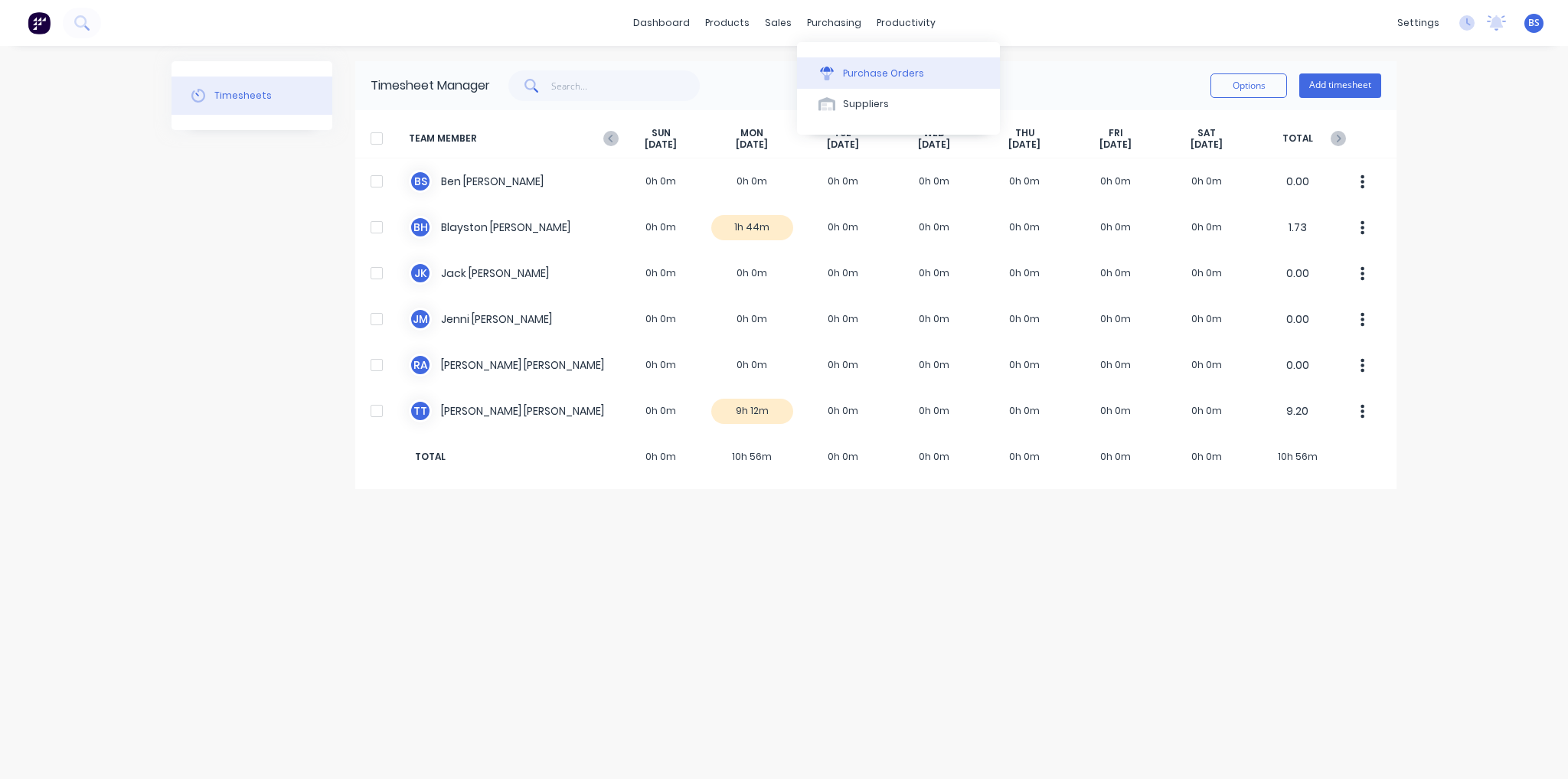
click at [866, 75] on div "Purchase Orders" at bounding box center [883, 73] width 81 height 14
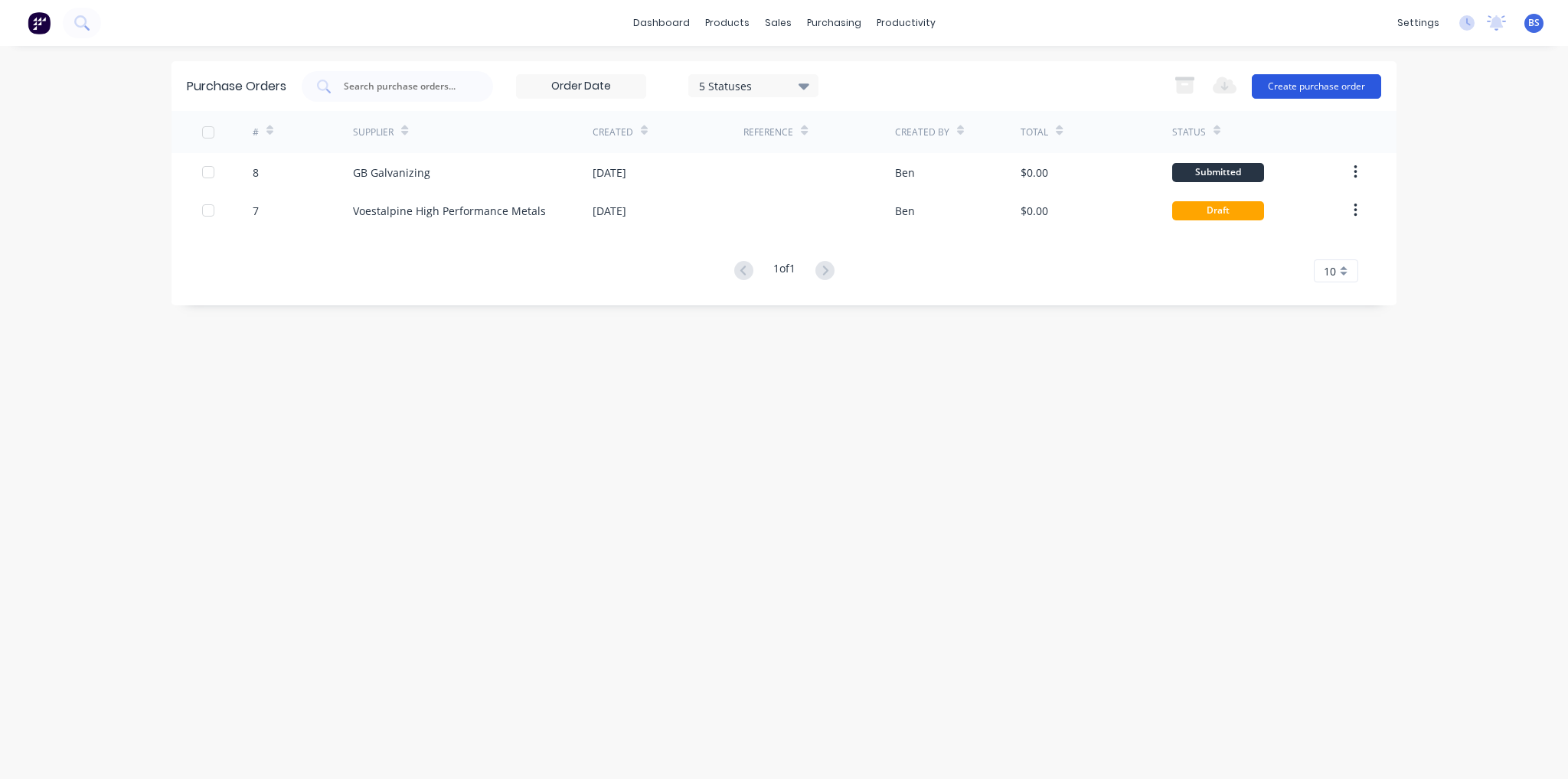
click at [1321, 84] on button "Create purchase order" at bounding box center [1316, 86] width 129 height 25
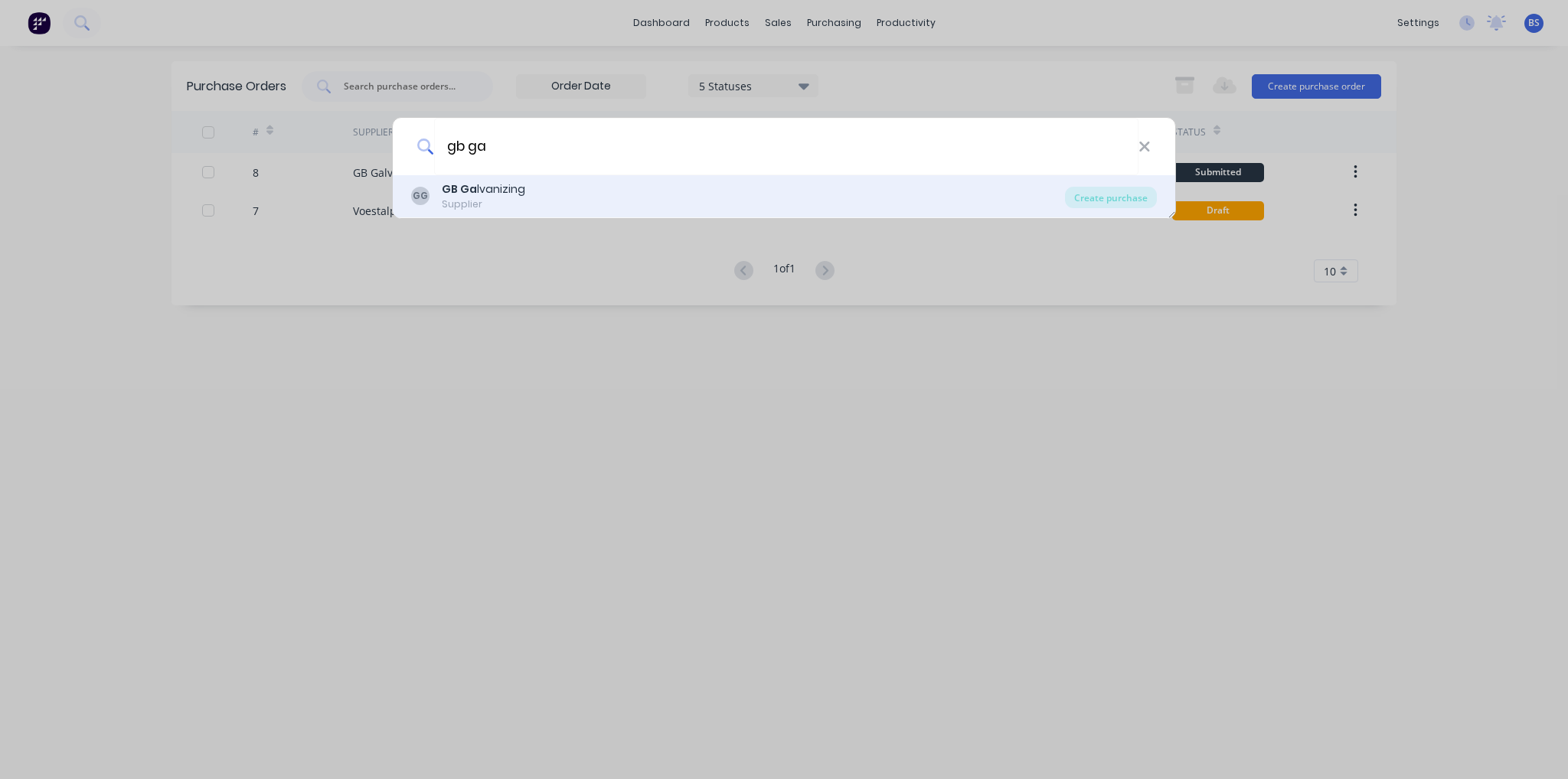
type input "gb ga"
click at [489, 197] on div "Supplier" at bounding box center [484, 204] width 83 height 14
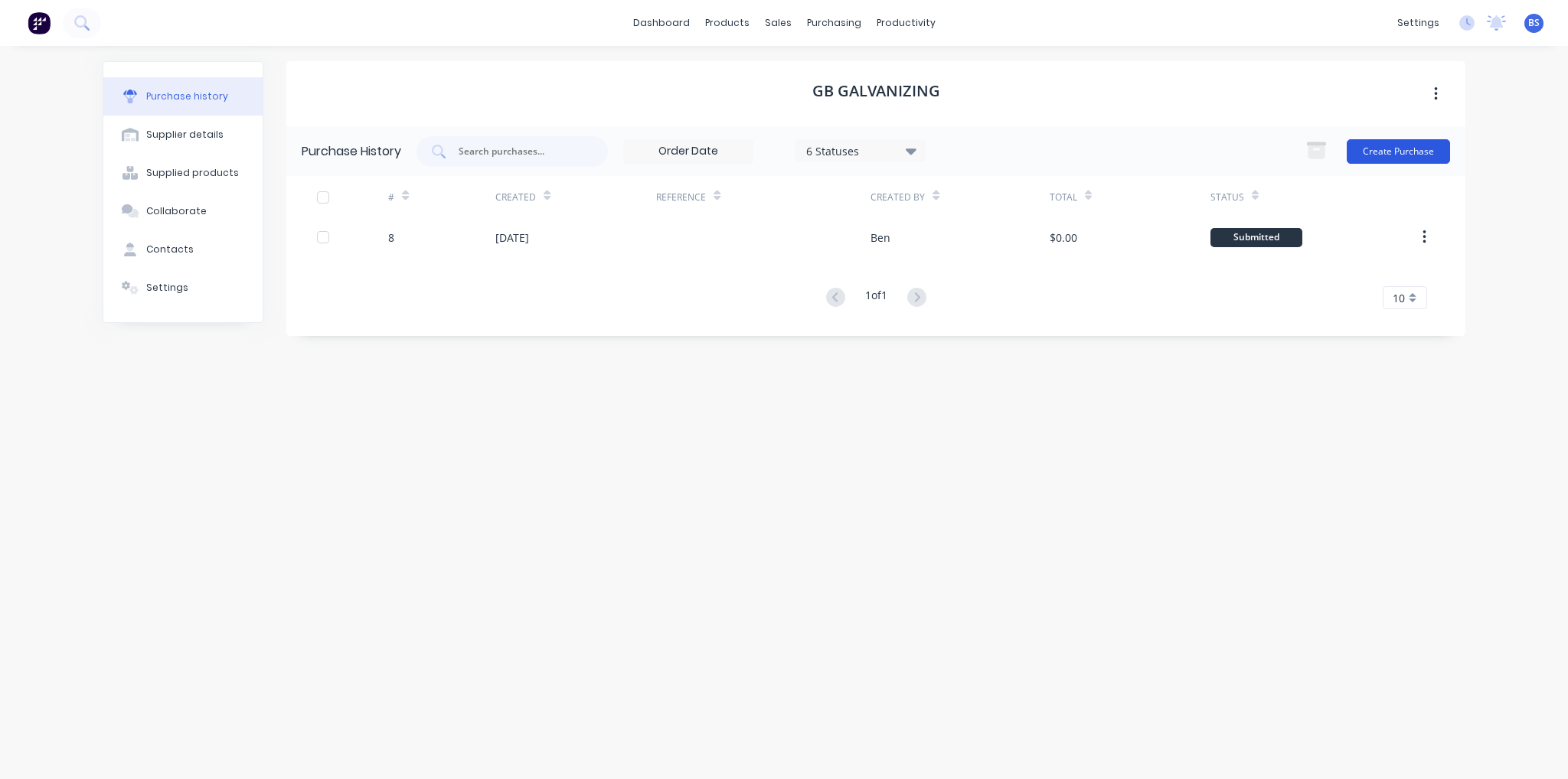
click at [1387, 148] on button "Create Purchase" at bounding box center [1399, 152] width 103 height 25
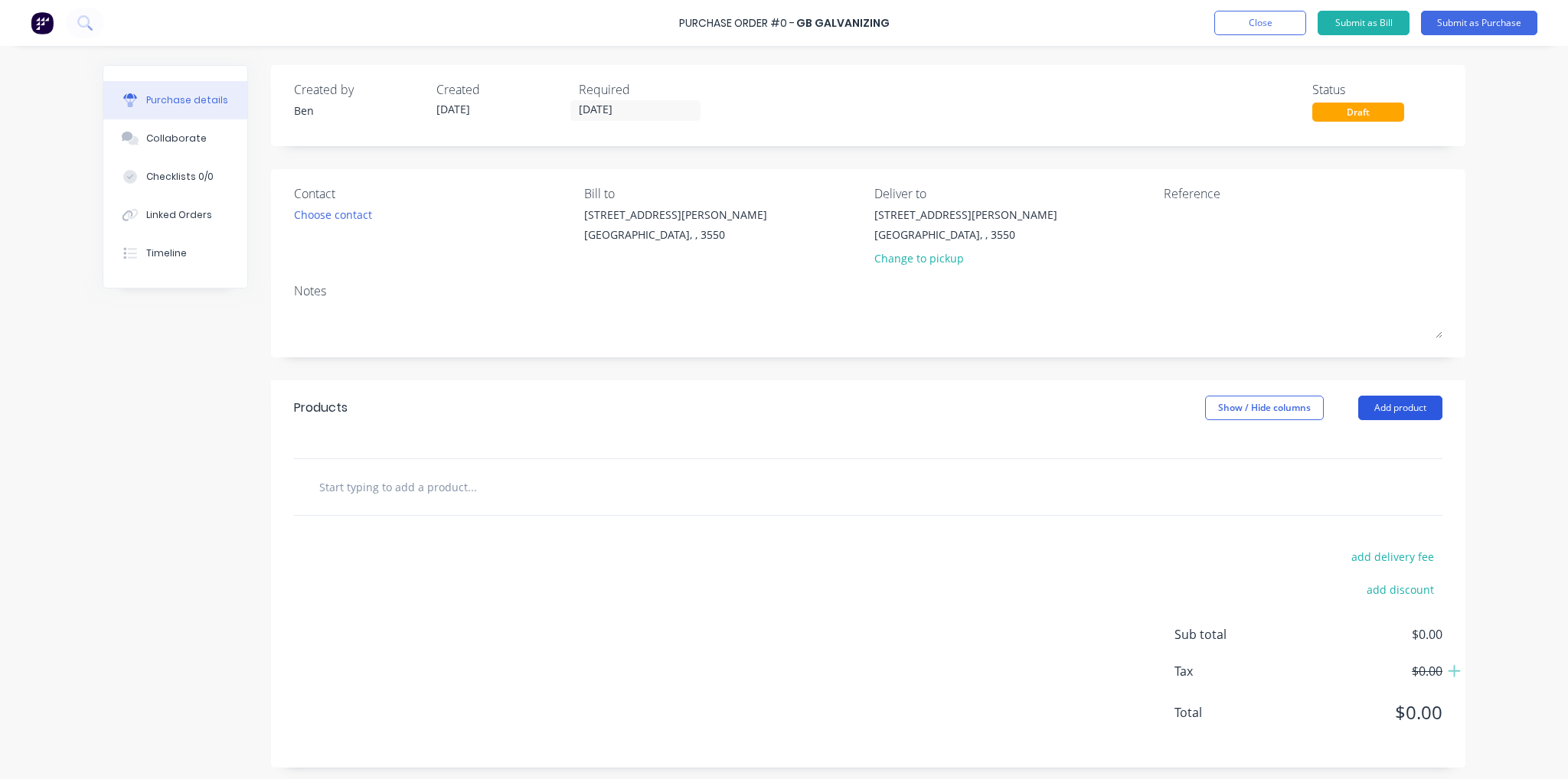
click at [1406, 406] on button "Add product" at bounding box center [1400, 408] width 84 height 25
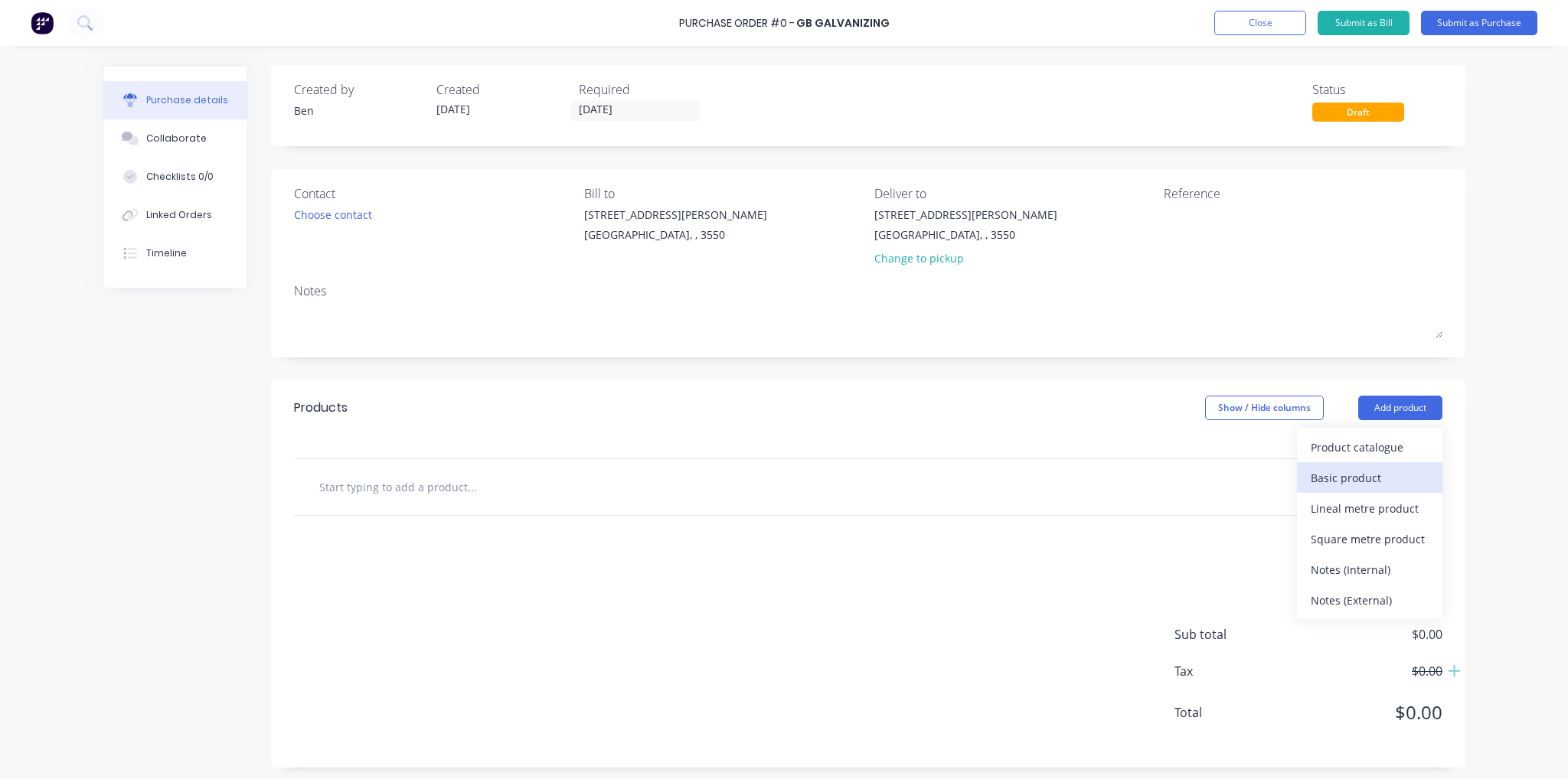
click at [1390, 484] on div "Basic product" at bounding box center [1369, 477] width 118 height 22
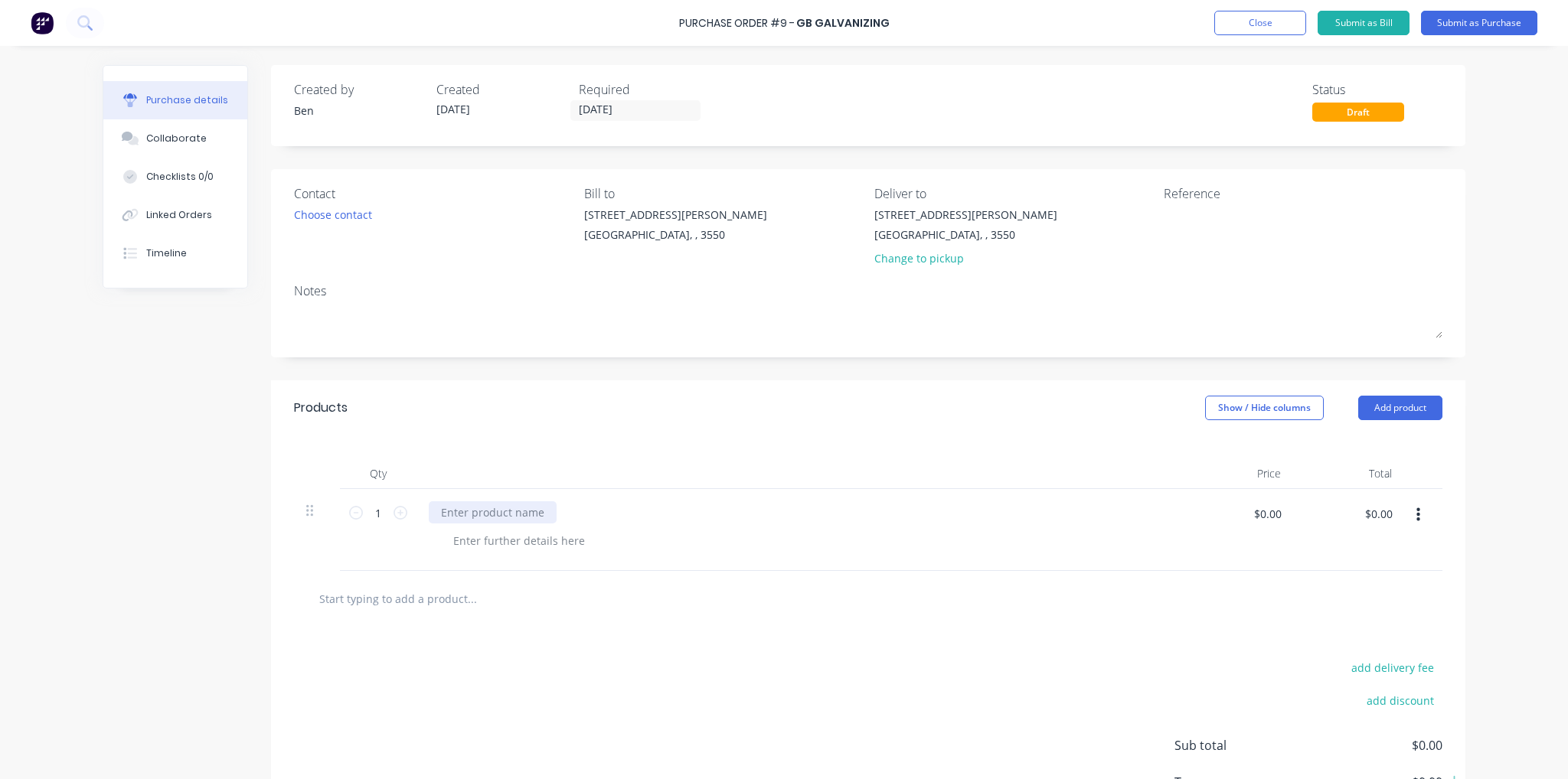
click at [505, 515] on div at bounding box center [493, 512] width 128 height 22
click at [485, 541] on div at bounding box center [519, 540] width 156 height 22
click at [458, 555] on div "1 x Ute tray 4x mud guards 1 x H-Frame 2 x brackets" at bounding box center [492, 564] width 102 height 70
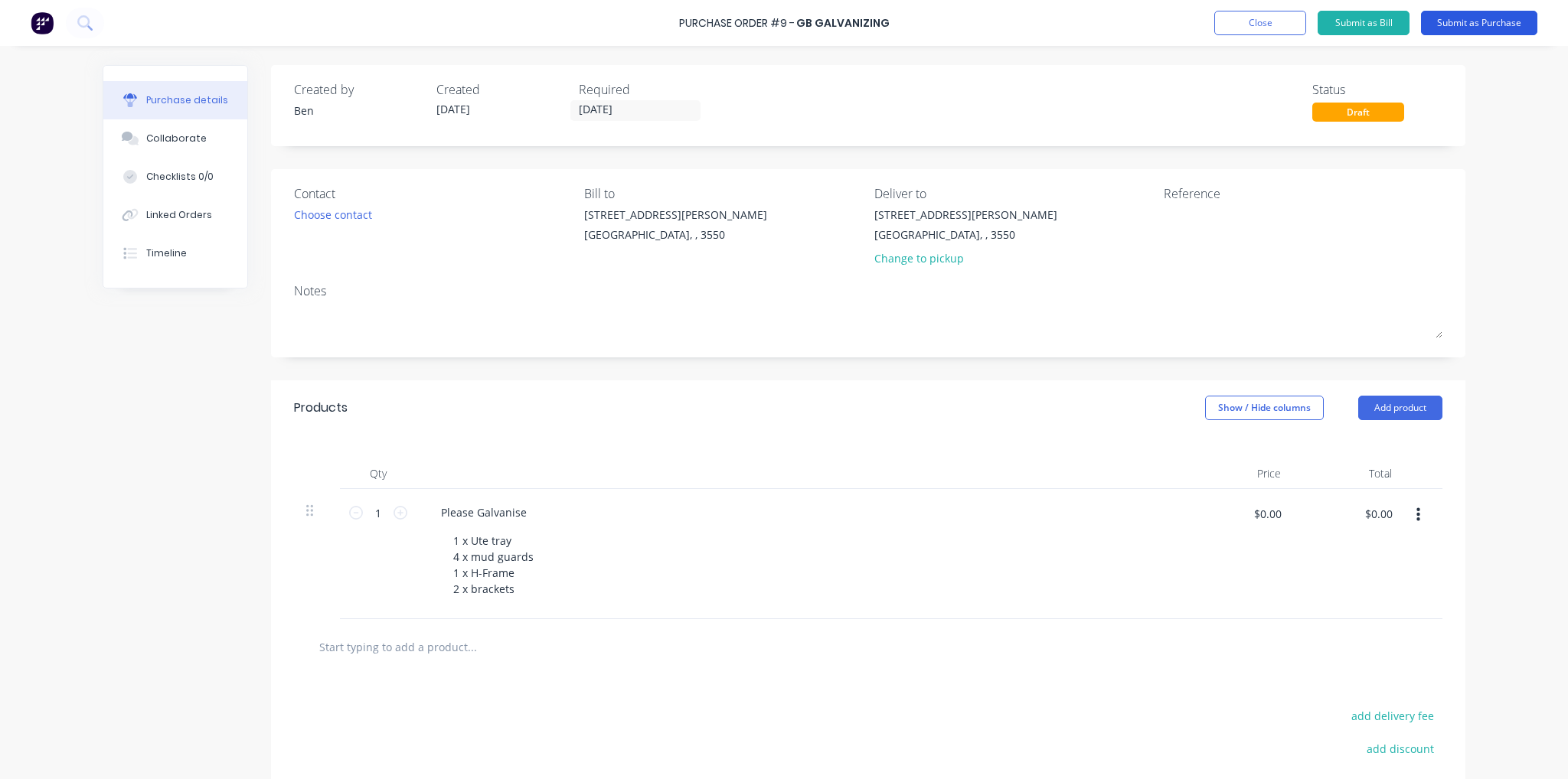
click at [1456, 30] on button "Submit as Purchase" at bounding box center [1479, 23] width 116 height 25
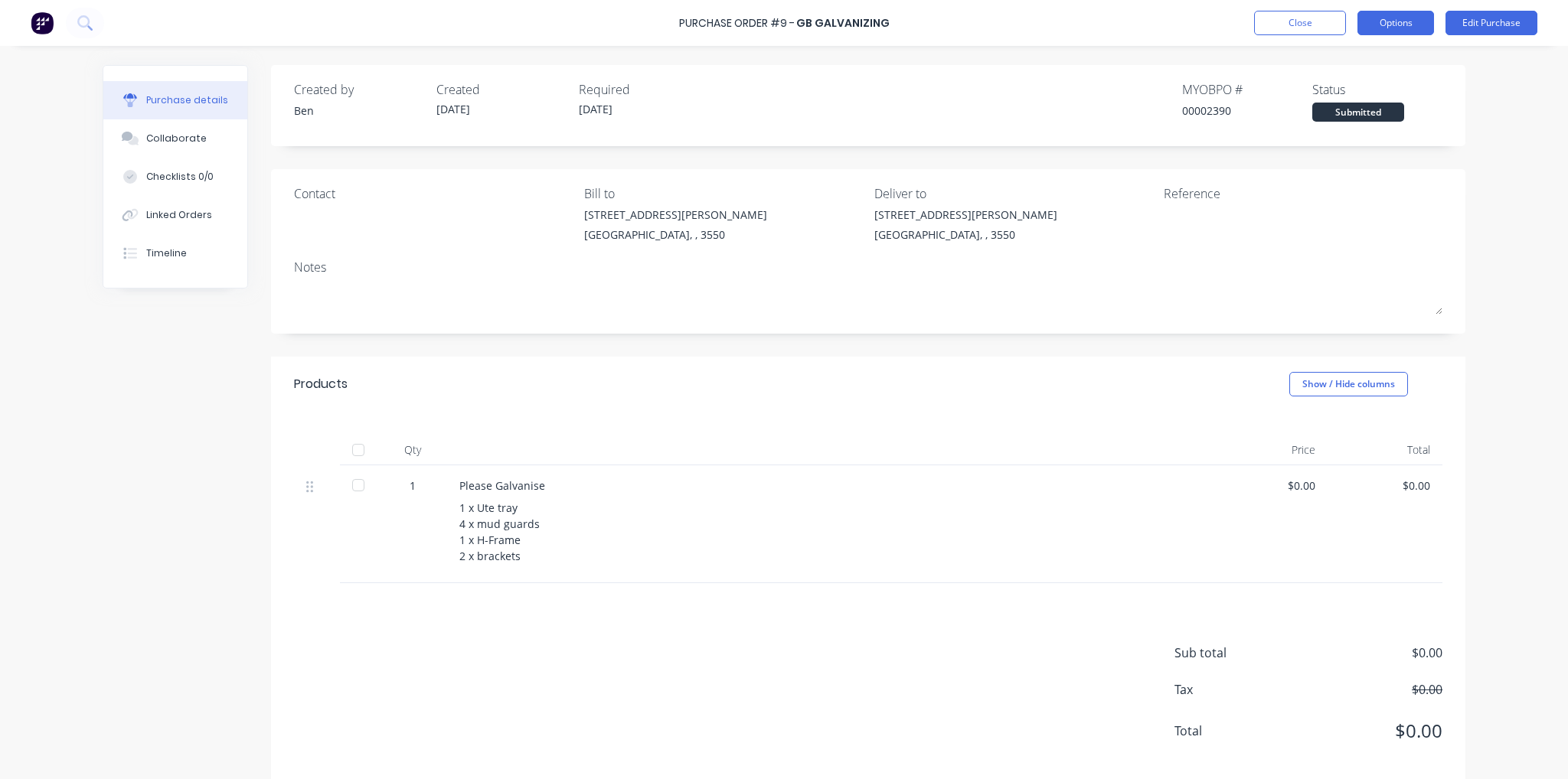
click at [1391, 22] on button "Options" at bounding box center [1395, 23] width 76 height 25
click at [1392, 55] on div "Print / Email" at bounding box center [1361, 62] width 118 height 22
click at [1391, 129] on div "Without pricing" at bounding box center [1361, 123] width 118 height 22
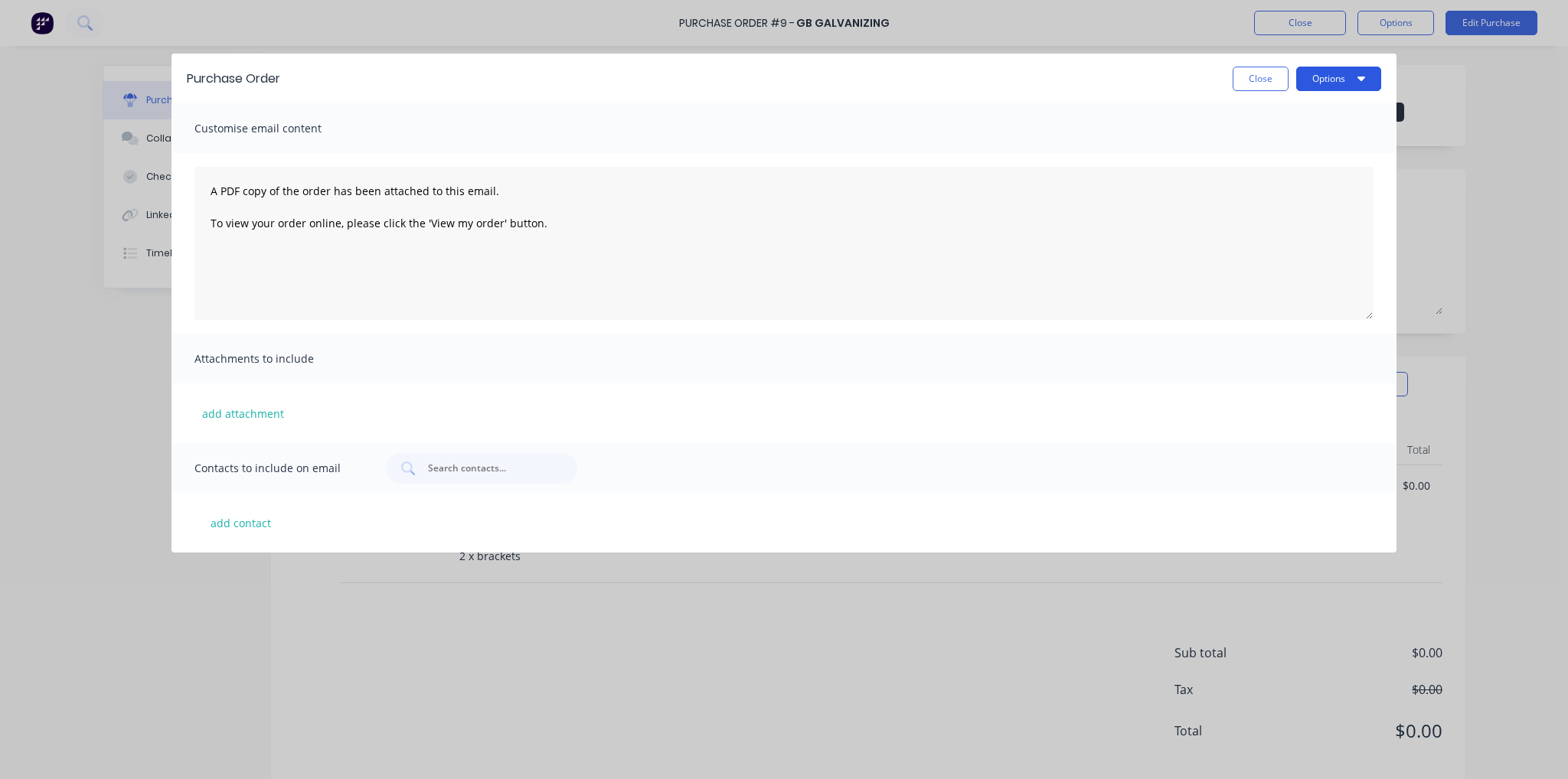
click at [1345, 83] on button "Options" at bounding box center [1338, 79] width 85 height 25
click at [1339, 110] on div "Print" at bounding box center [1308, 117] width 118 height 22
click at [1251, 77] on button "Close" at bounding box center [1261, 79] width 56 height 25
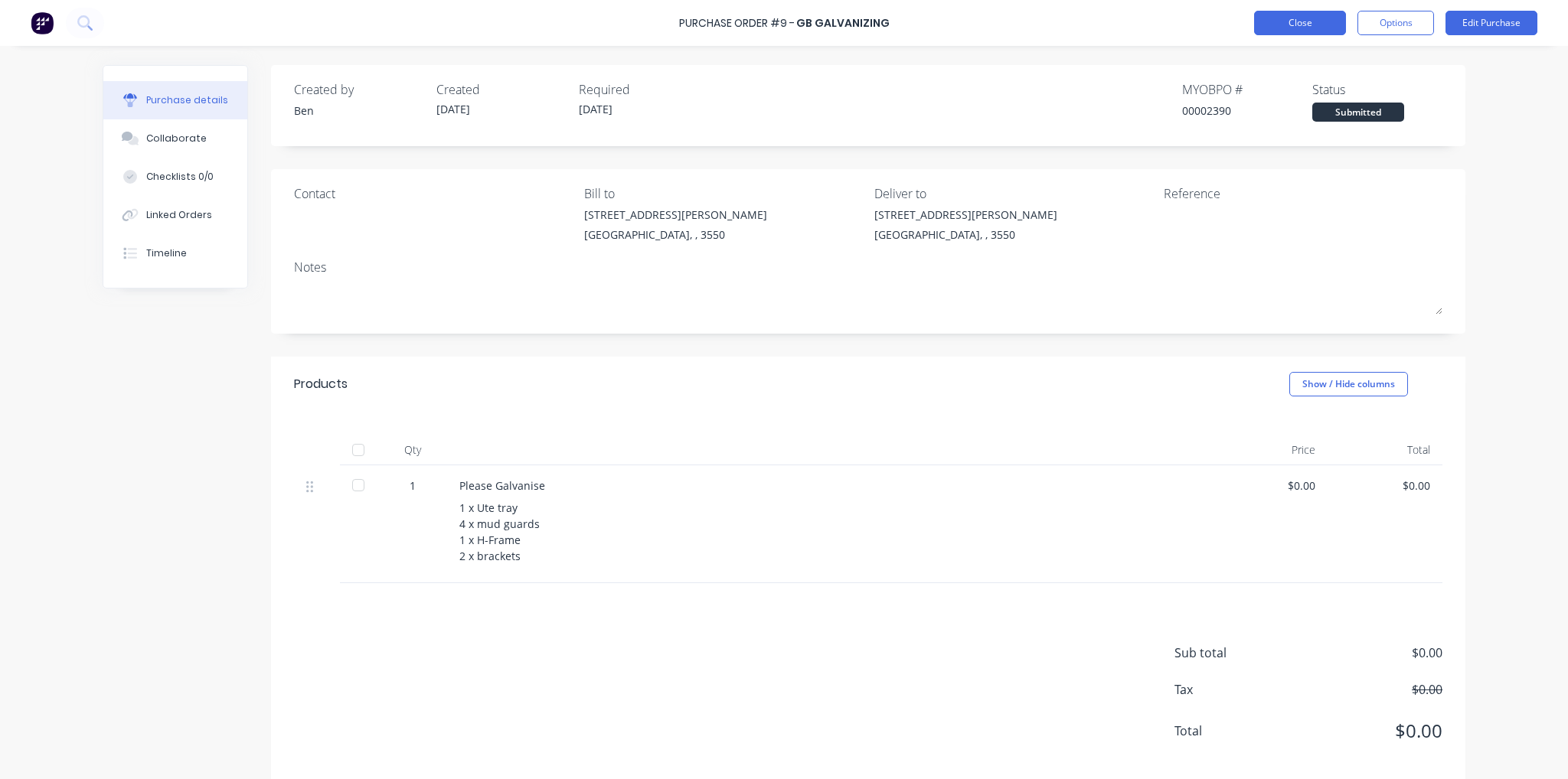
click at [1311, 22] on button "Close" at bounding box center [1299, 23] width 92 height 25
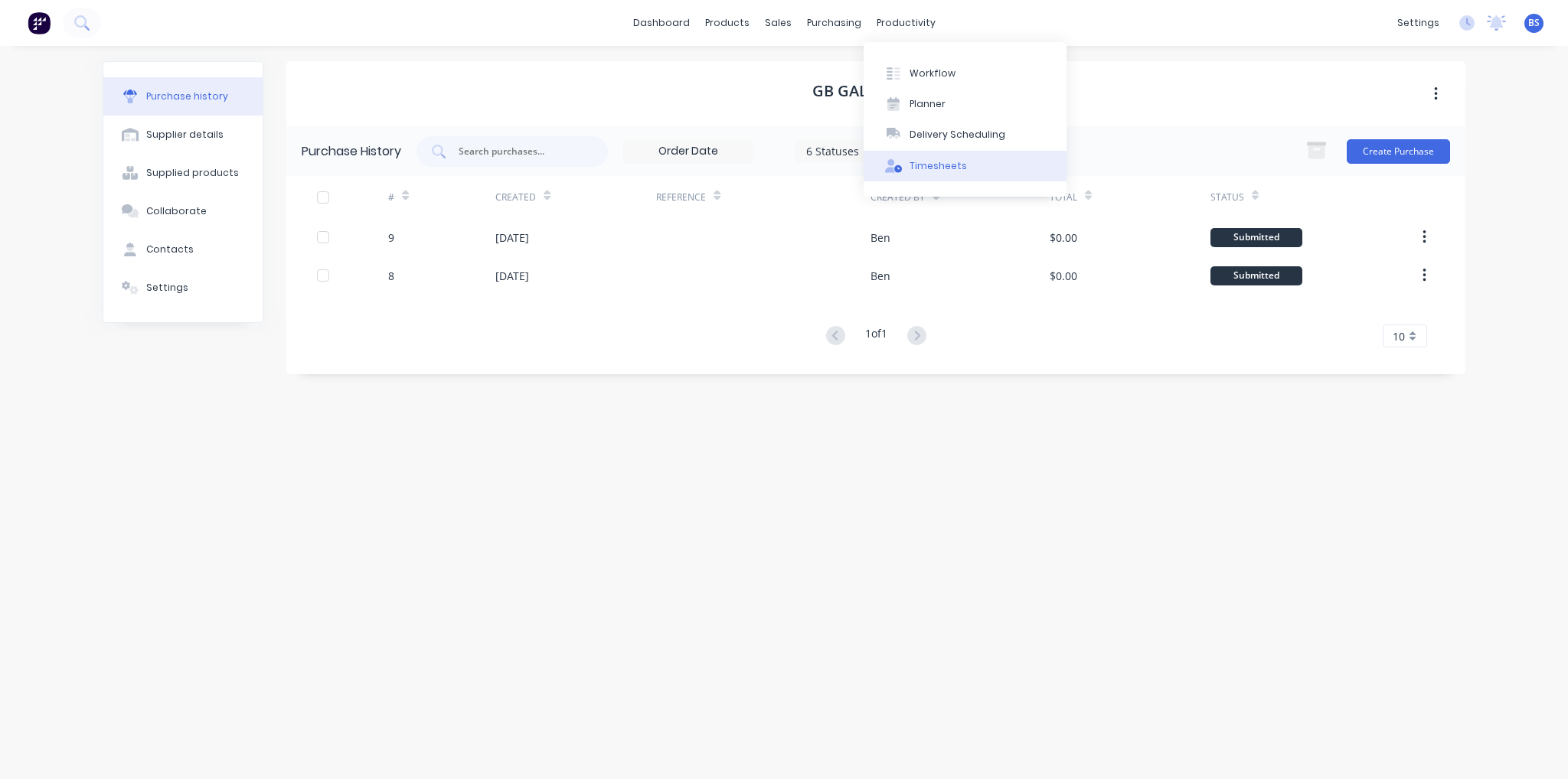
click at [922, 168] on div "Timesheets" at bounding box center [938, 166] width 58 height 14
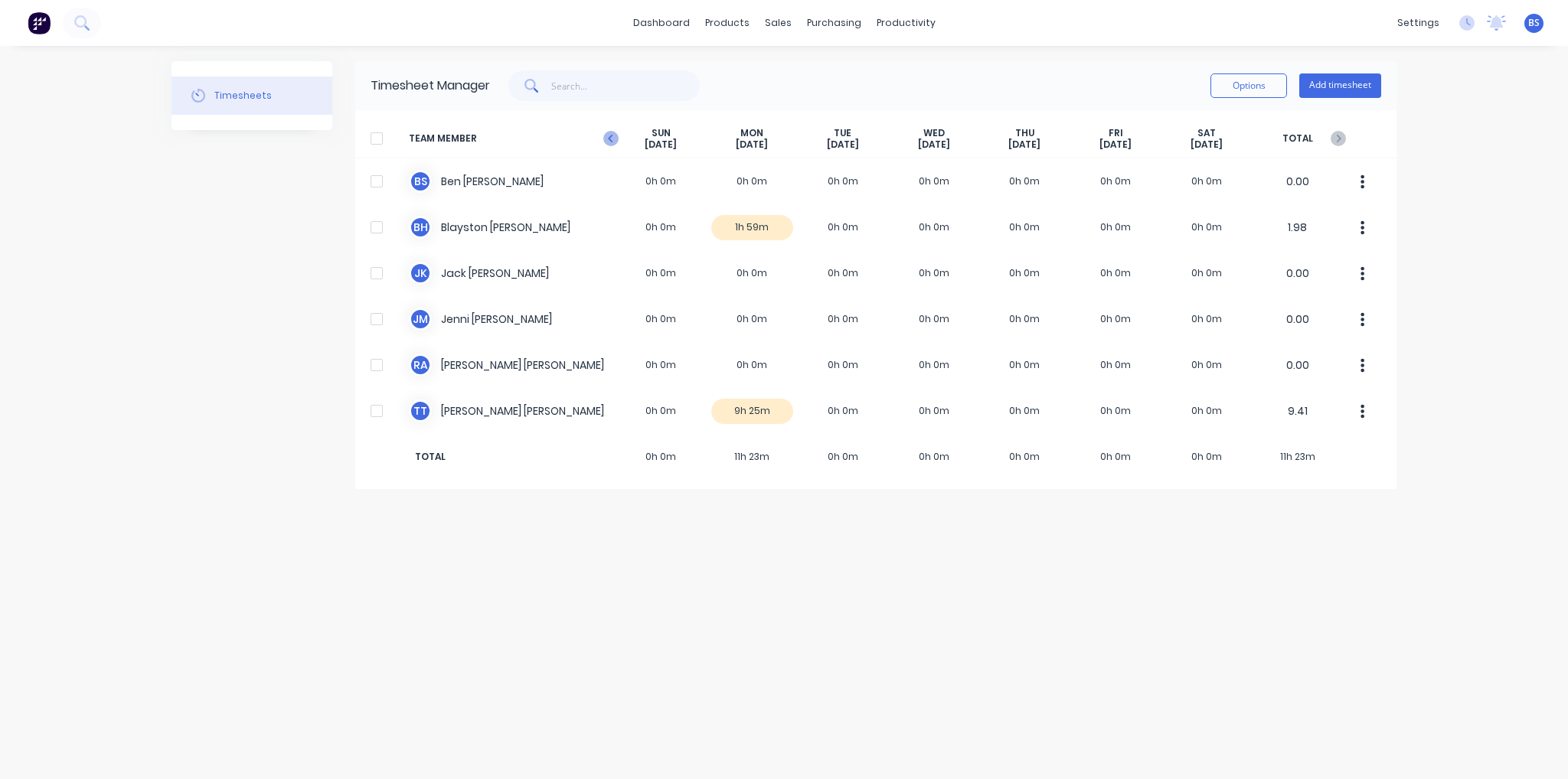
click at [609, 140] on icon at bounding box center [611, 139] width 15 height 15
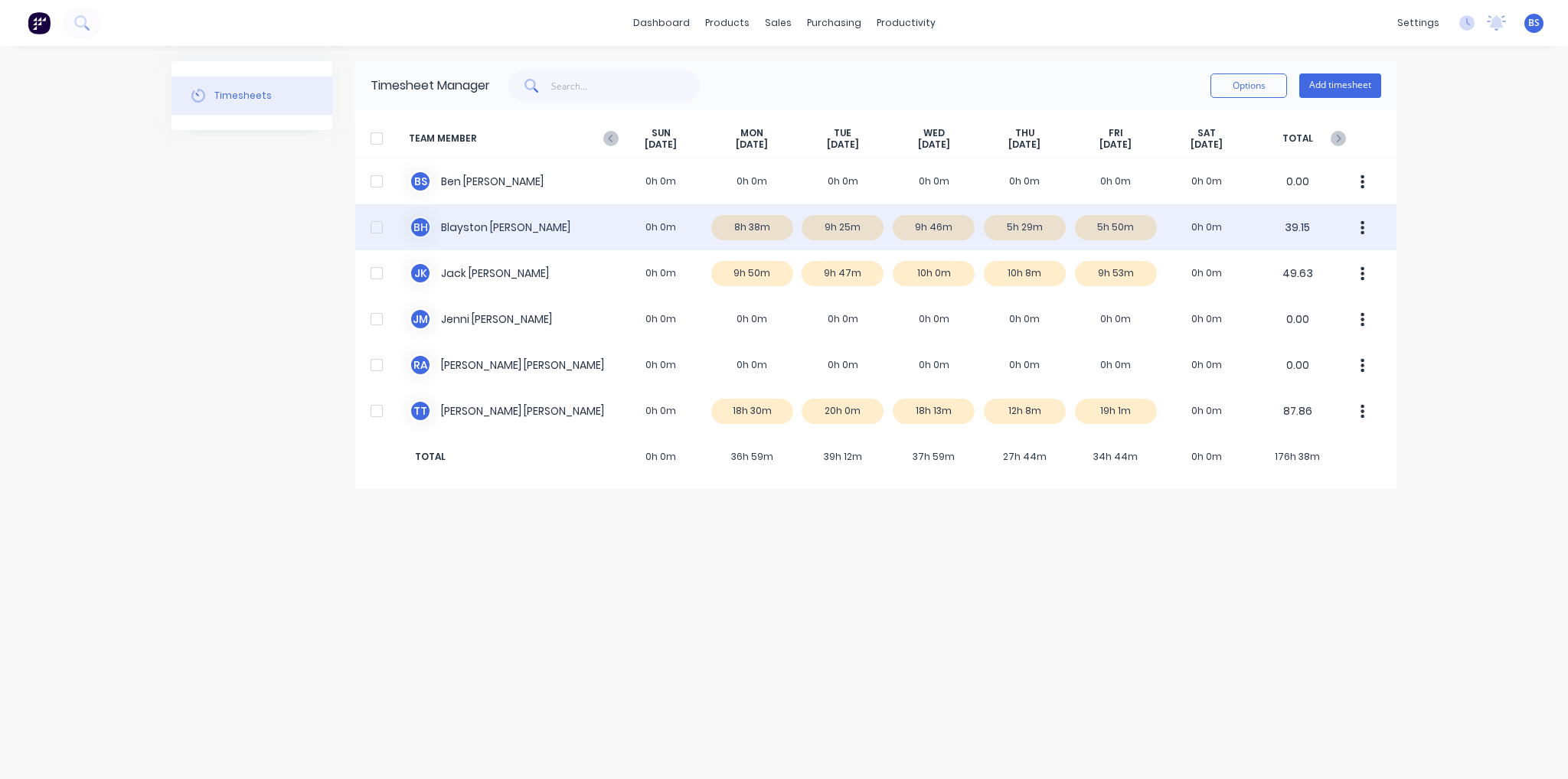
click at [956, 224] on div "B H Blayston [PERSON_NAME] 0h 0m 8h 38m 9h 25m 9h 46m 5h 29m 5h 50m 0h 0m 39.15" at bounding box center [876, 227] width 1041 height 46
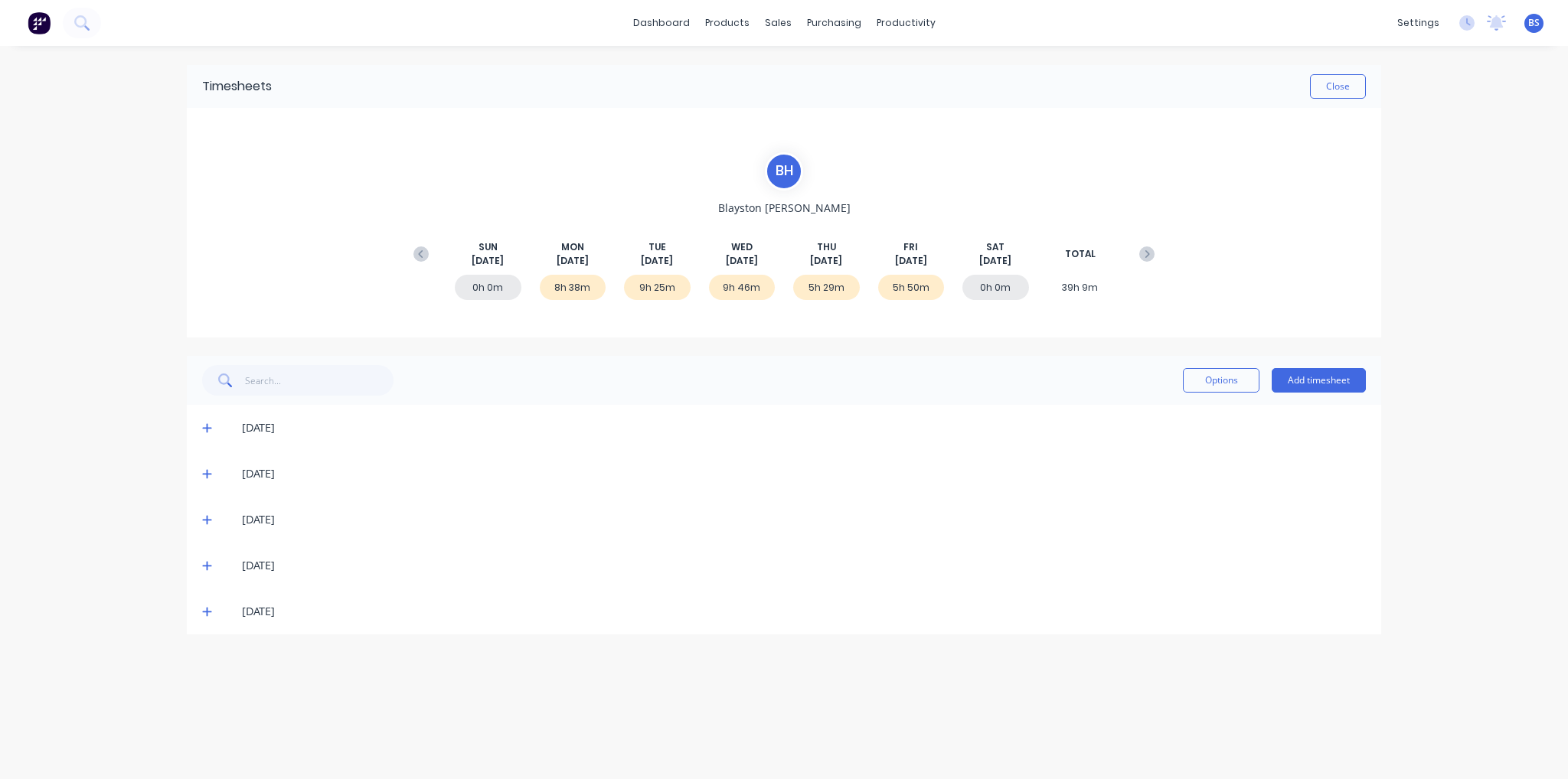
click at [206, 519] on icon at bounding box center [206, 520] width 9 height 9
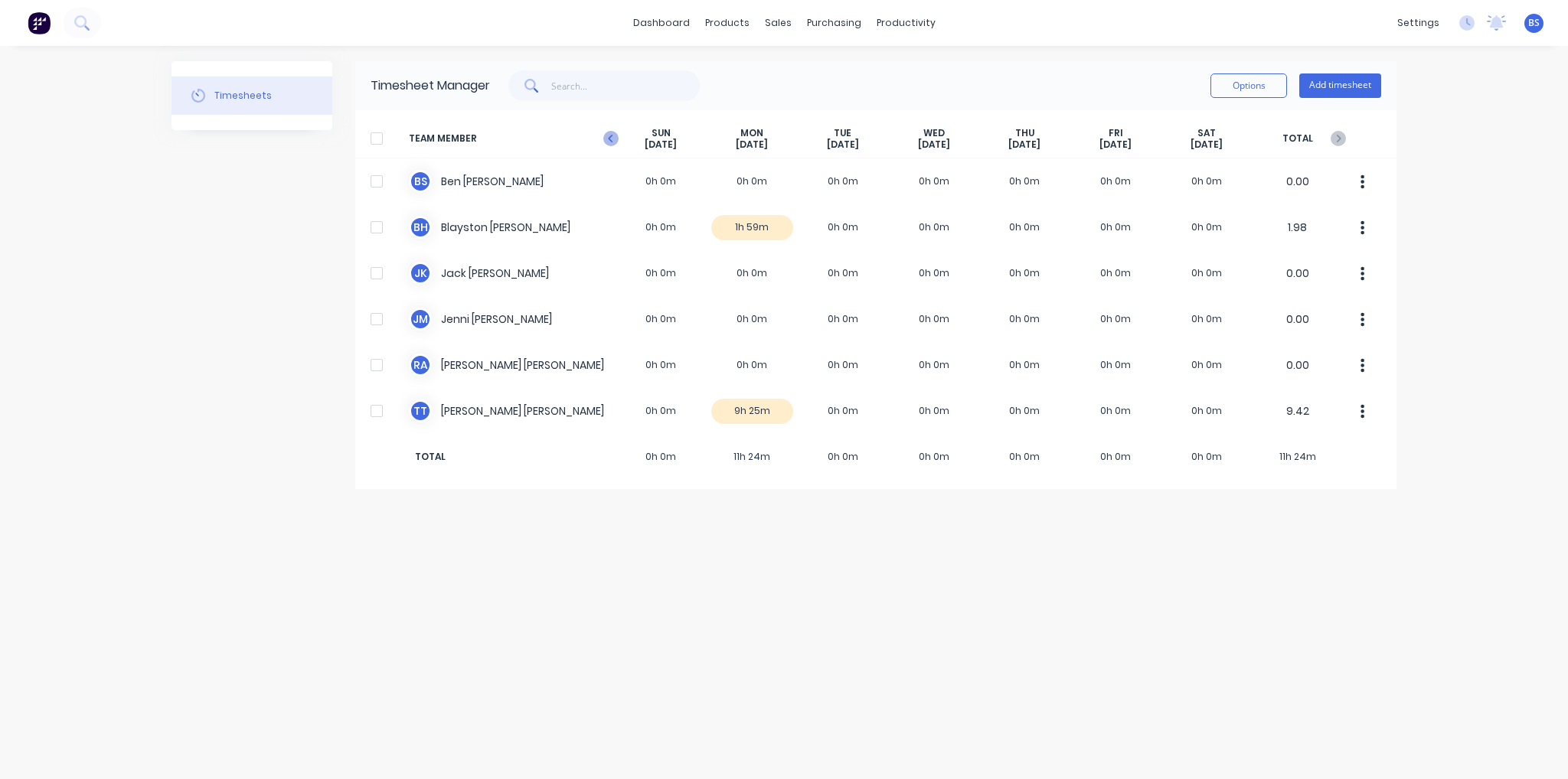
click at [615, 135] on icon at bounding box center [611, 139] width 15 height 15
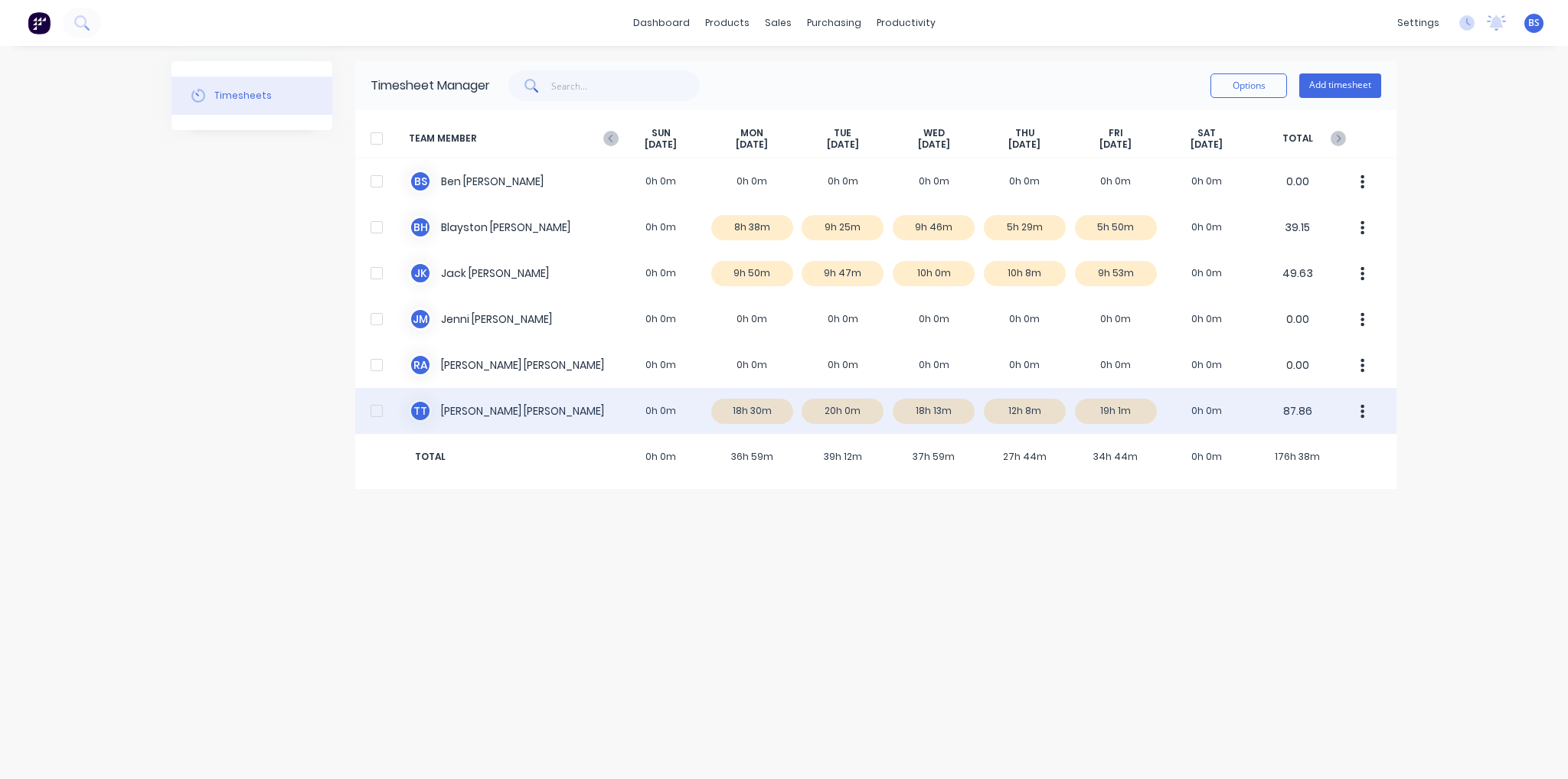
click at [751, 402] on div "T T [PERSON_NAME] 0h 0m 18h 30m 20h 0m 18h 13m 12h 8m 19h 1m 0h 0m 87.86" at bounding box center [876, 411] width 1041 height 46
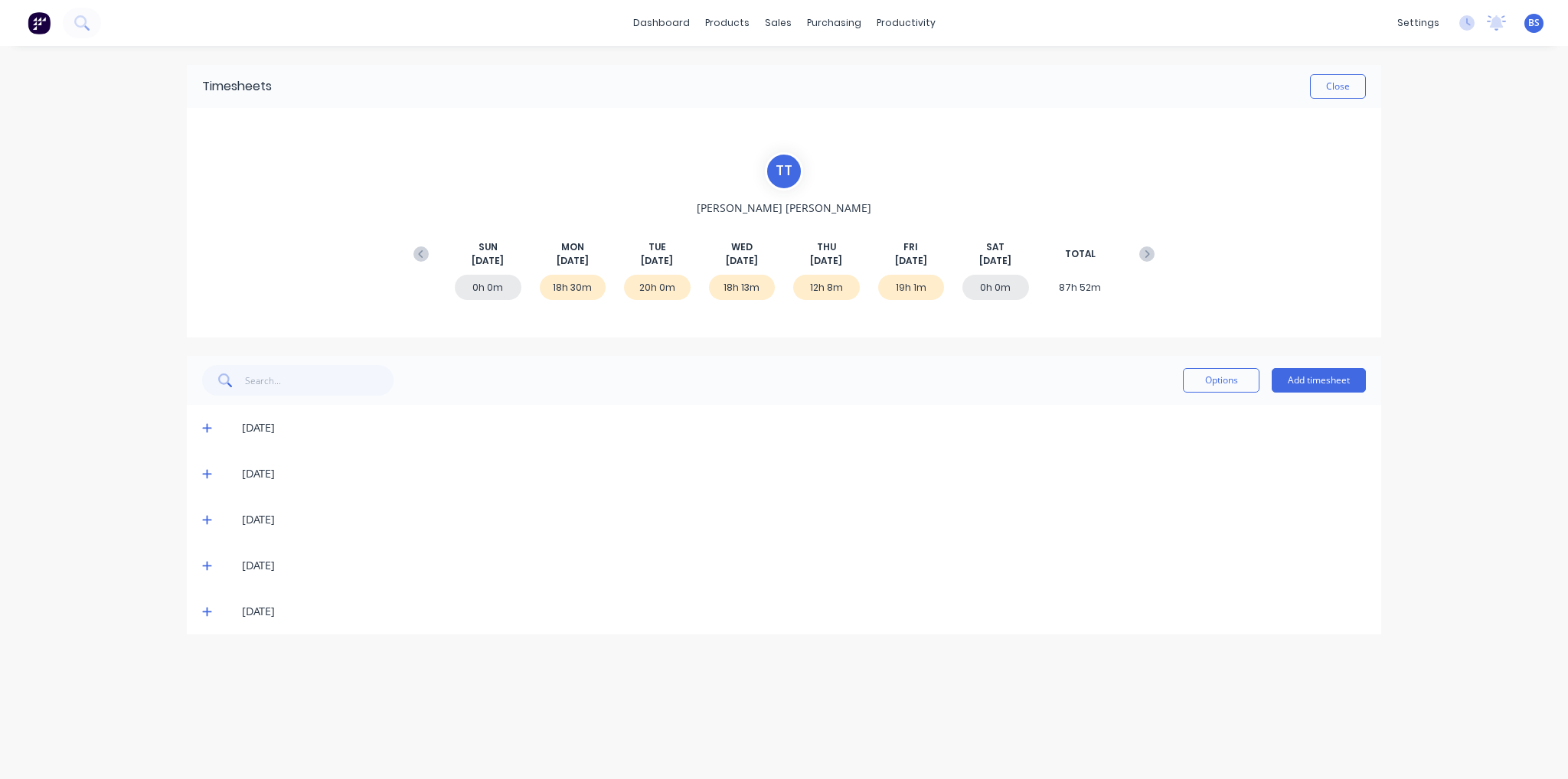
click at [213, 426] on span at bounding box center [209, 428] width 15 height 15
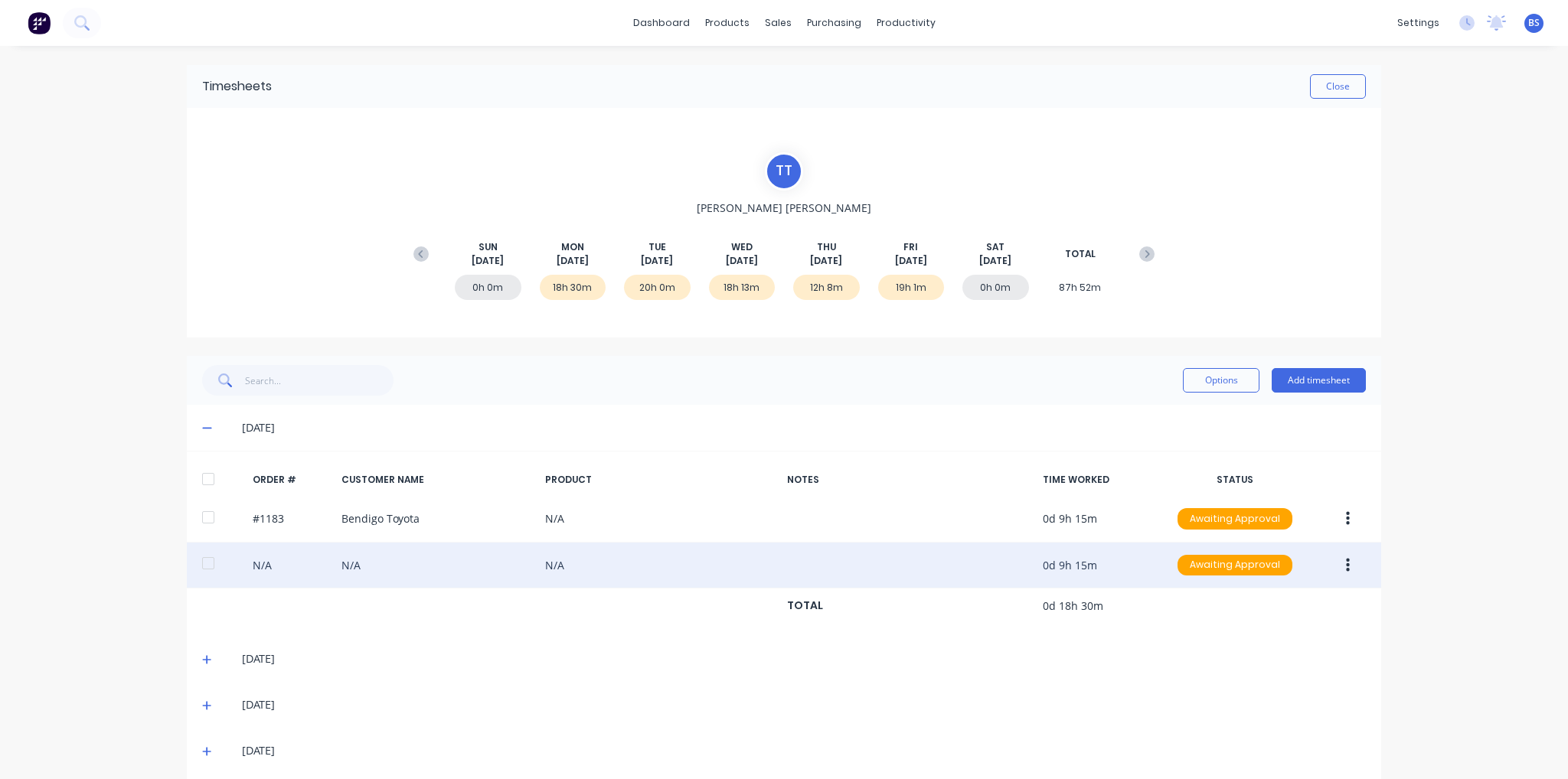
click at [1346, 561] on button "button" at bounding box center [1348, 566] width 36 height 28
click at [1320, 652] on button "Edit" at bounding box center [1293, 667] width 146 height 31
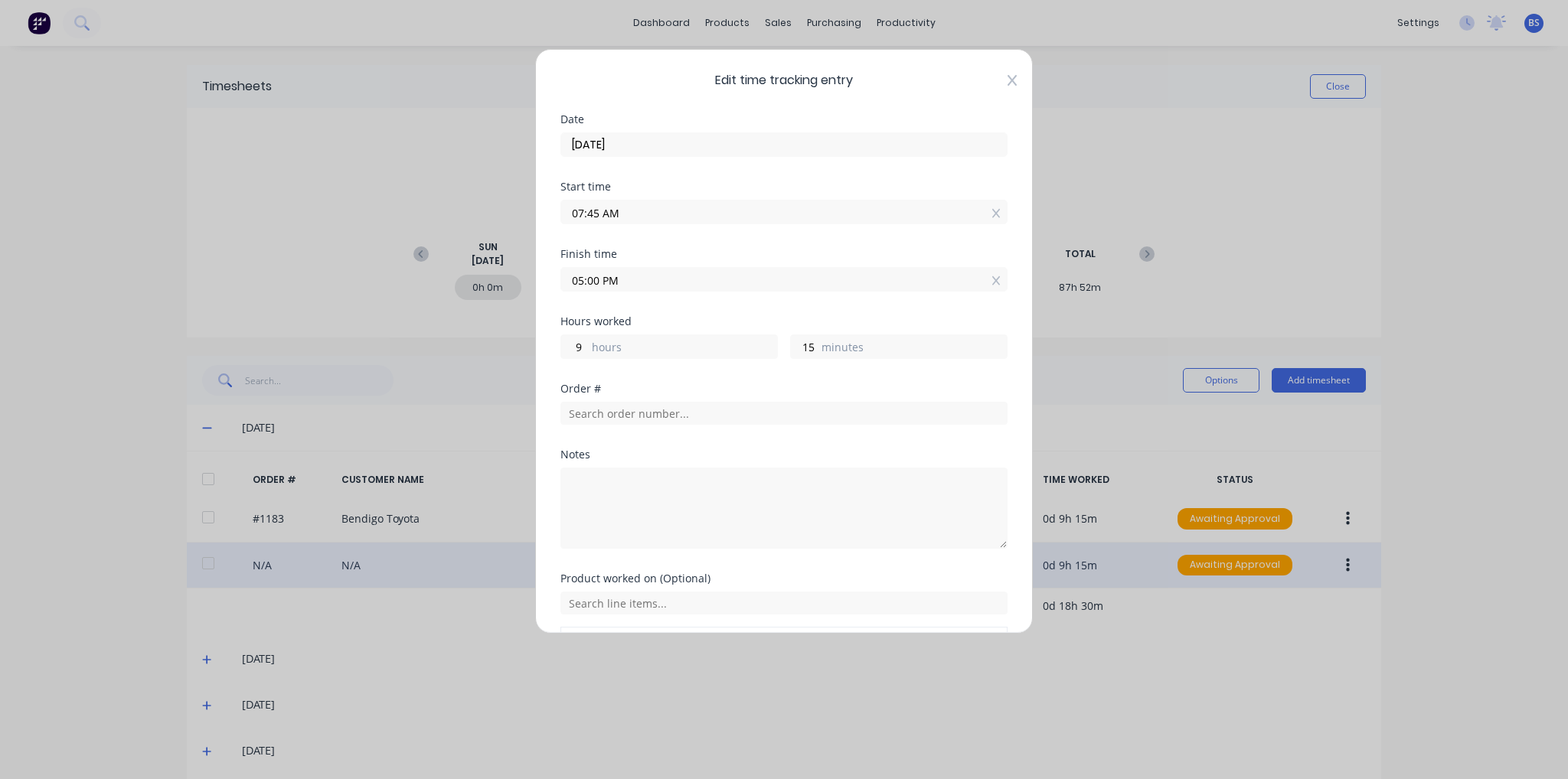
click at [1007, 79] on icon at bounding box center [1012, 80] width 9 height 11
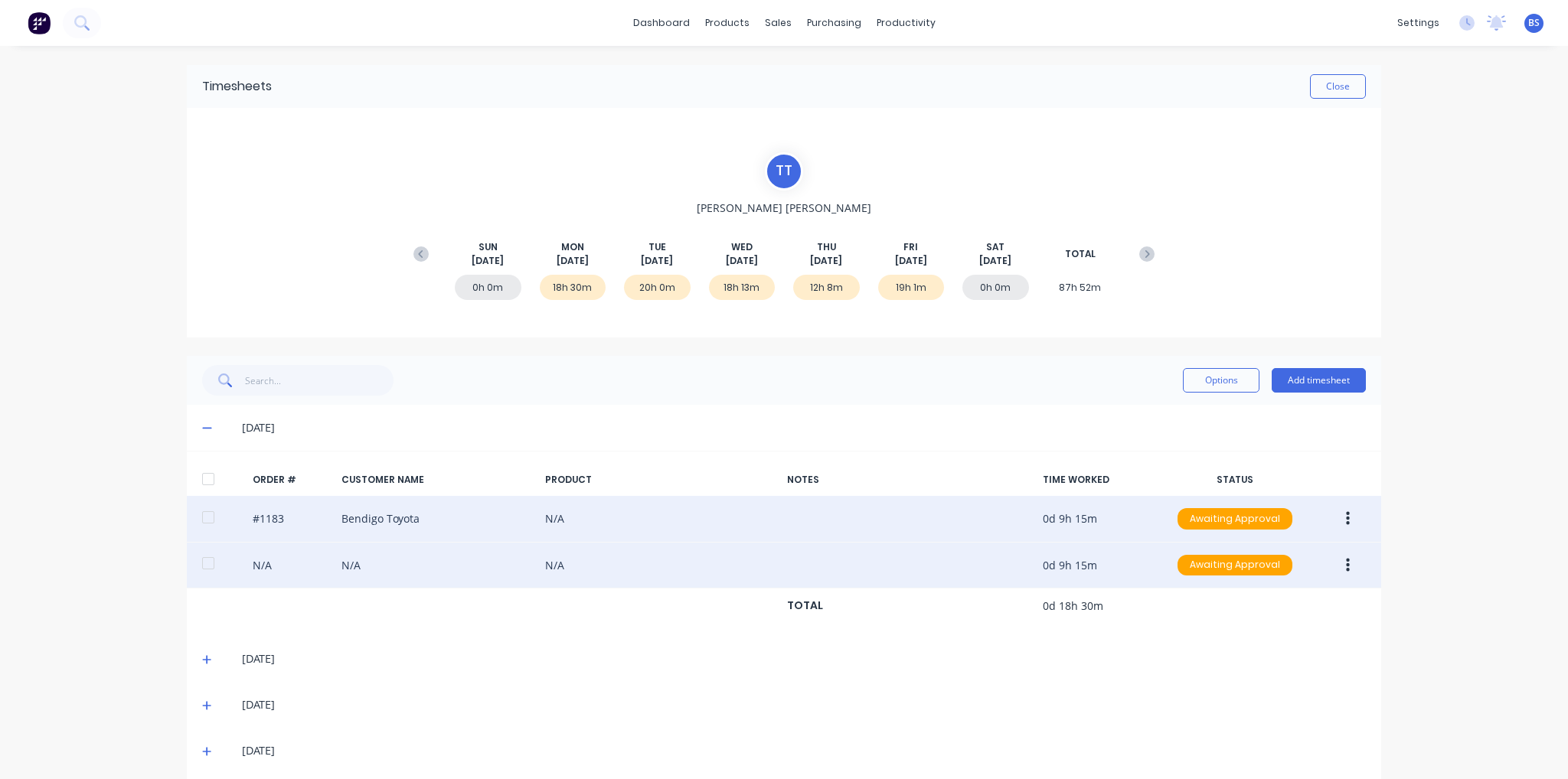
click at [1336, 519] on button "button" at bounding box center [1348, 519] width 36 height 28
click at [1293, 677] on div "Delete" at bounding box center [1293, 681] width 118 height 22
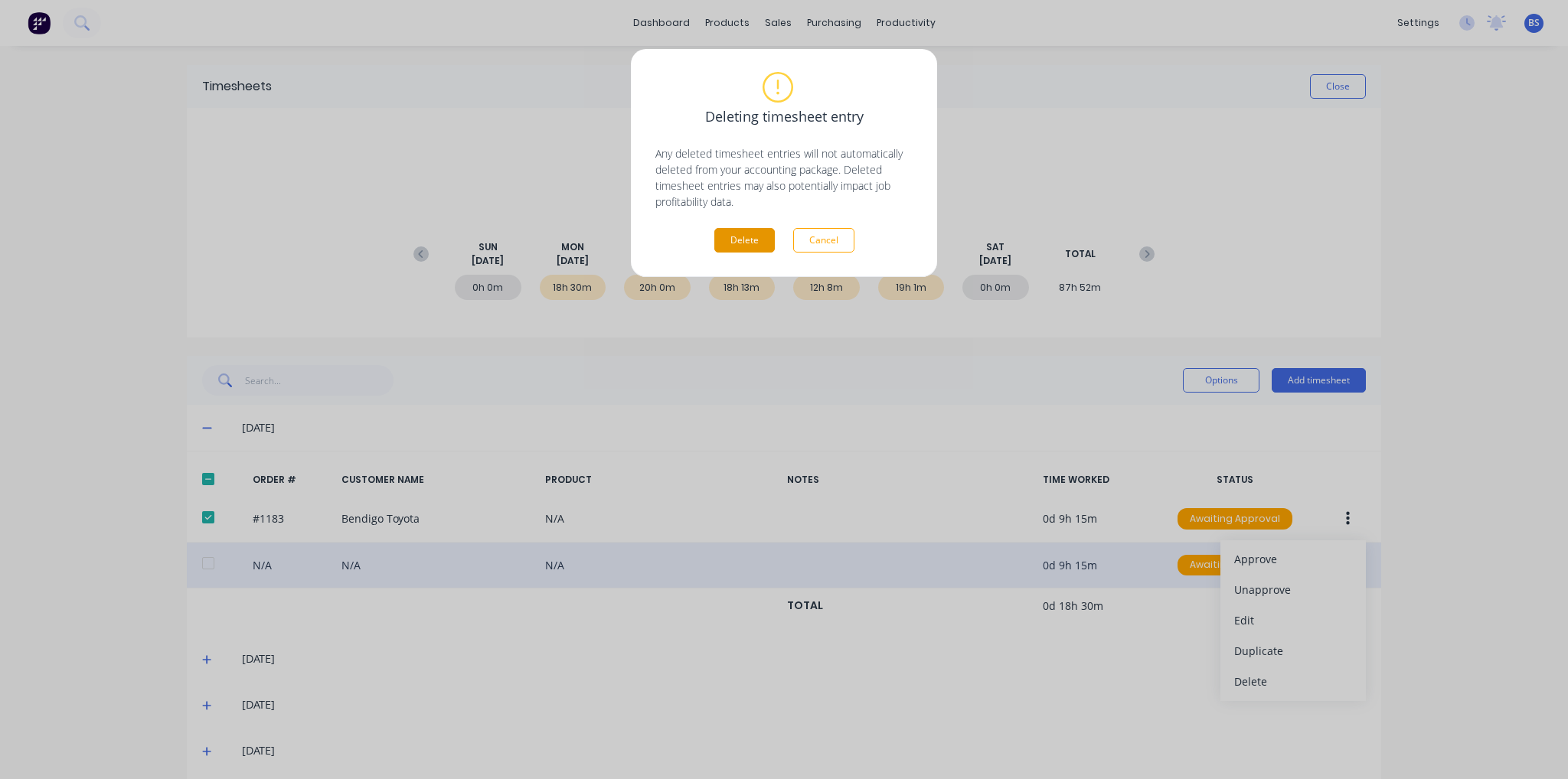
click at [754, 232] on button "Delete" at bounding box center [745, 240] width 61 height 25
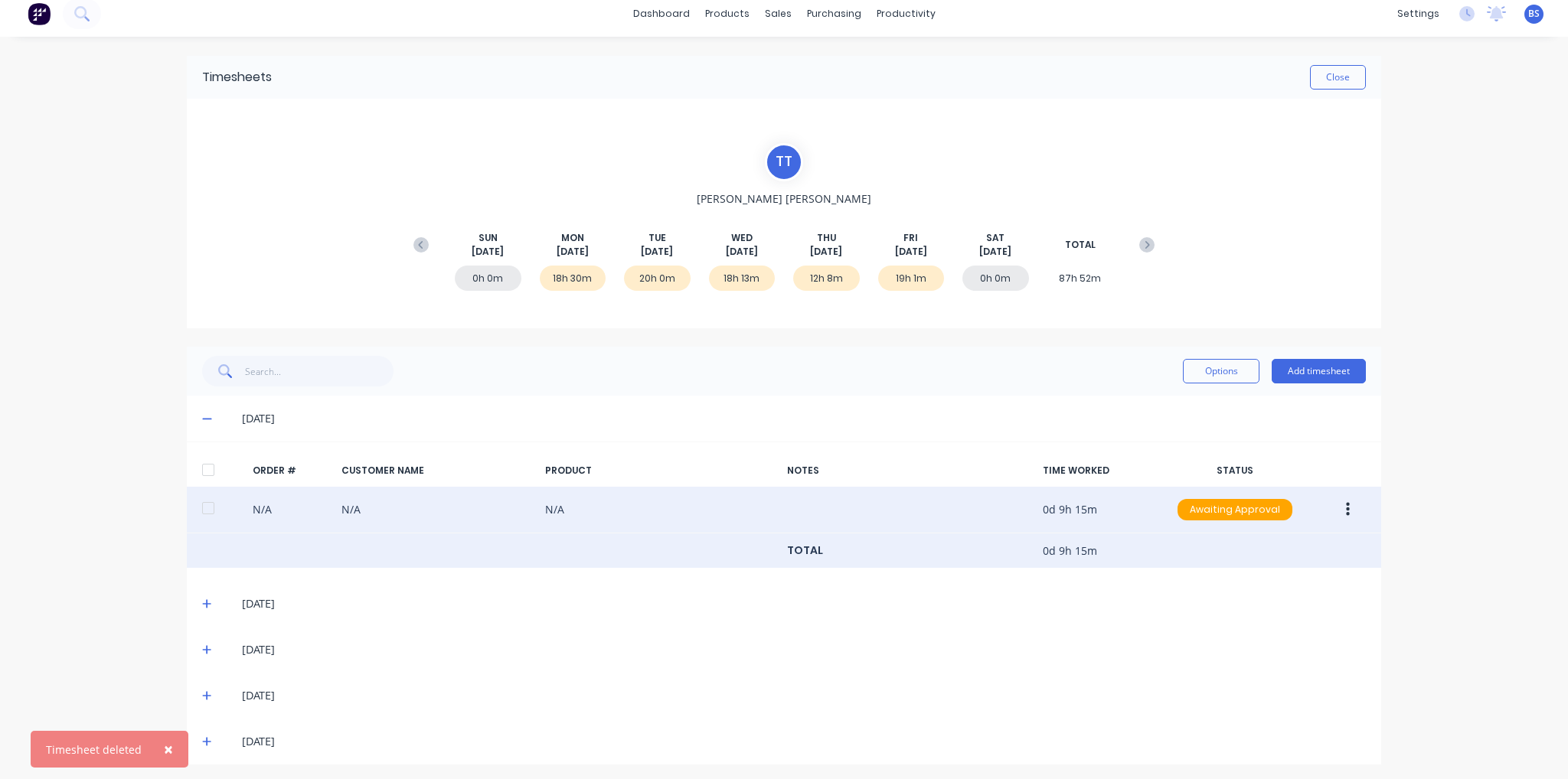
scroll to position [12, 0]
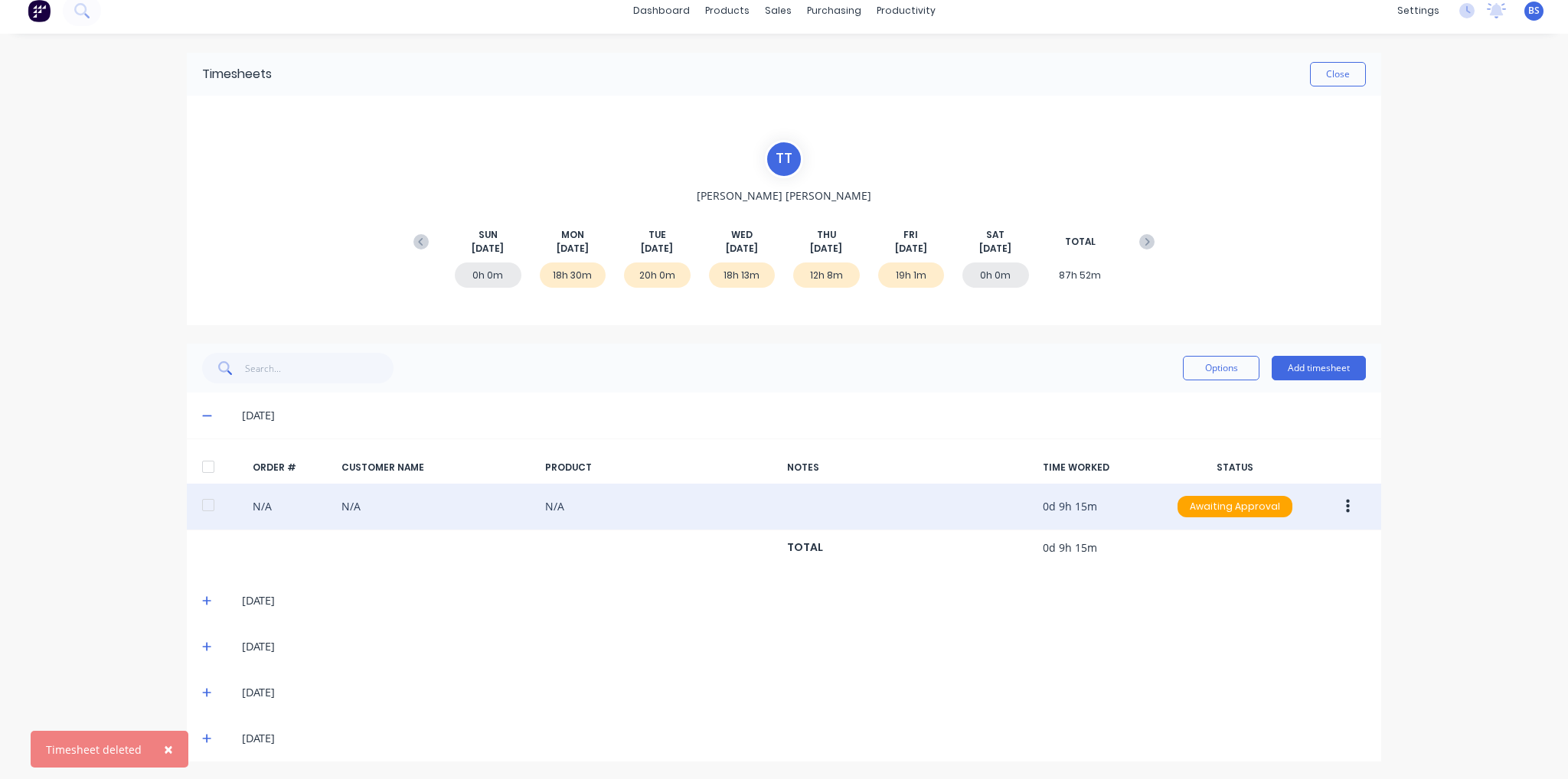
click at [203, 599] on icon at bounding box center [206, 600] width 9 height 9
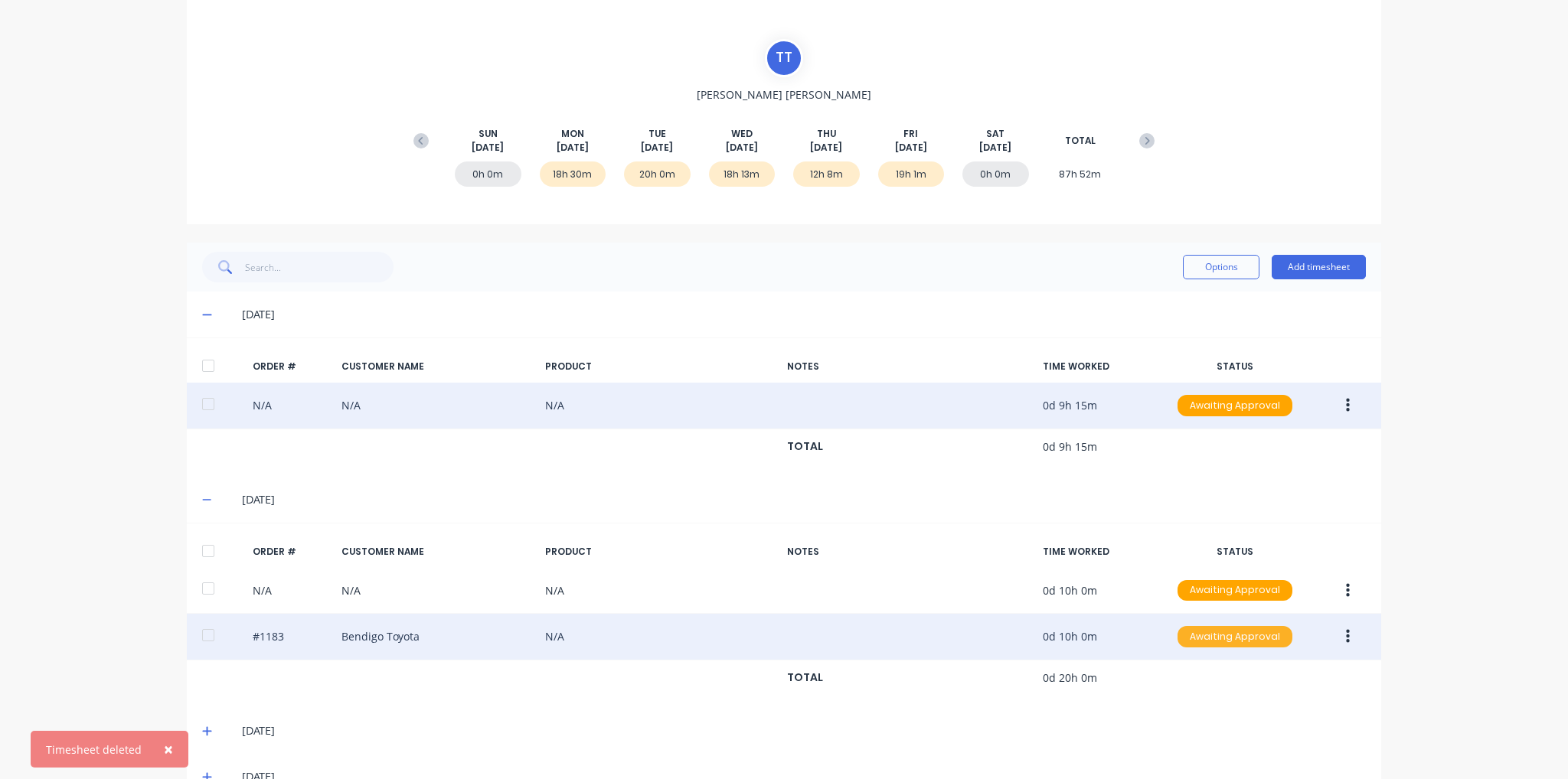
scroll to position [196, 0]
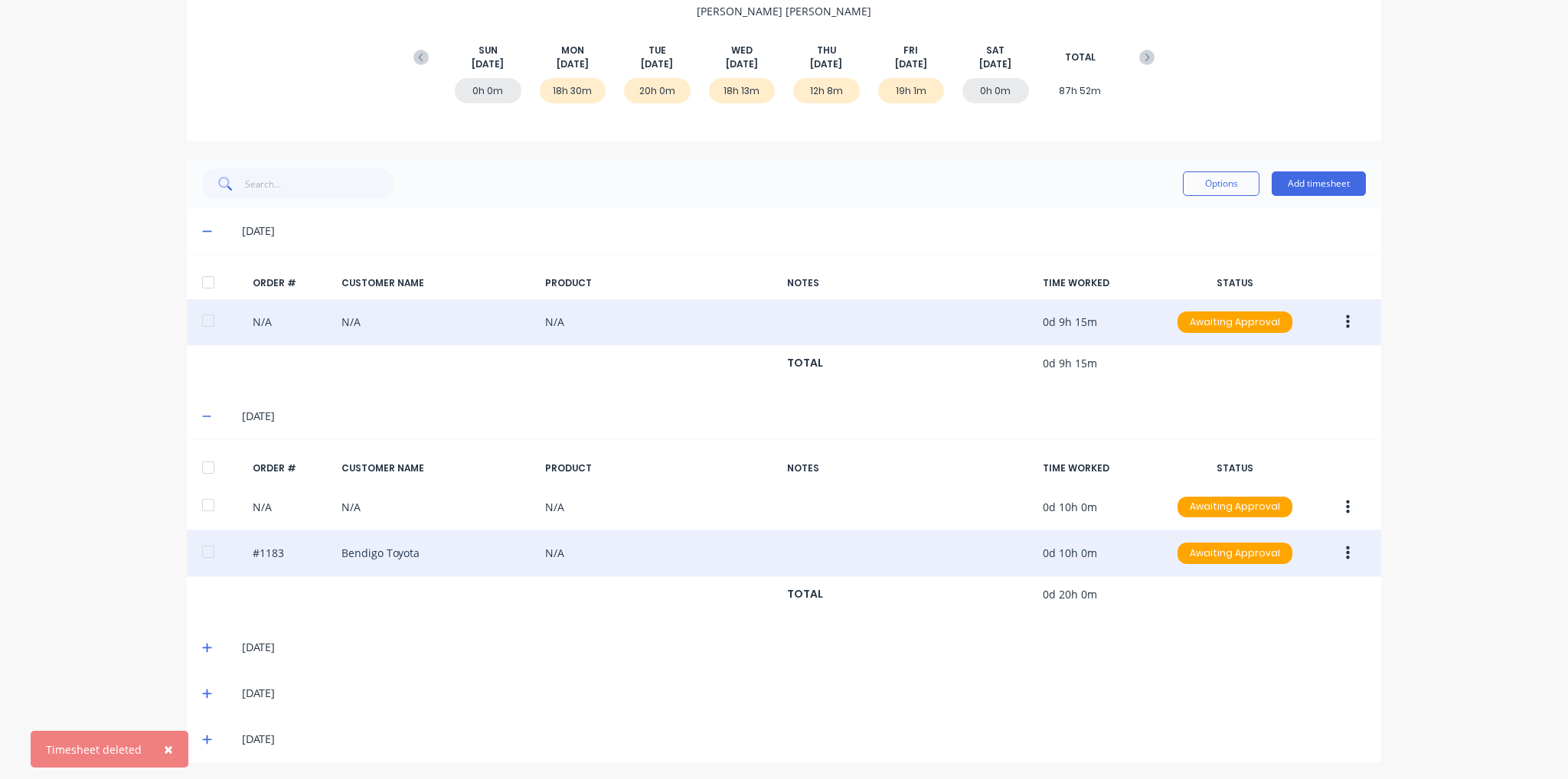
click at [1346, 555] on icon "button" at bounding box center [1348, 553] width 4 height 17
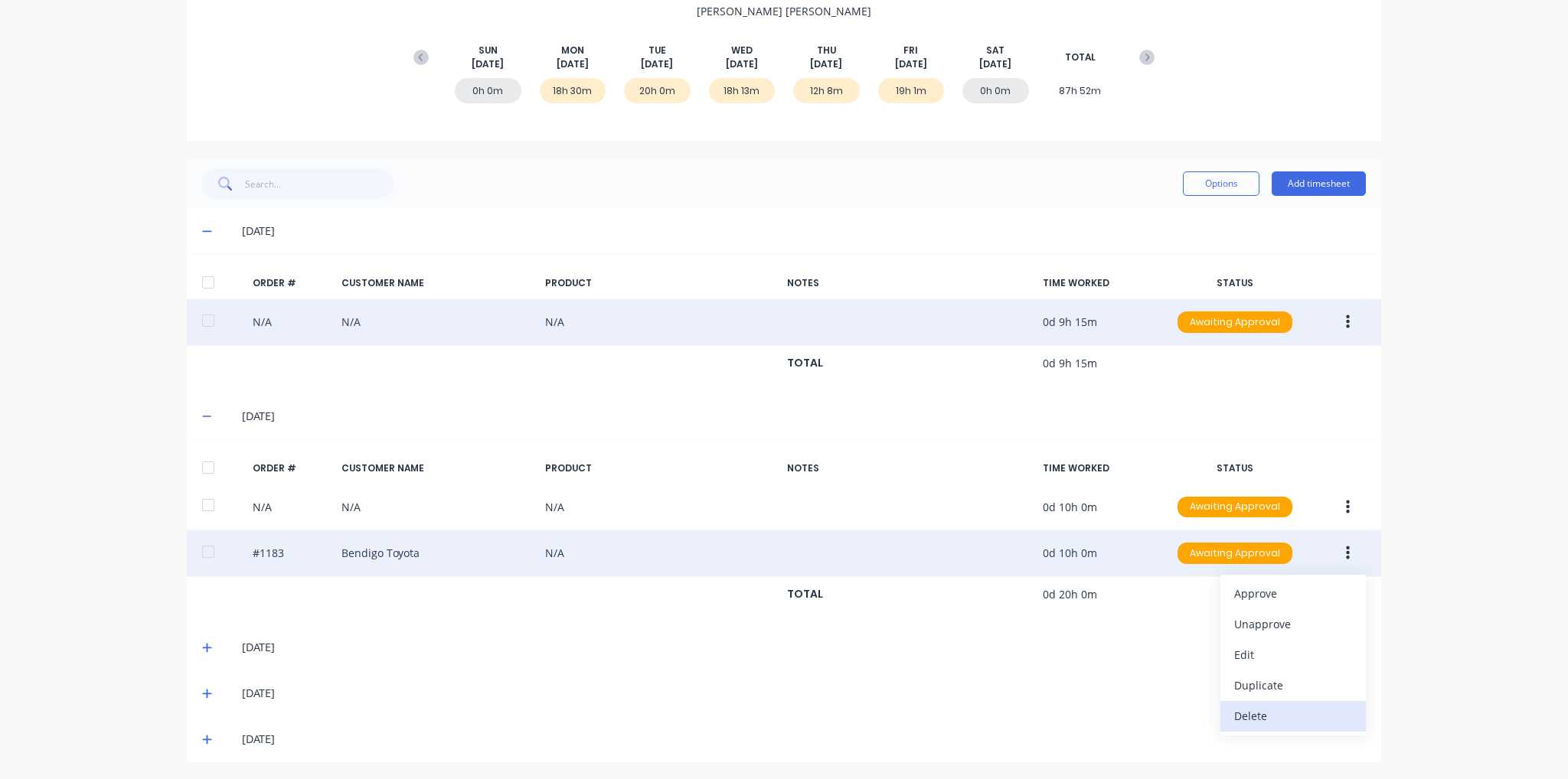
click at [1284, 718] on div "Delete" at bounding box center [1293, 716] width 118 height 22
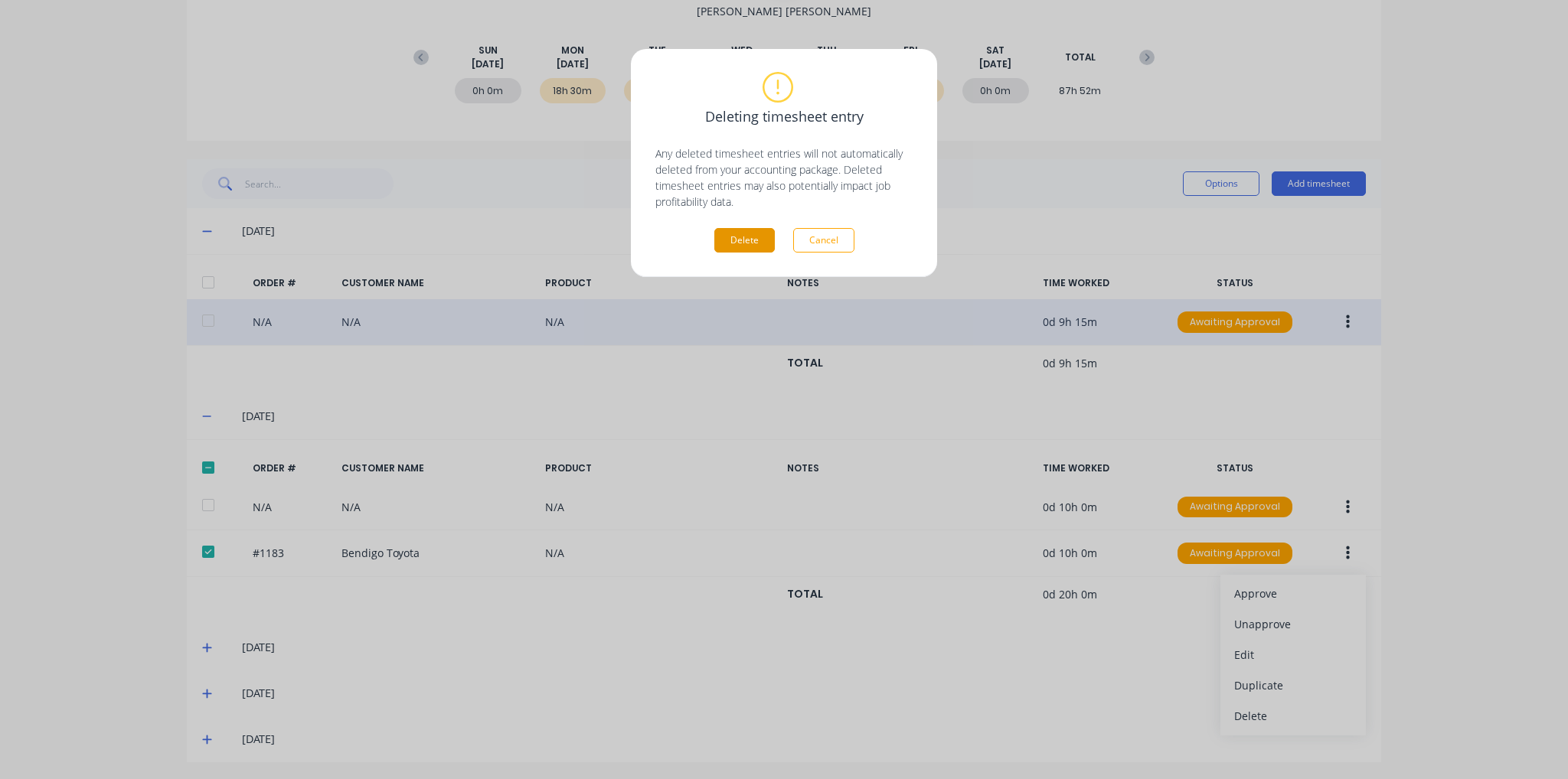
click at [756, 247] on button "Delete" at bounding box center [745, 240] width 61 height 25
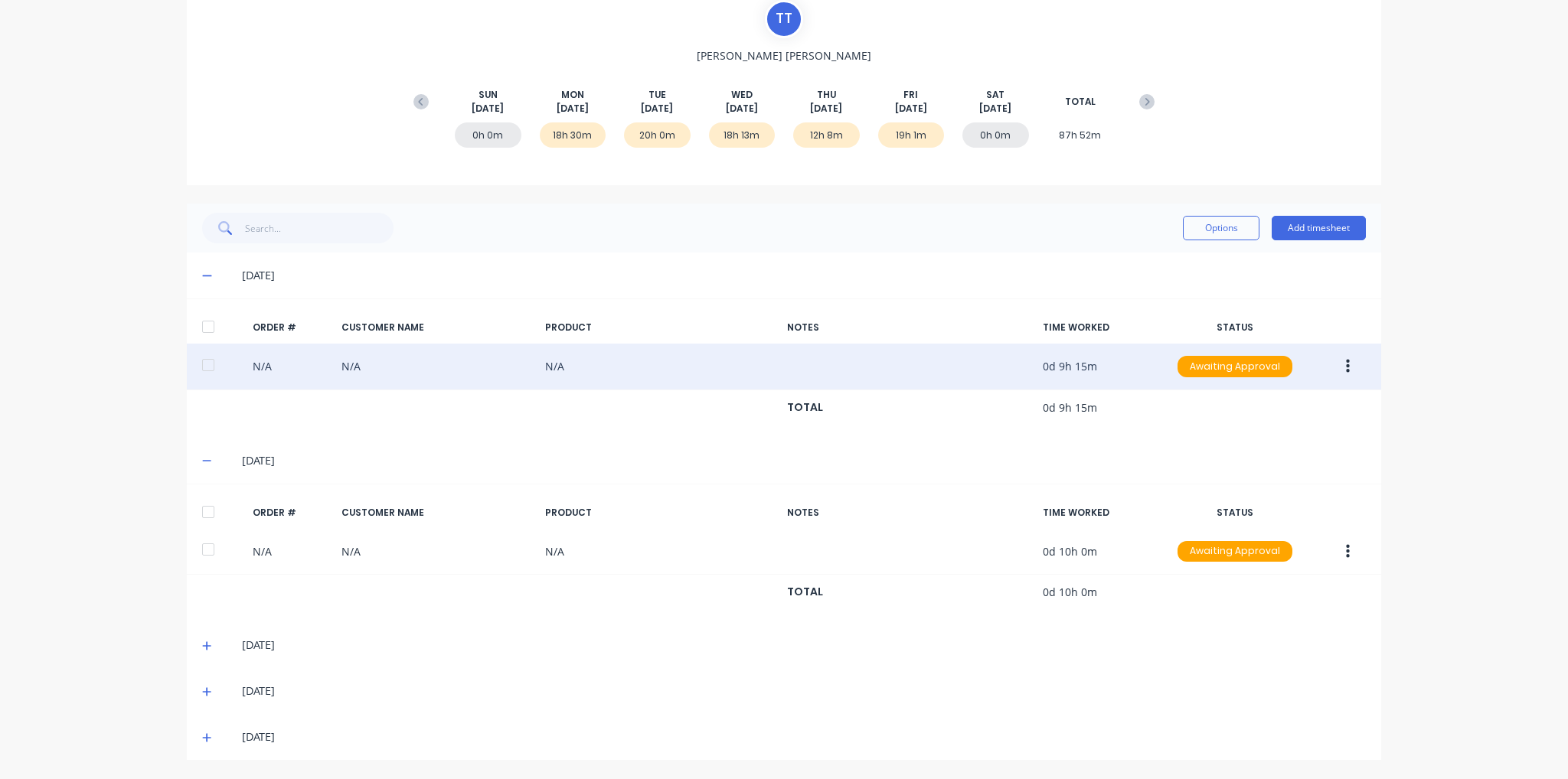
scroll to position [151, 0]
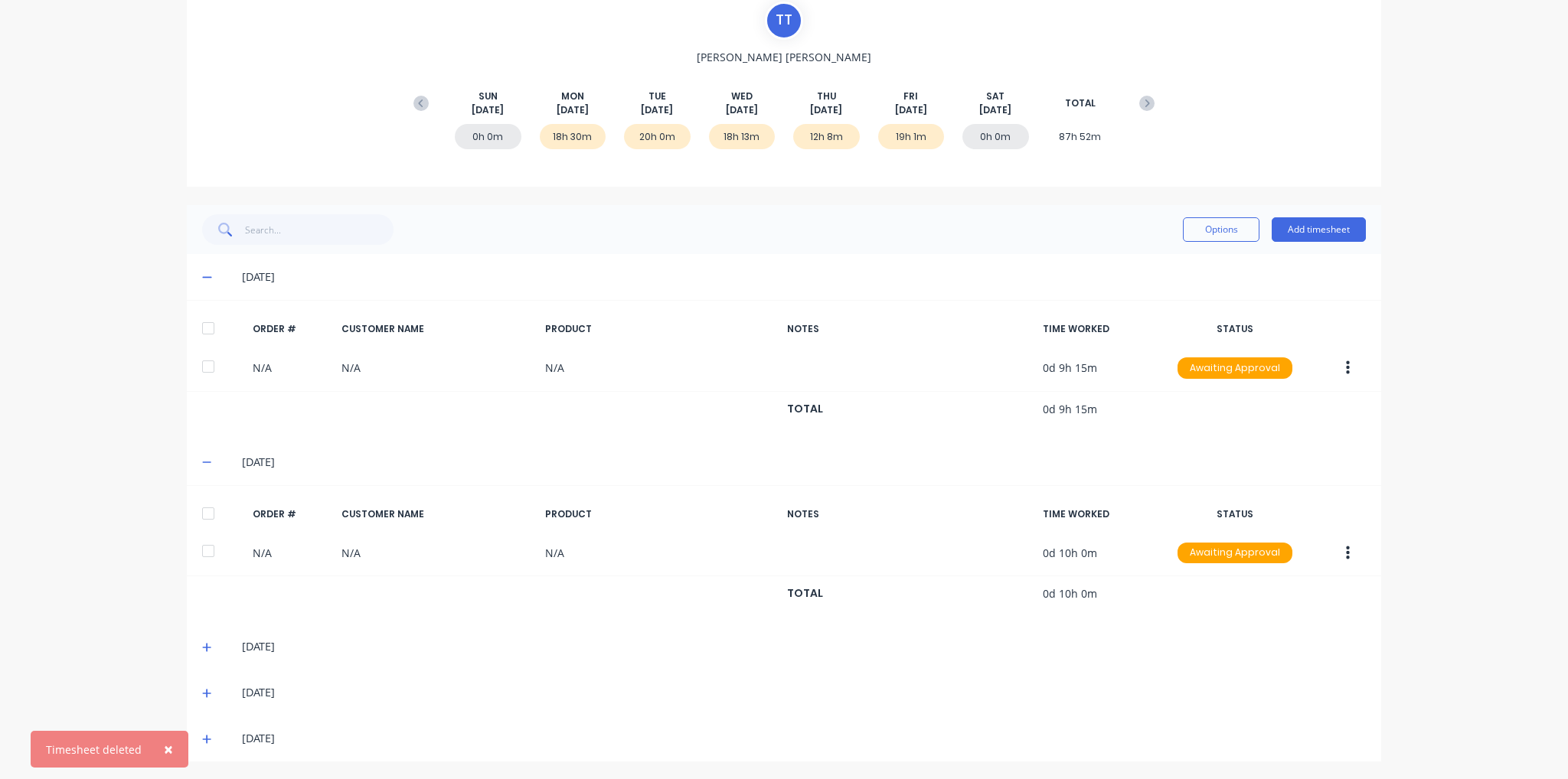
click at [204, 644] on icon at bounding box center [206, 647] width 10 height 11
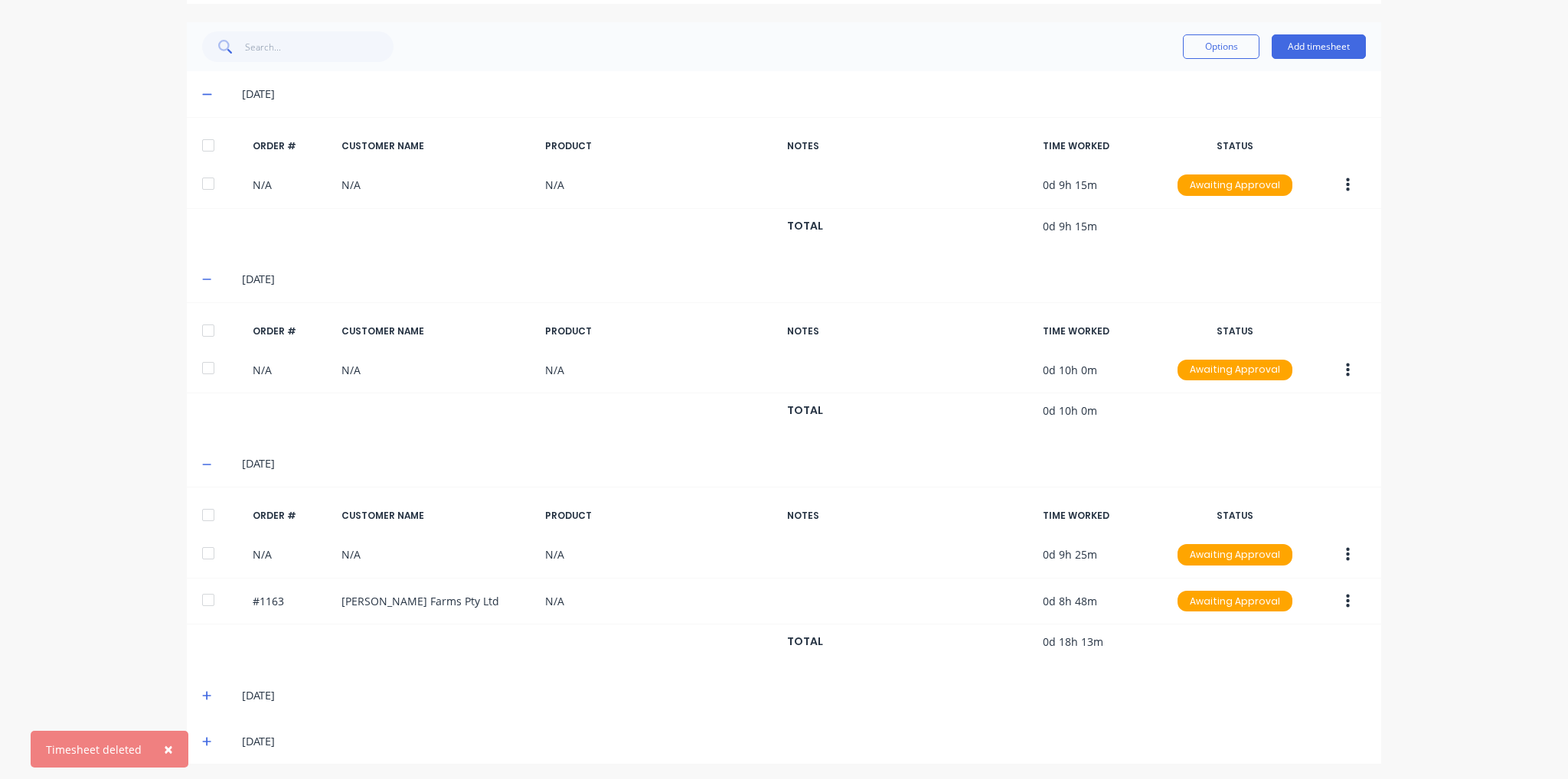
scroll to position [334, 0]
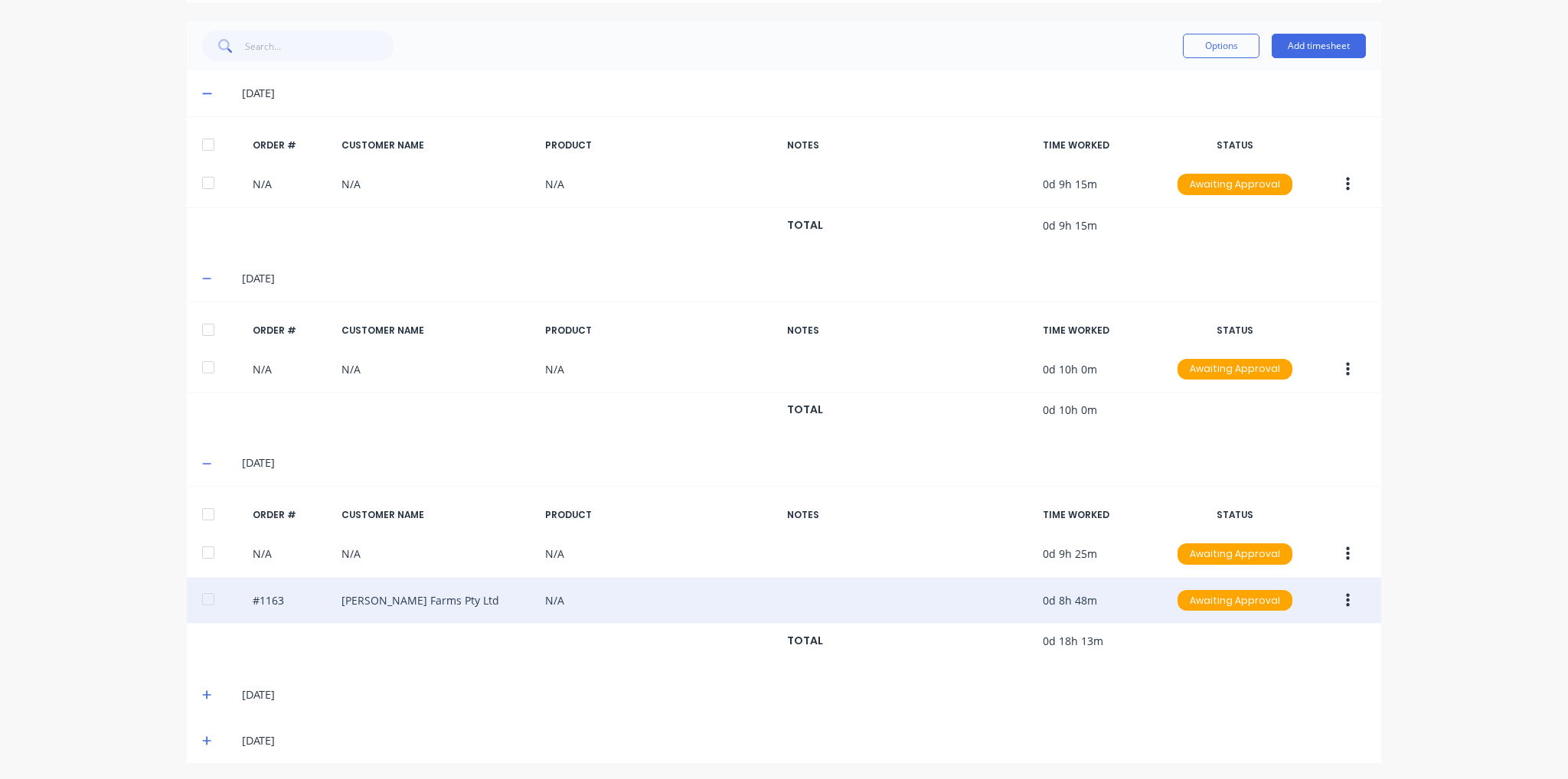
click at [1343, 605] on button "button" at bounding box center [1348, 601] width 36 height 28
click at [1307, 754] on div "Delete" at bounding box center [1293, 763] width 118 height 22
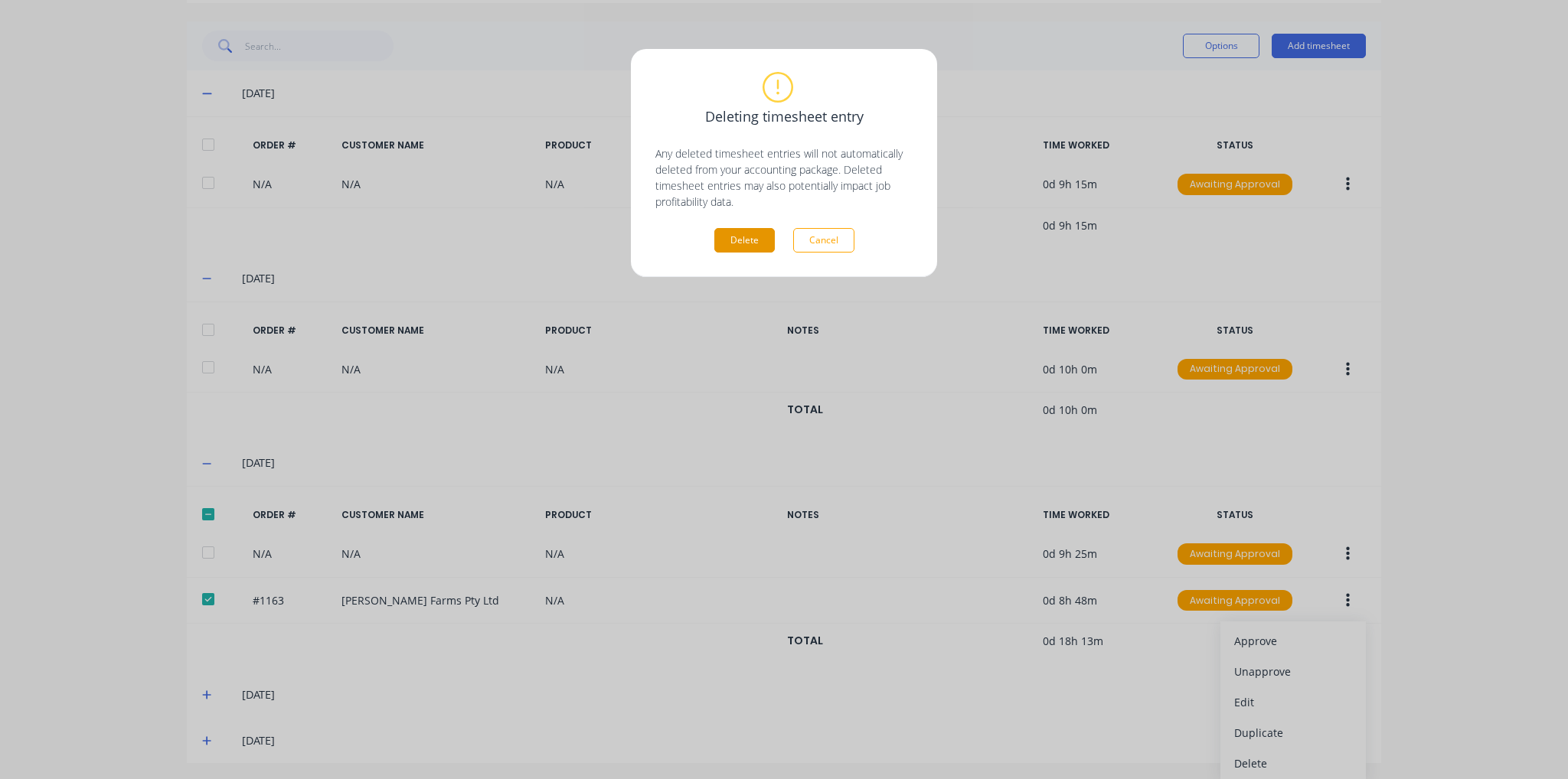
click at [750, 236] on button "Delete" at bounding box center [745, 240] width 61 height 25
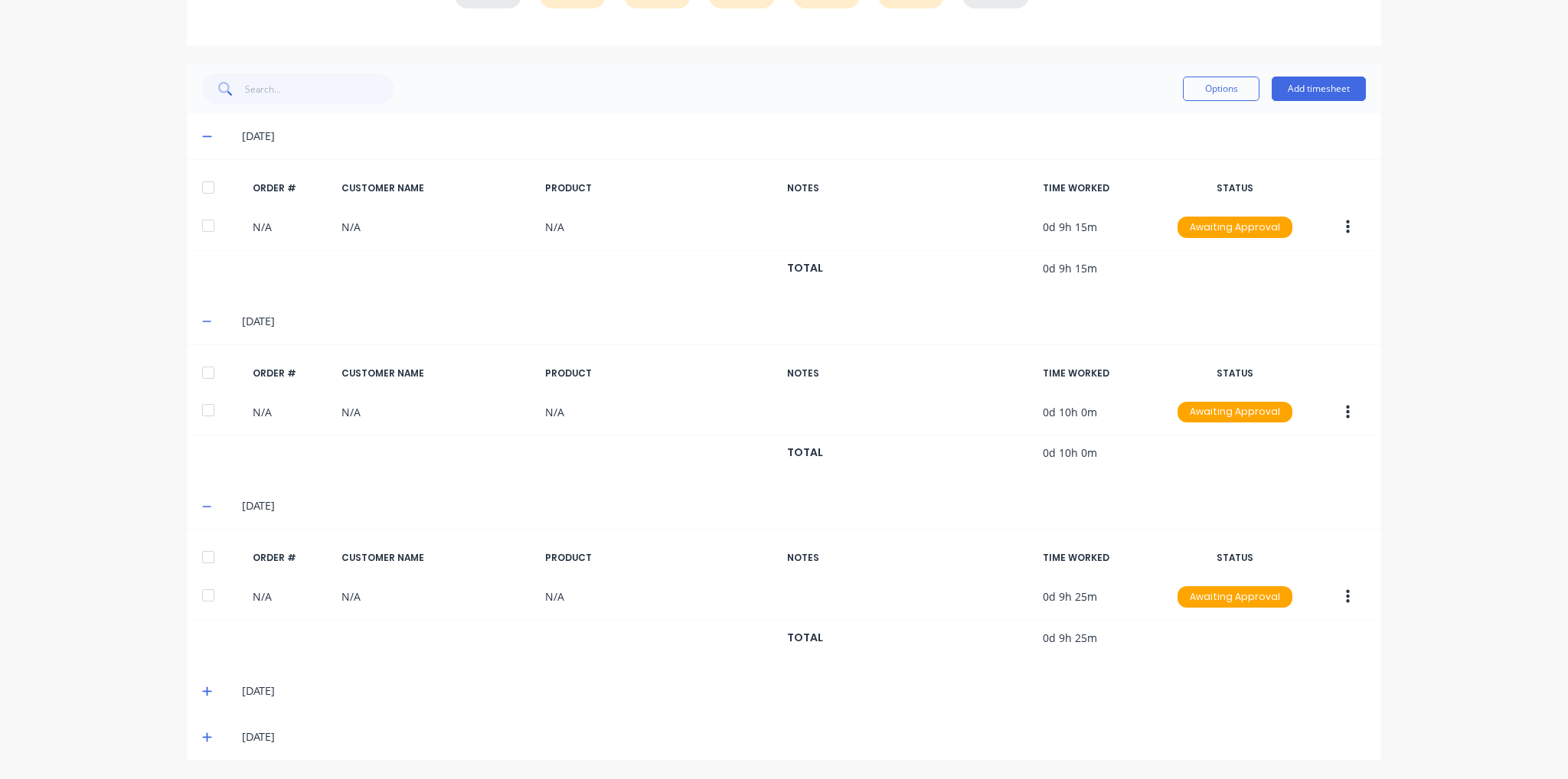
scroll to position [289, 0]
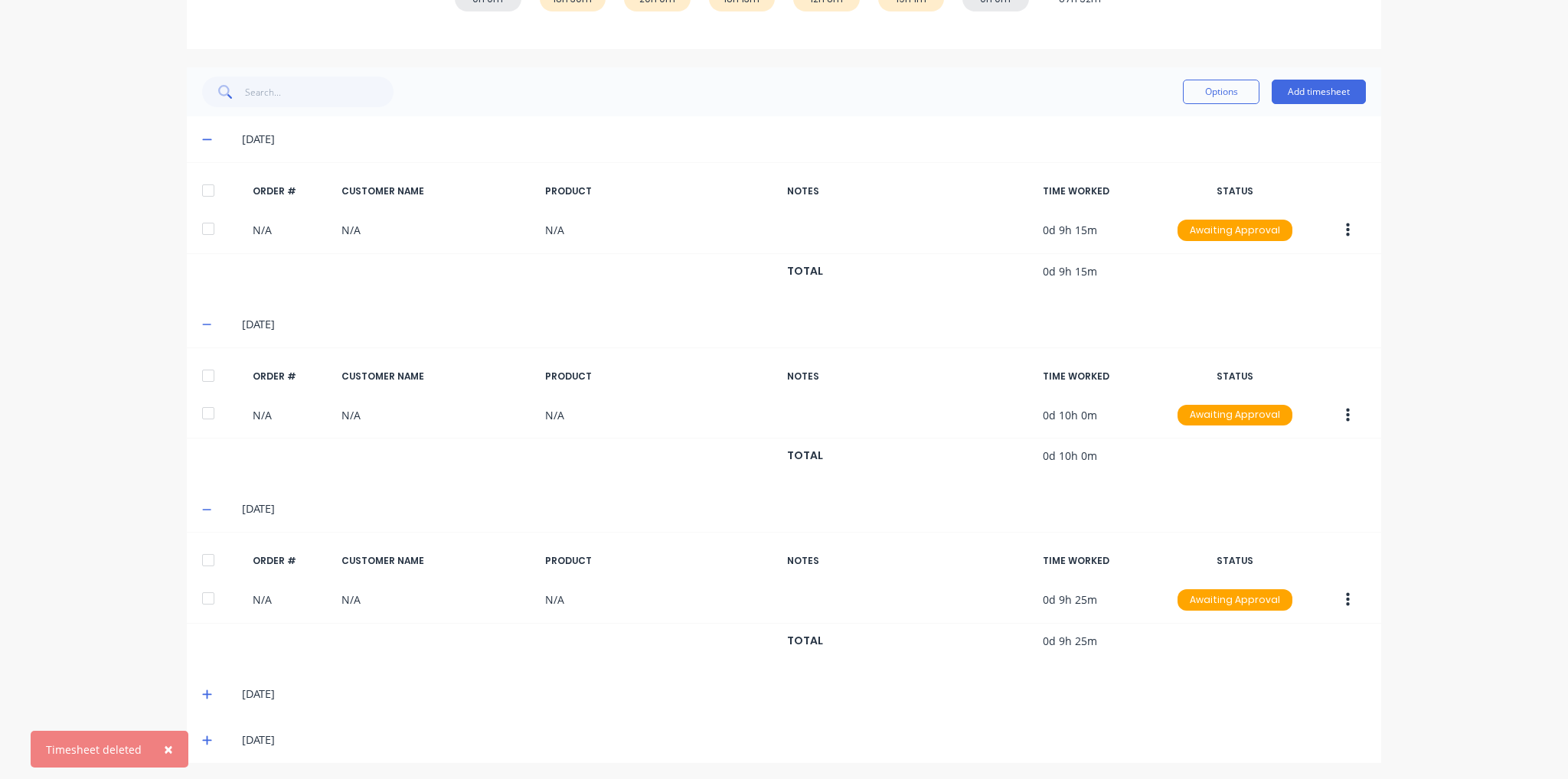
click at [208, 693] on span at bounding box center [209, 694] width 15 height 15
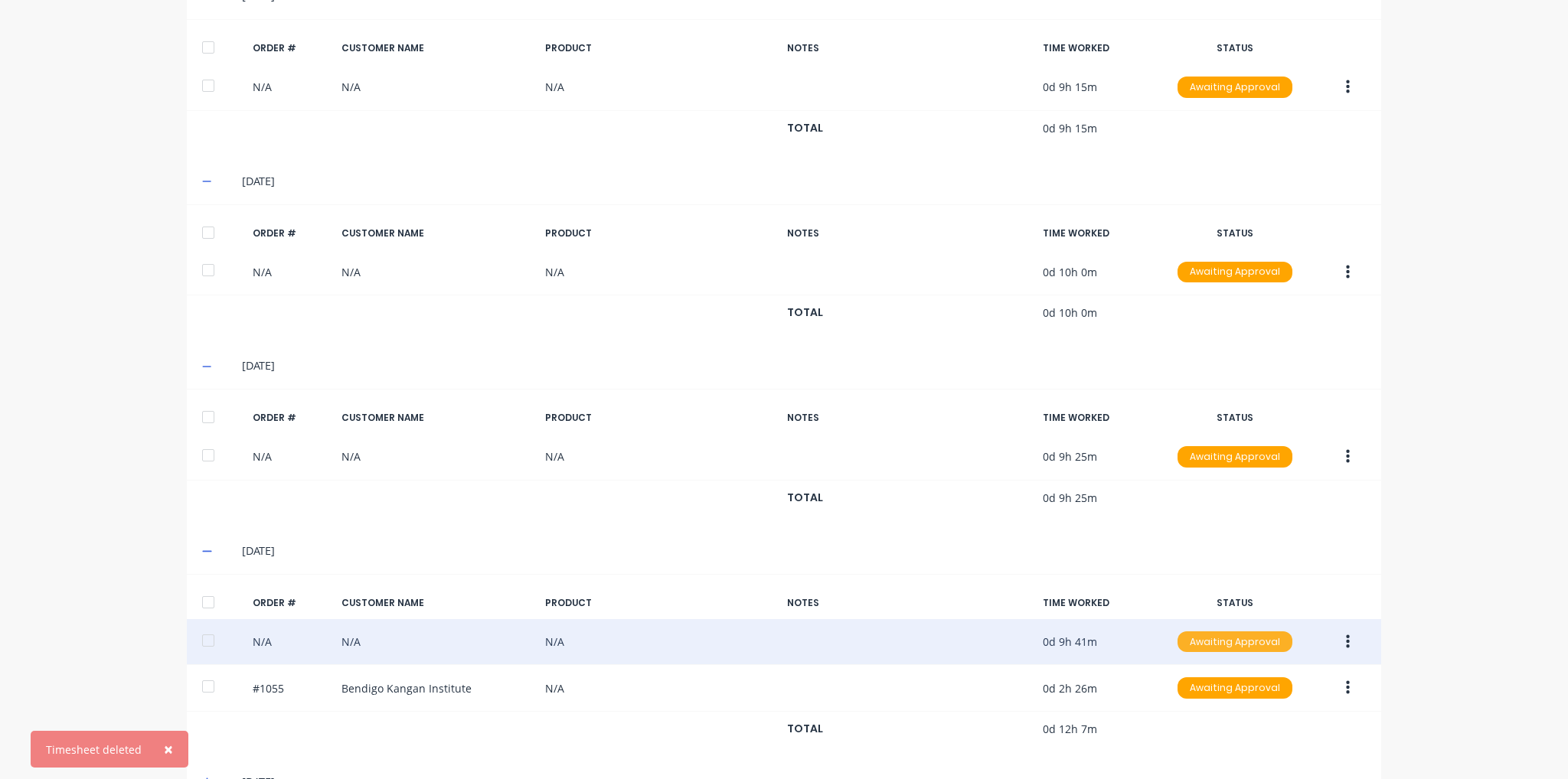
scroll to position [473, 0]
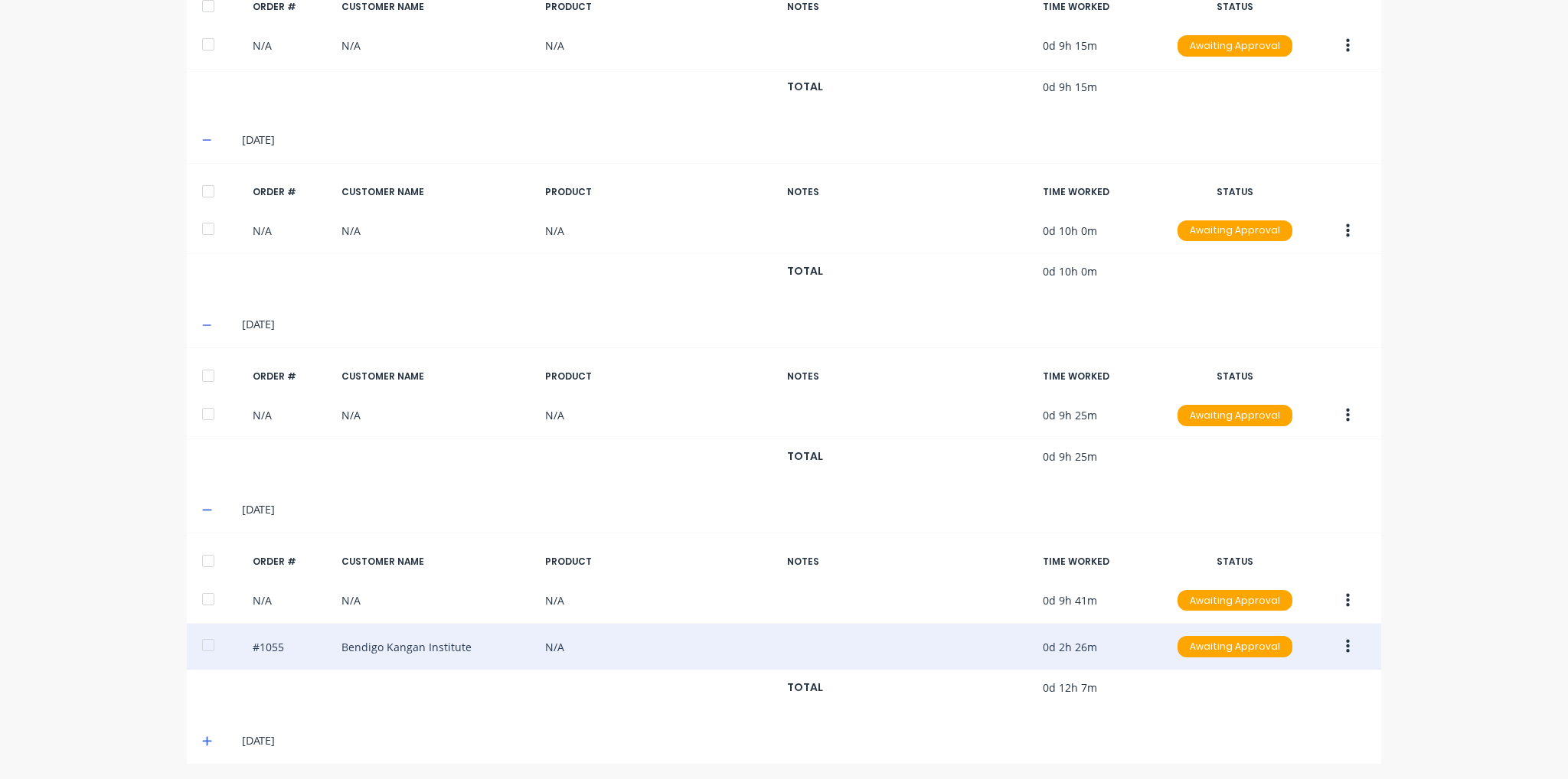
click at [1346, 649] on icon "button" at bounding box center [1348, 647] width 4 height 17
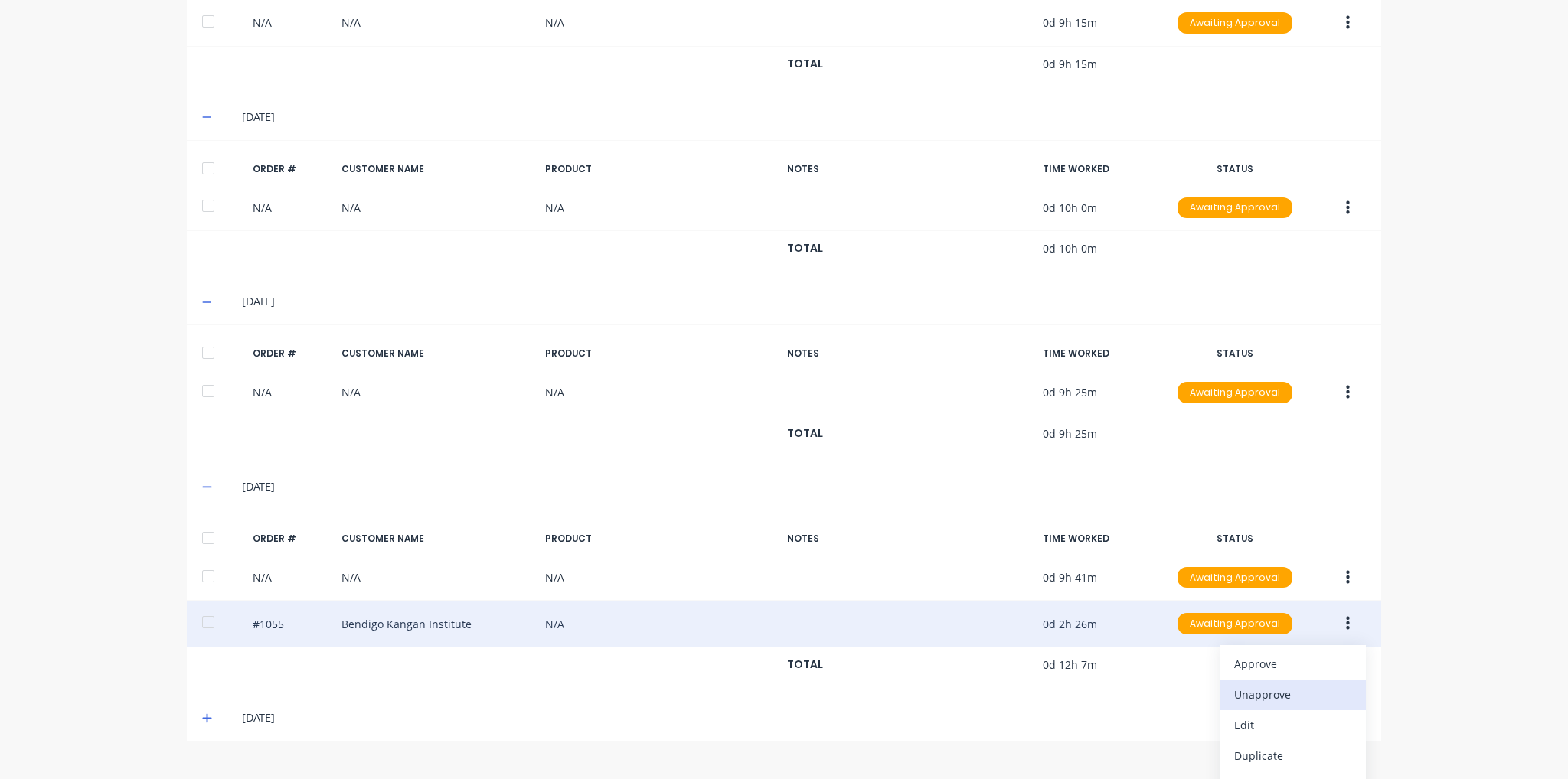
scroll to position [520, 0]
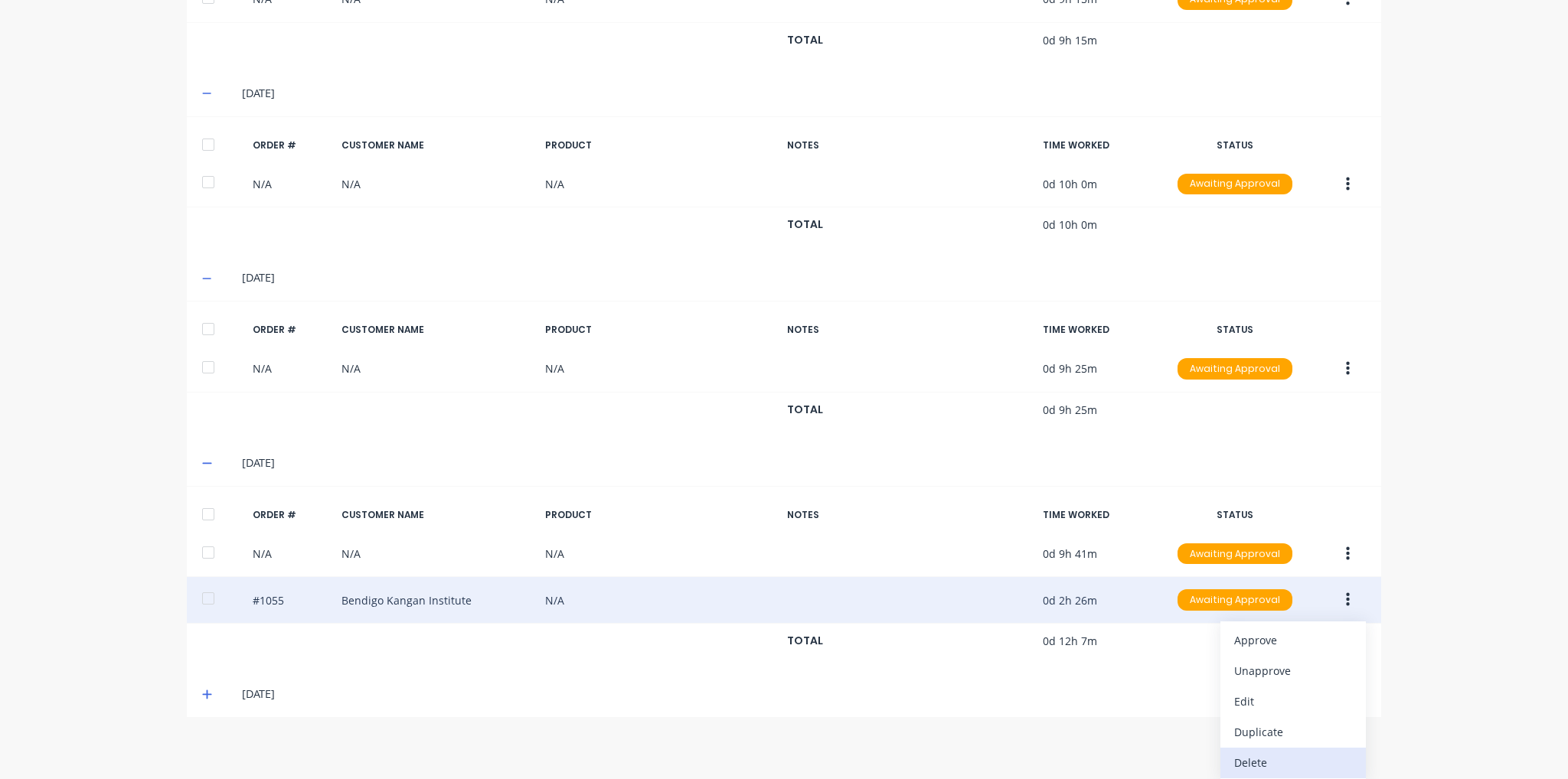
click at [1278, 759] on div "Delete" at bounding box center [1293, 762] width 118 height 22
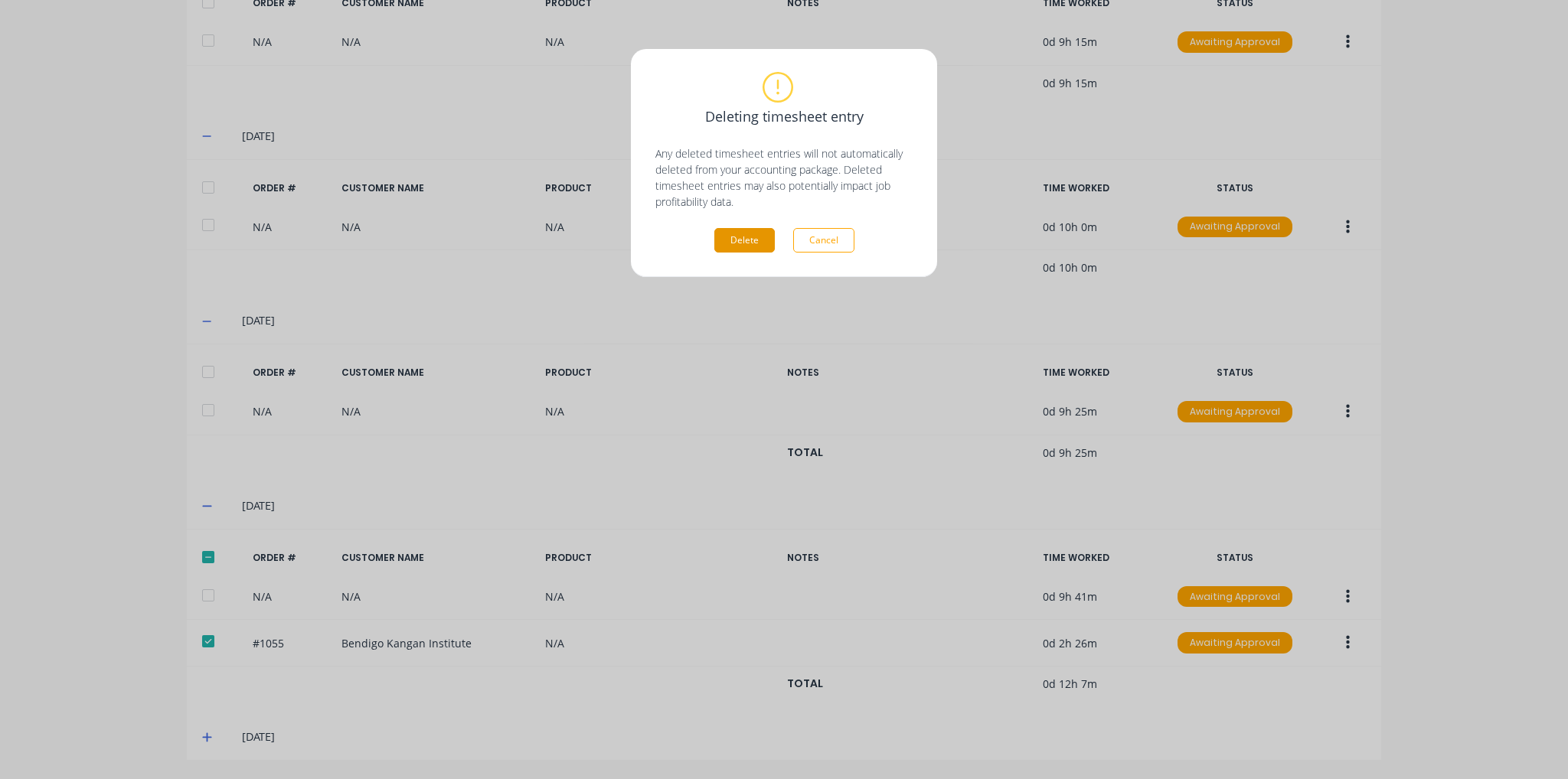
click at [746, 239] on button "Delete" at bounding box center [745, 240] width 61 height 25
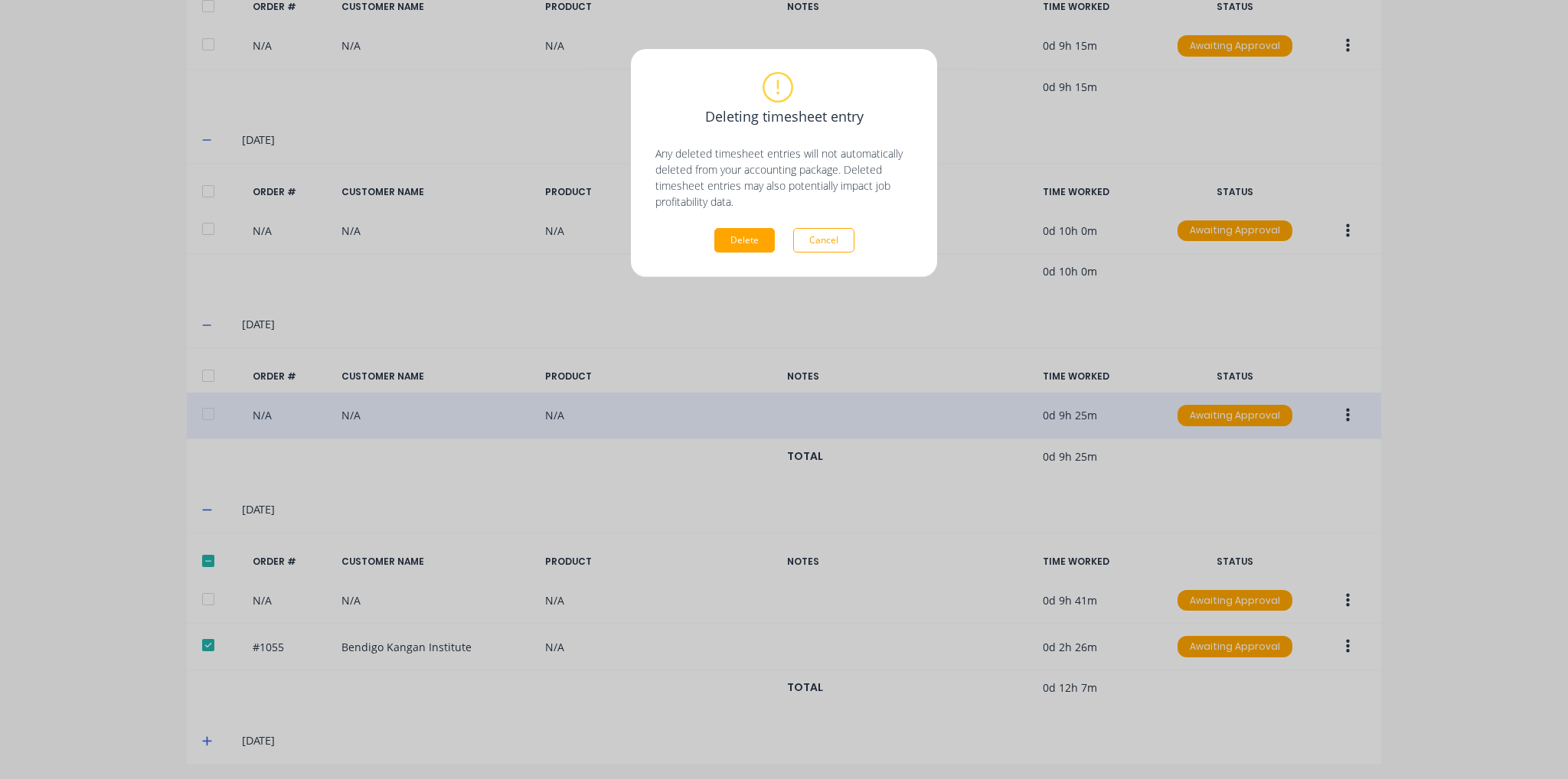
scroll to position [427, 0]
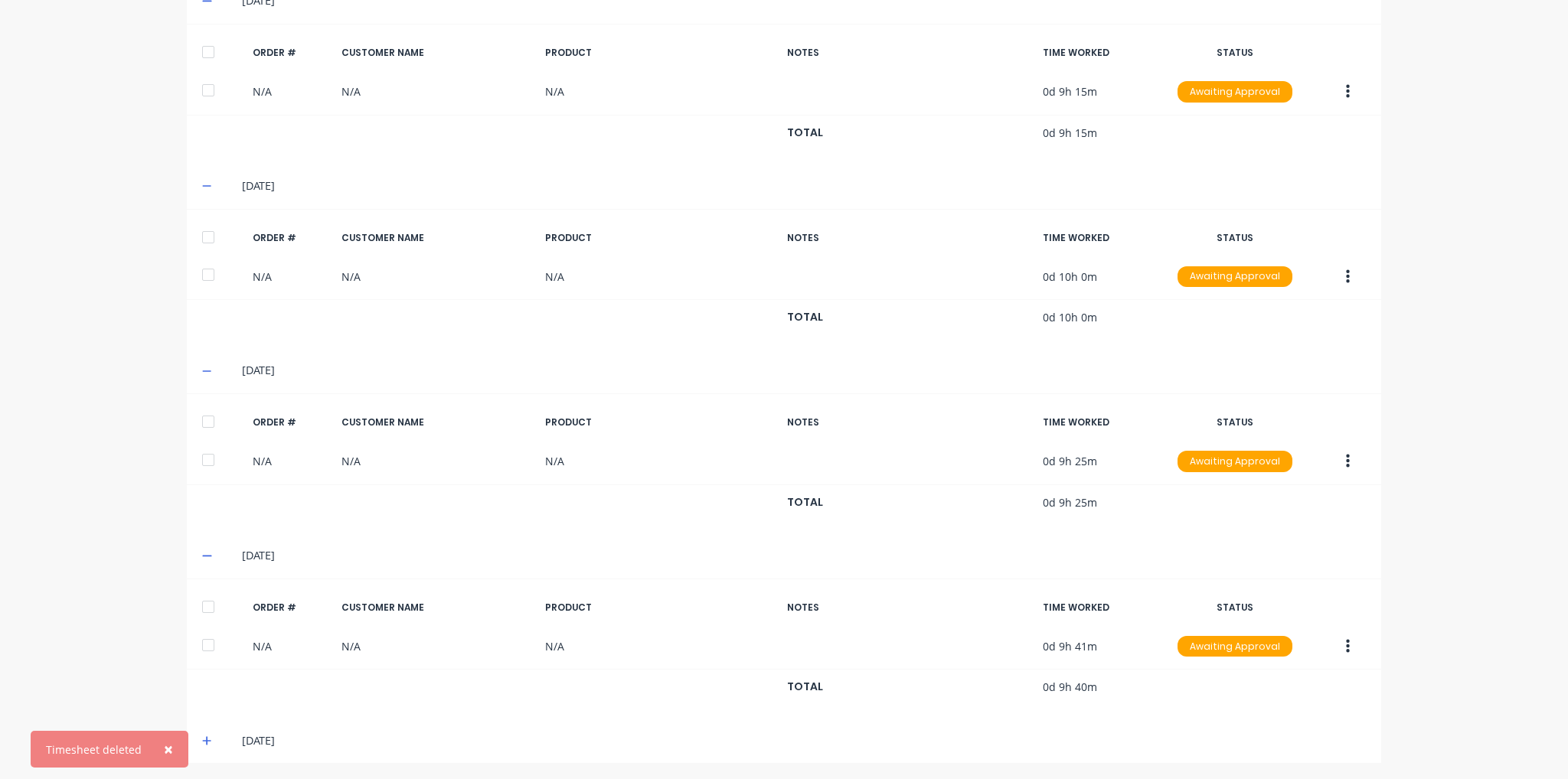
click at [203, 737] on icon at bounding box center [206, 741] width 10 height 11
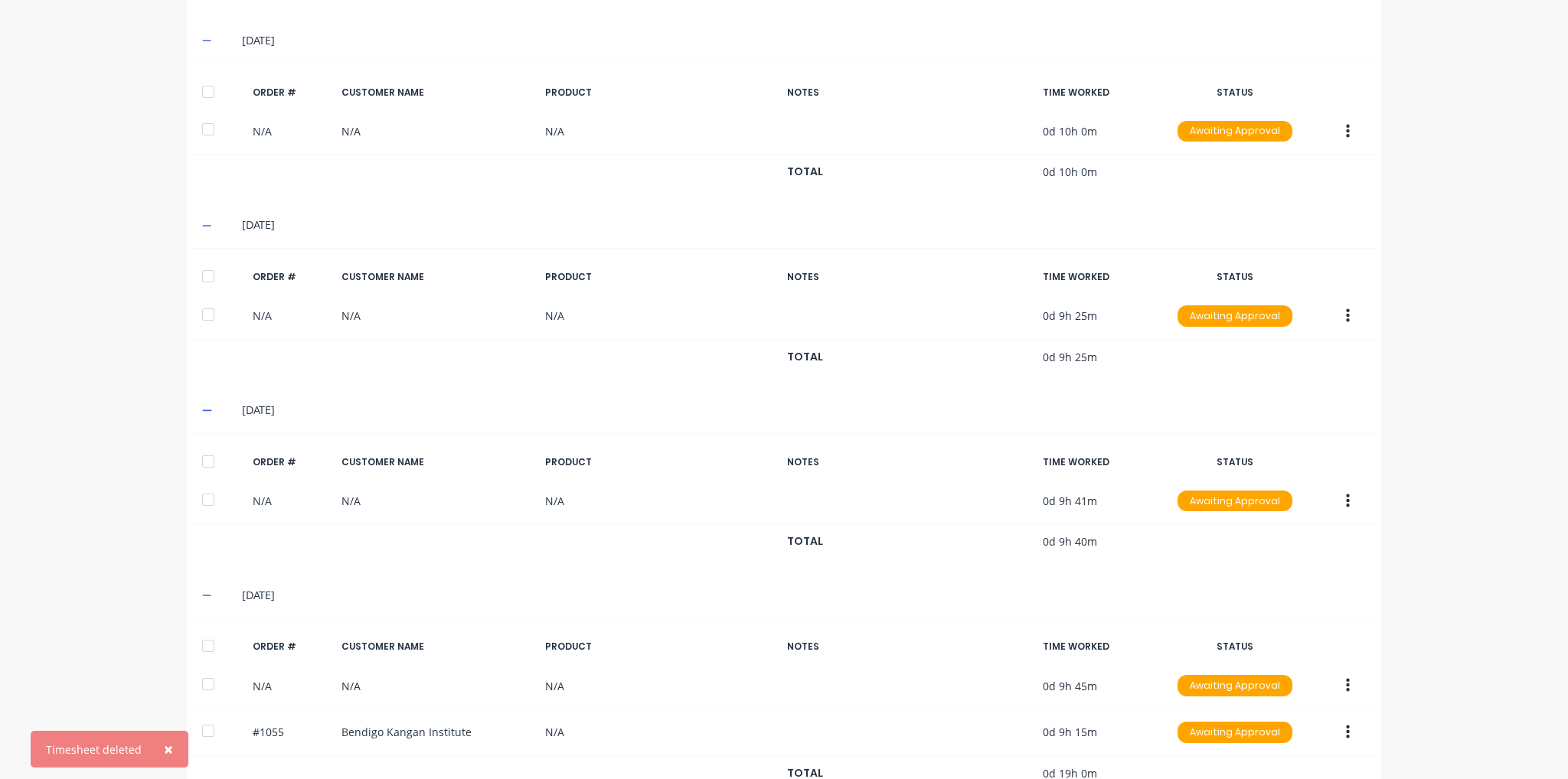
scroll to position [611, 0]
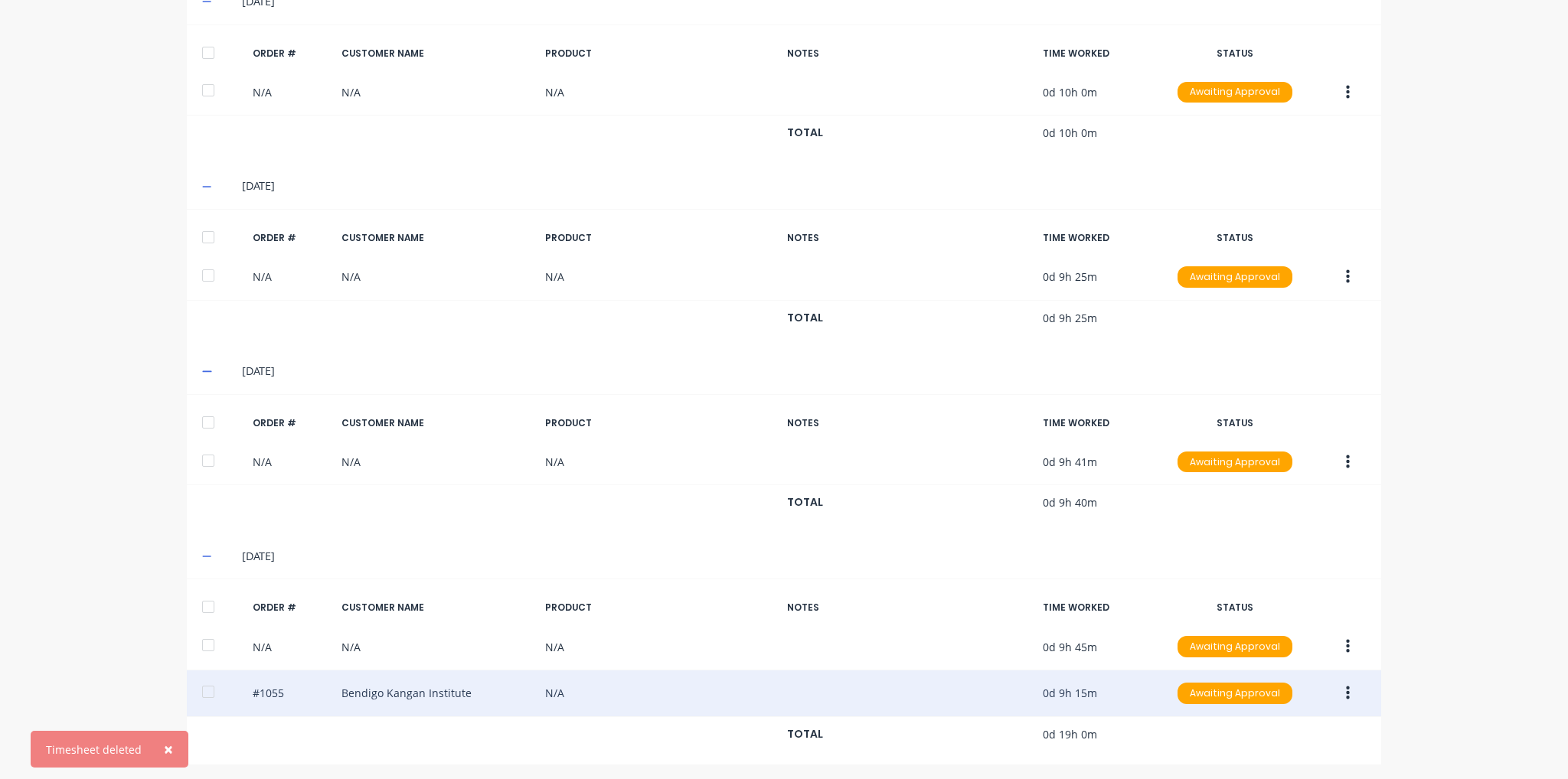
click at [1338, 694] on button "button" at bounding box center [1348, 694] width 36 height 28
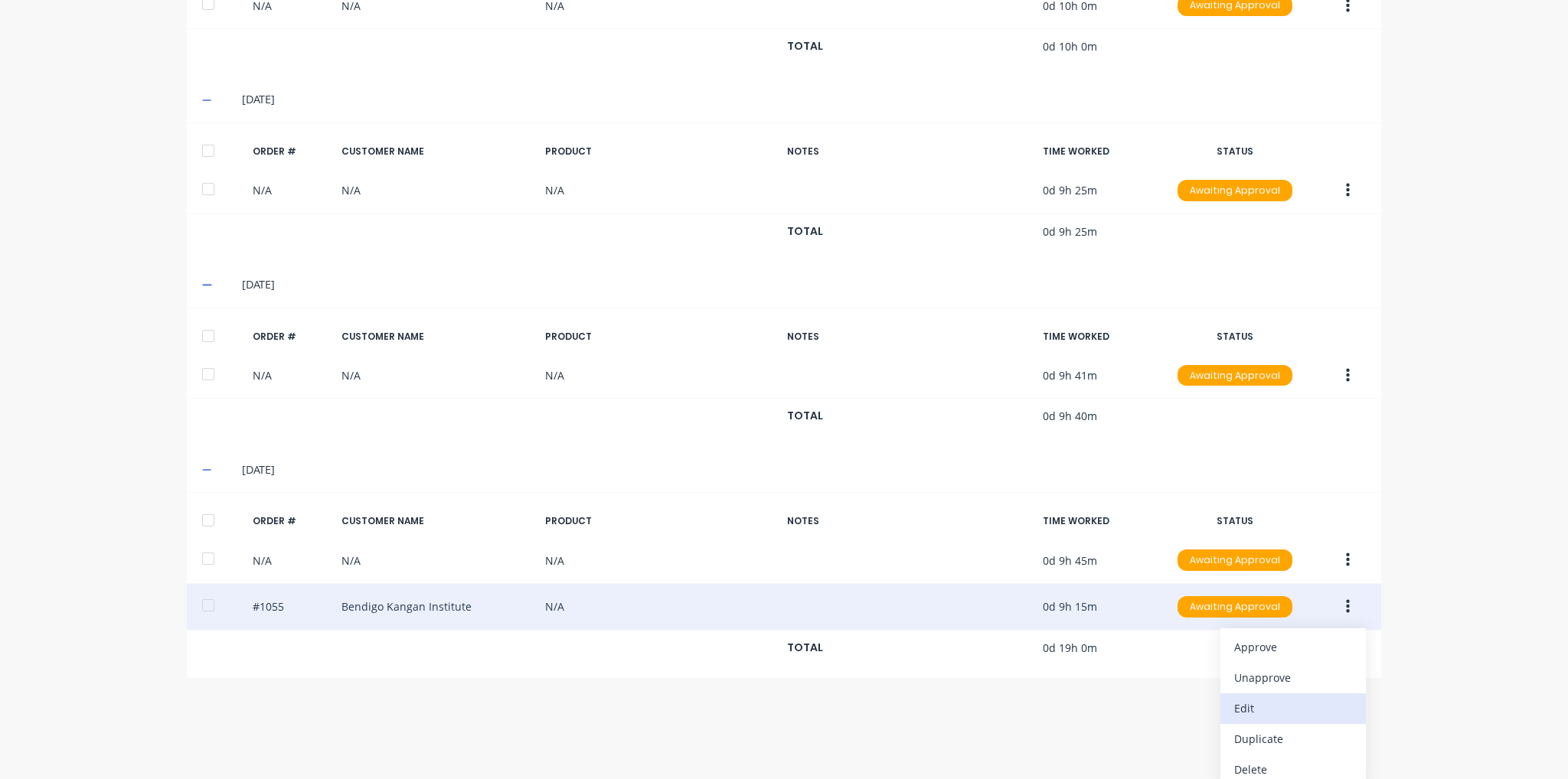
scroll to position [704, 0]
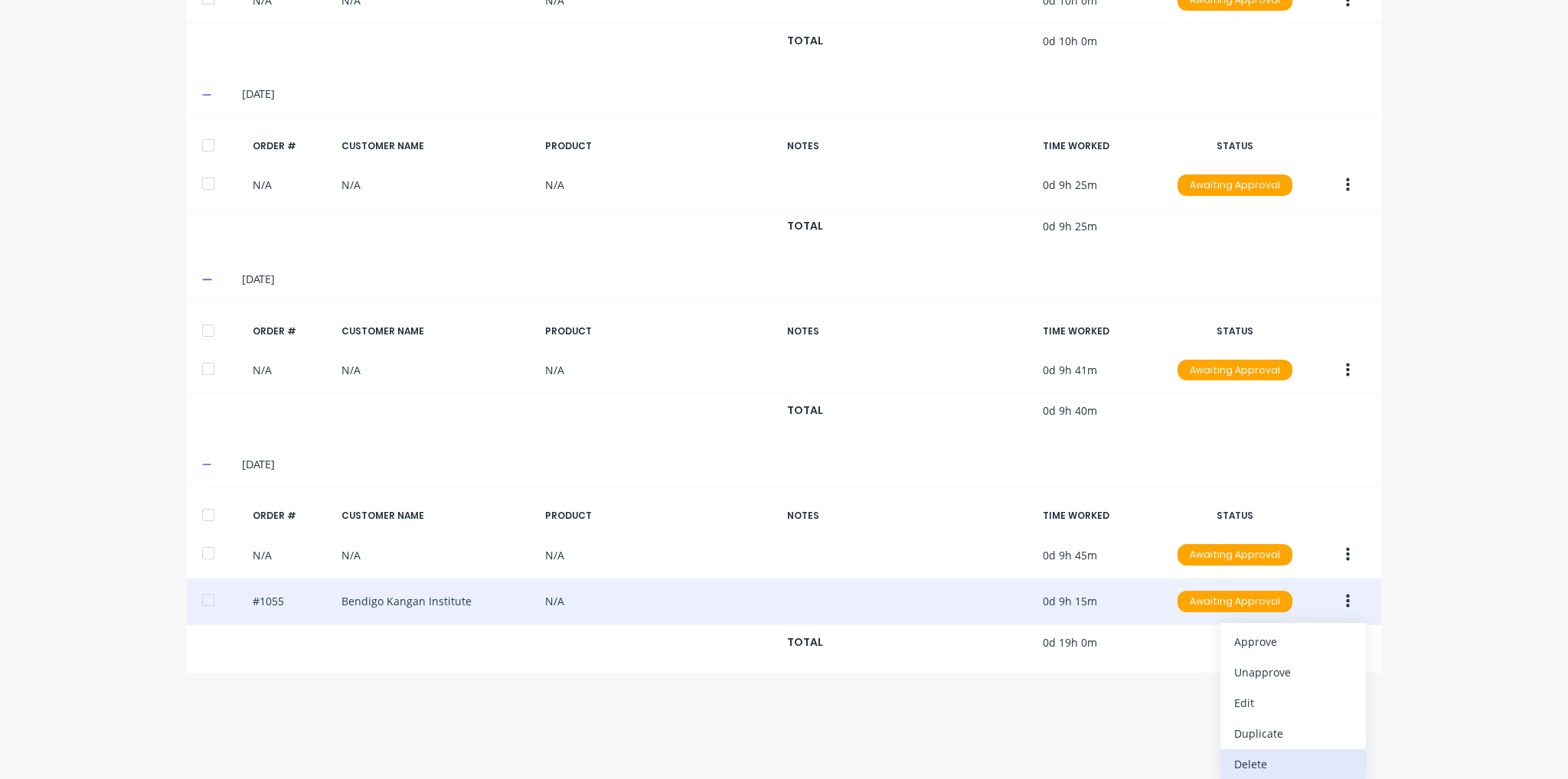
click at [1265, 753] on div "Delete" at bounding box center [1293, 764] width 118 height 22
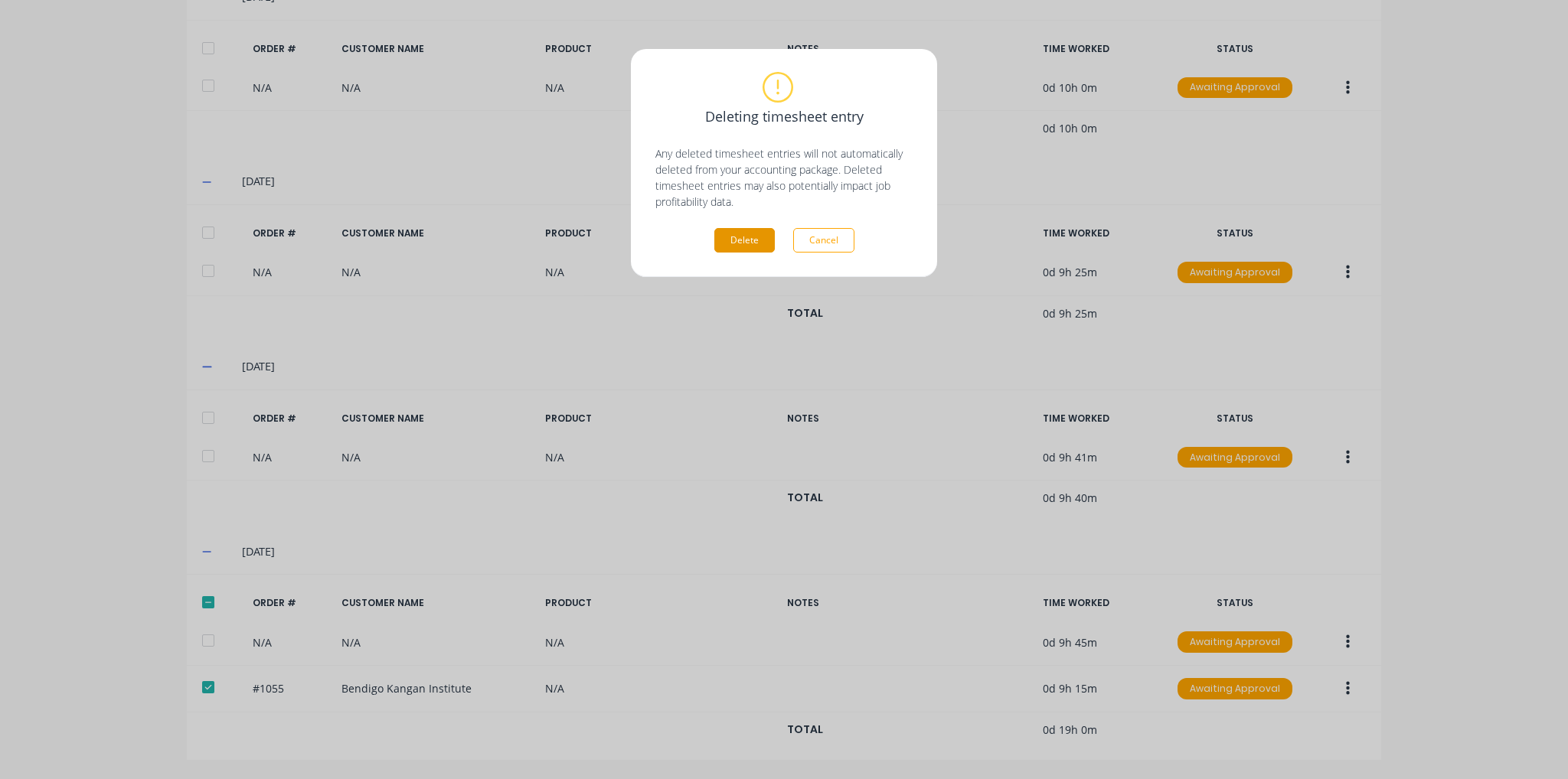
click at [742, 243] on button "Delete" at bounding box center [745, 240] width 61 height 25
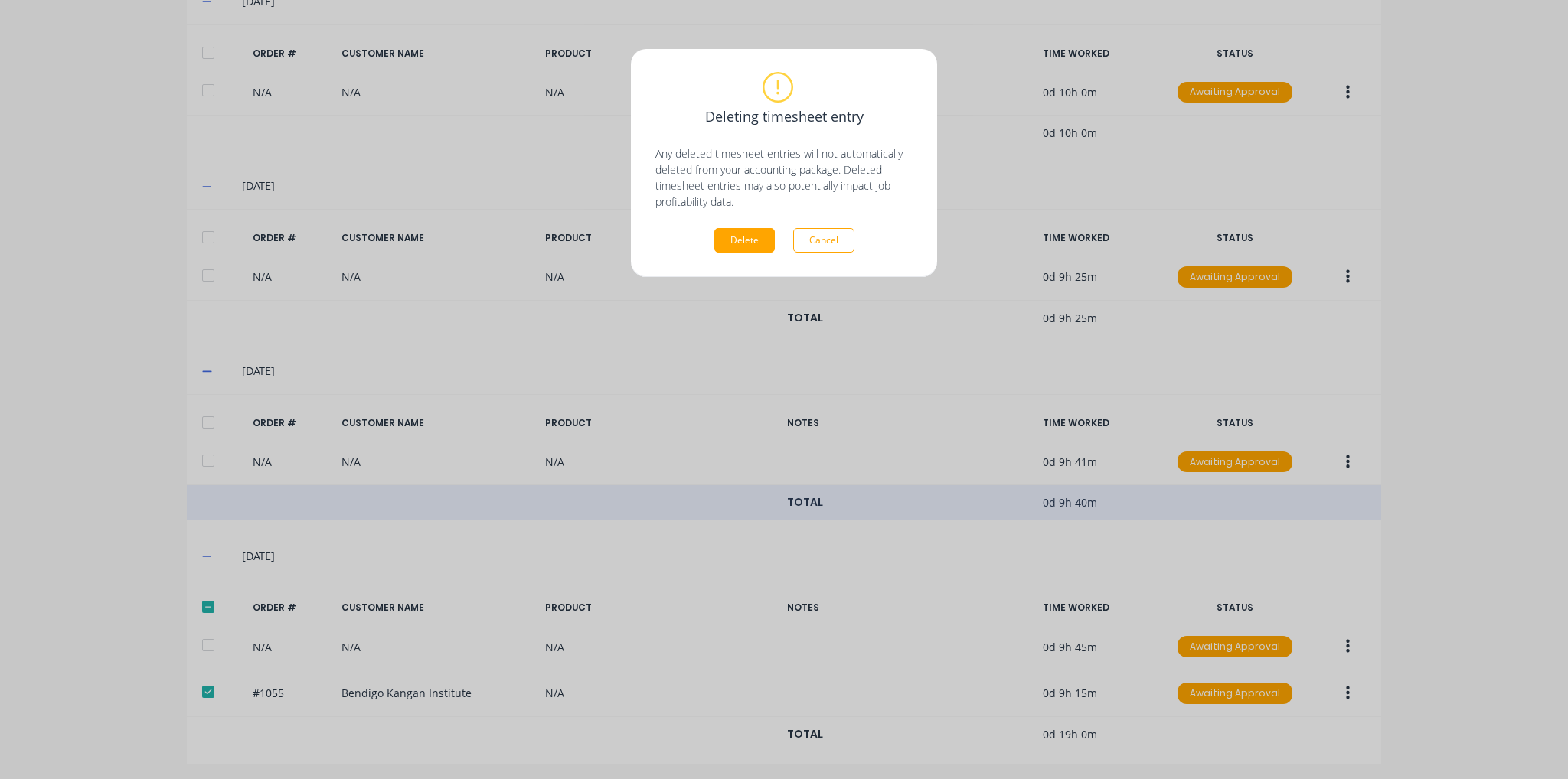
scroll to position [566, 0]
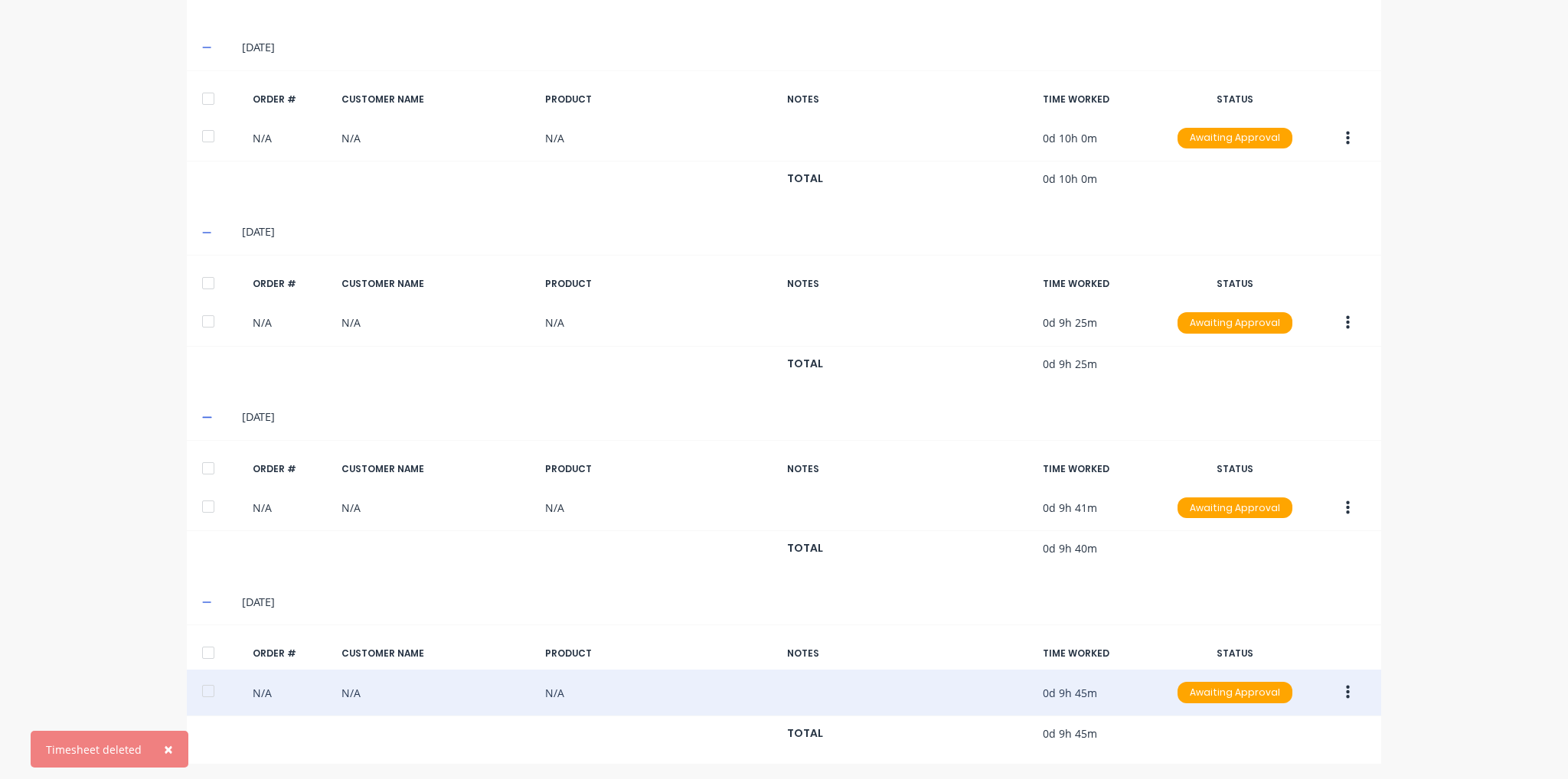
click at [1346, 687] on icon "button" at bounding box center [1348, 693] width 4 height 17
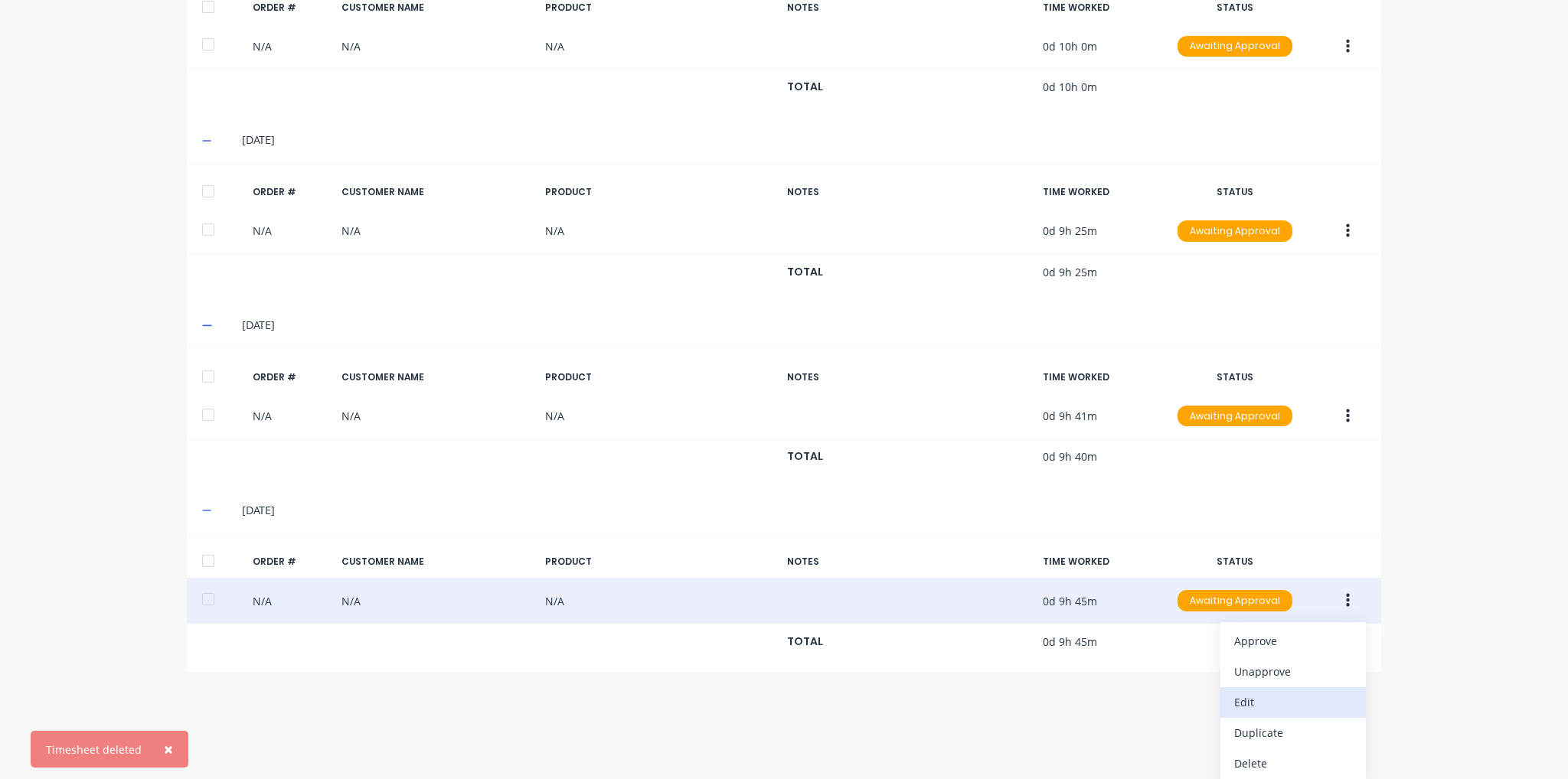
click at [1289, 710] on button "Edit" at bounding box center [1293, 703] width 146 height 31
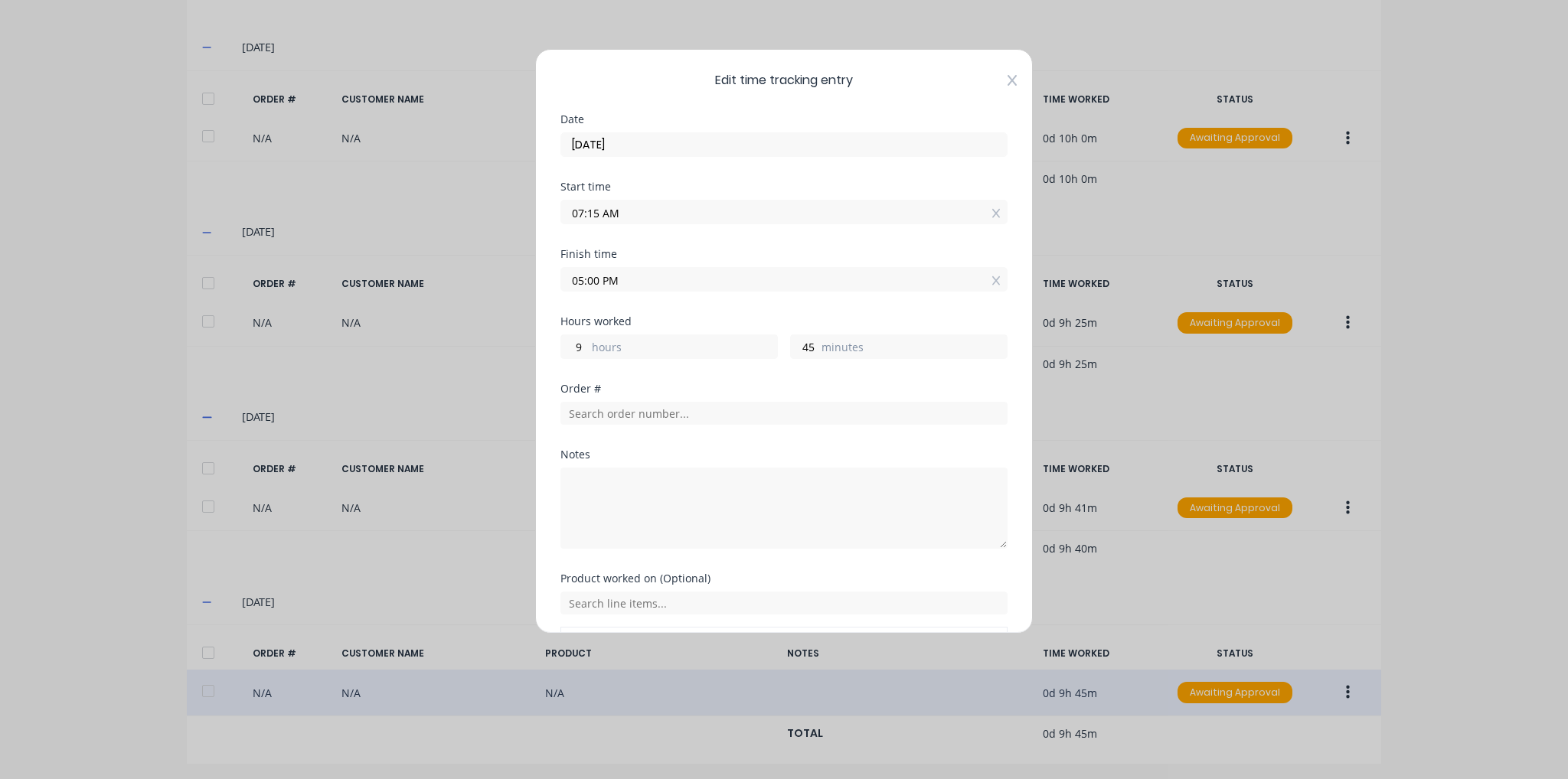
click at [1007, 82] on icon at bounding box center [1012, 80] width 9 height 12
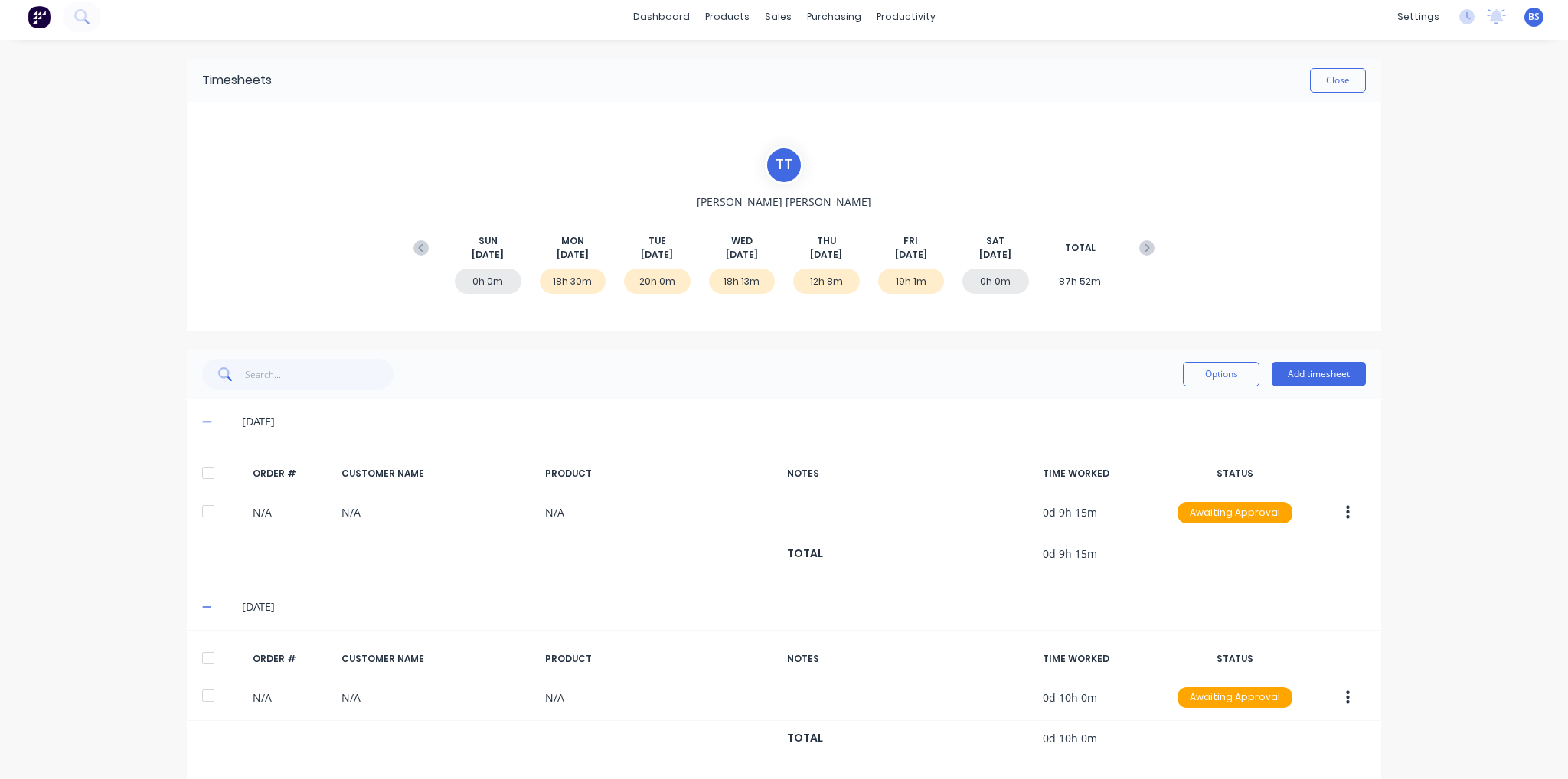
scroll to position [0, 0]
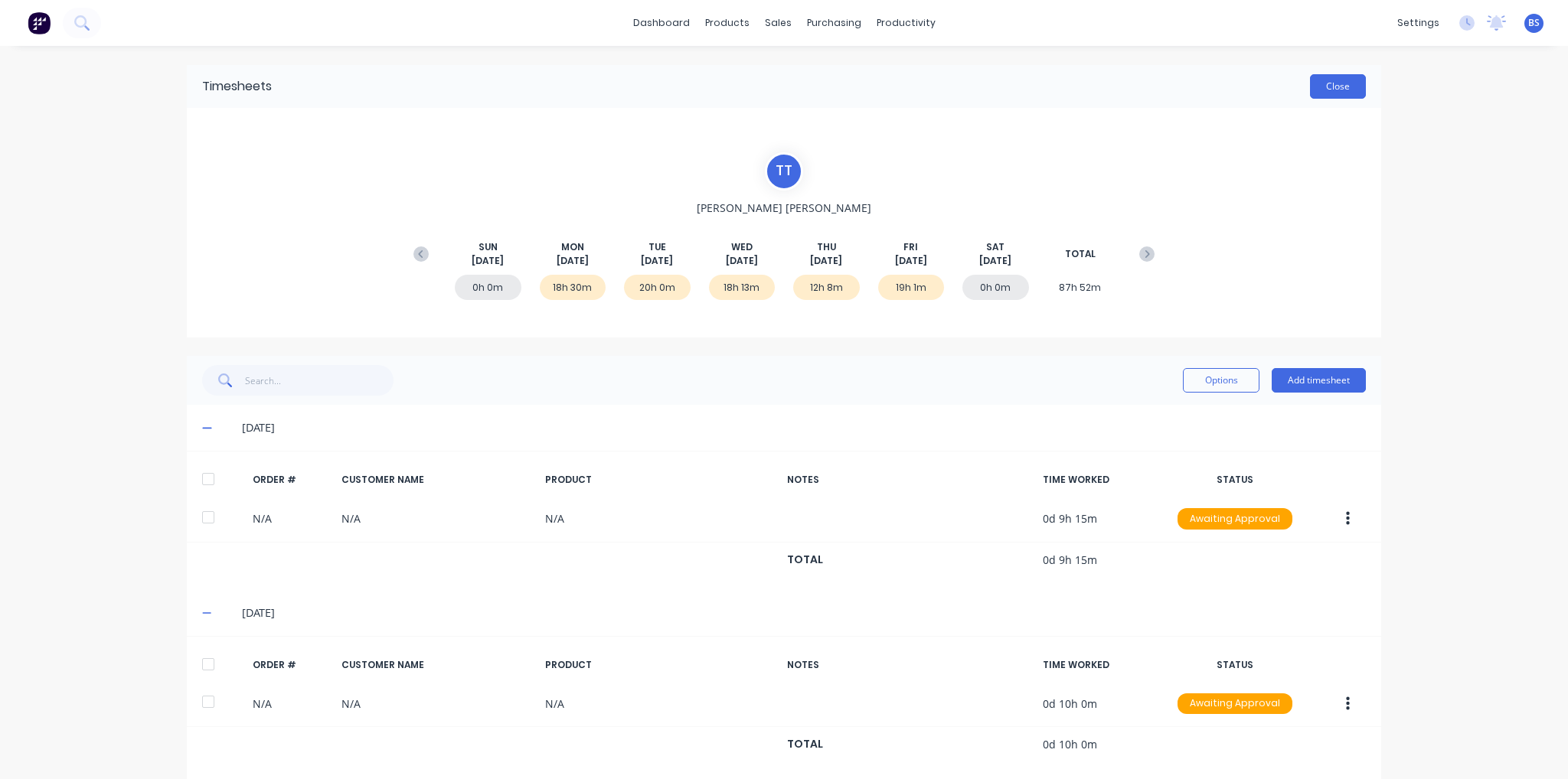
click at [1343, 92] on button "Close" at bounding box center [1338, 86] width 56 height 25
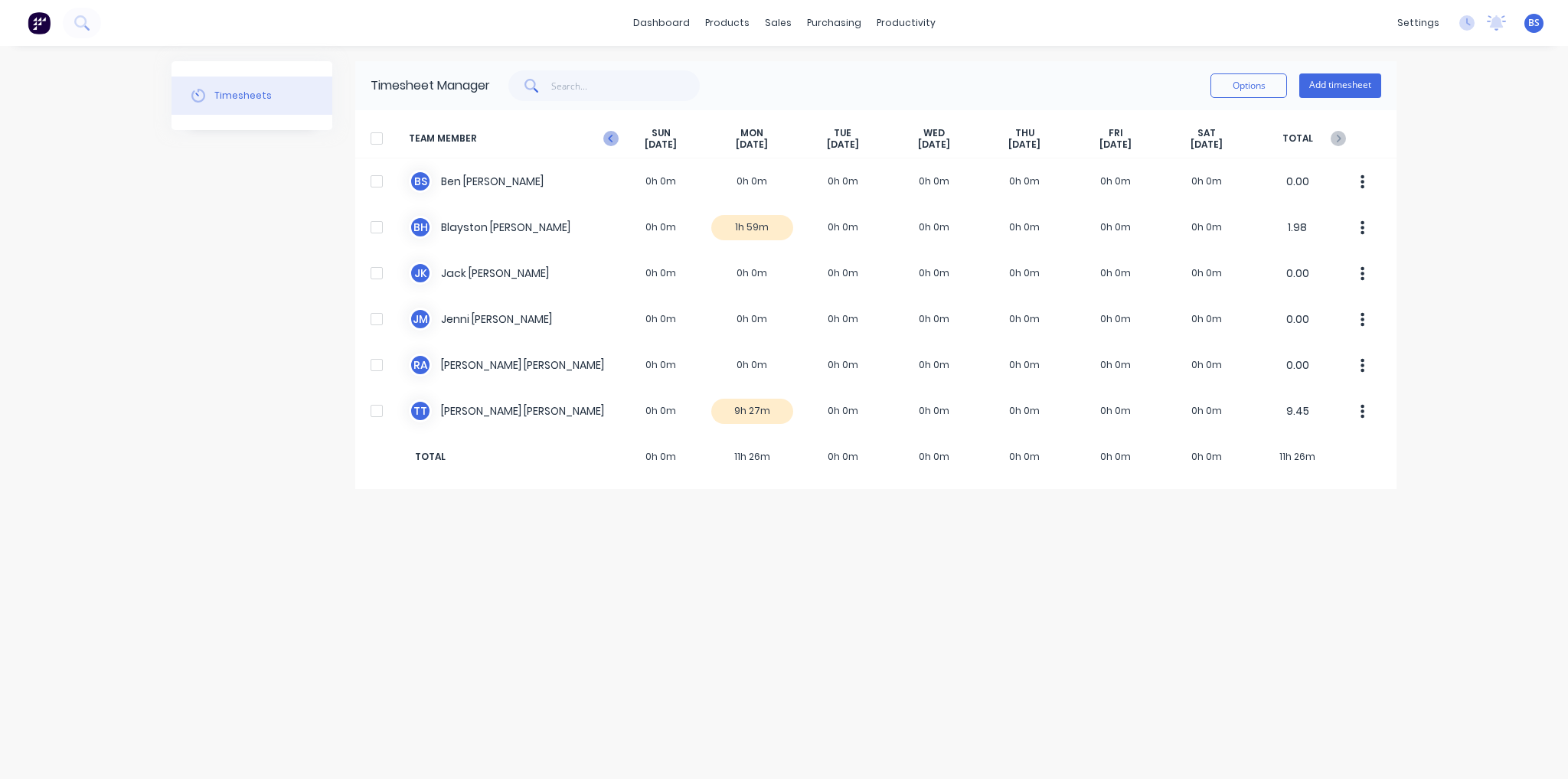
click at [612, 139] on icon at bounding box center [611, 139] width 15 height 15
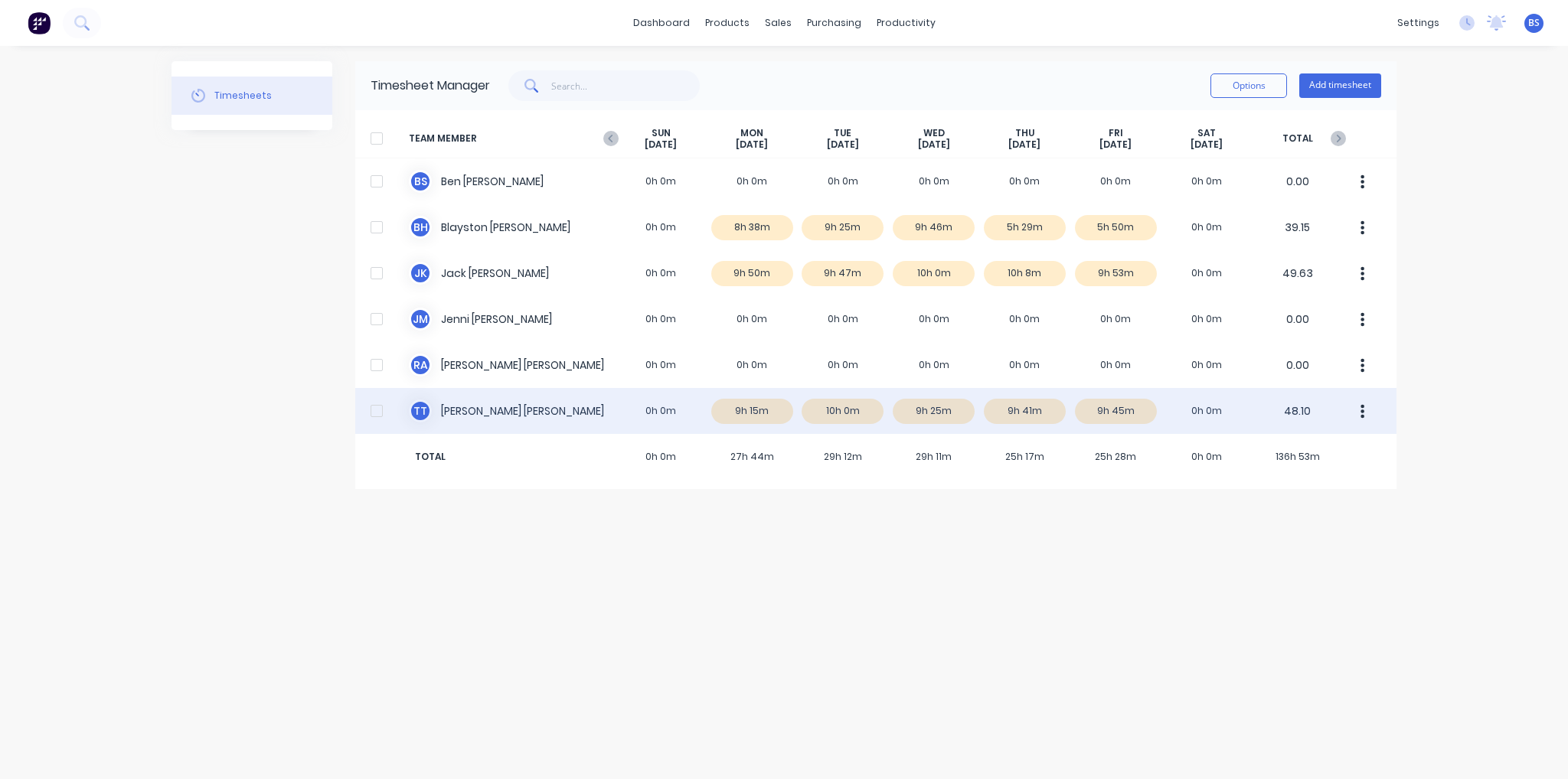
click at [380, 415] on div at bounding box center [377, 411] width 31 height 31
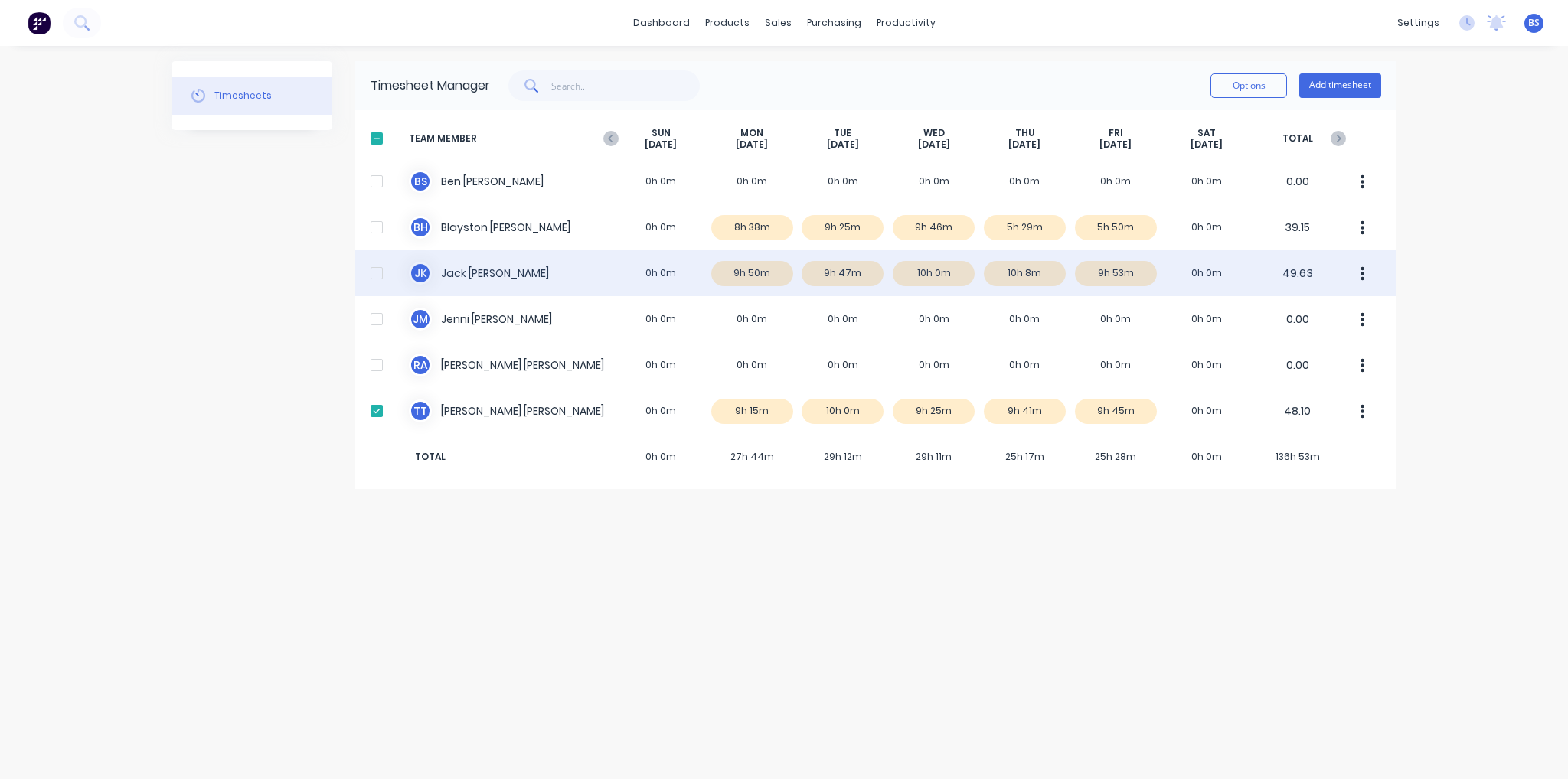
click at [376, 276] on div at bounding box center [377, 273] width 31 height 31
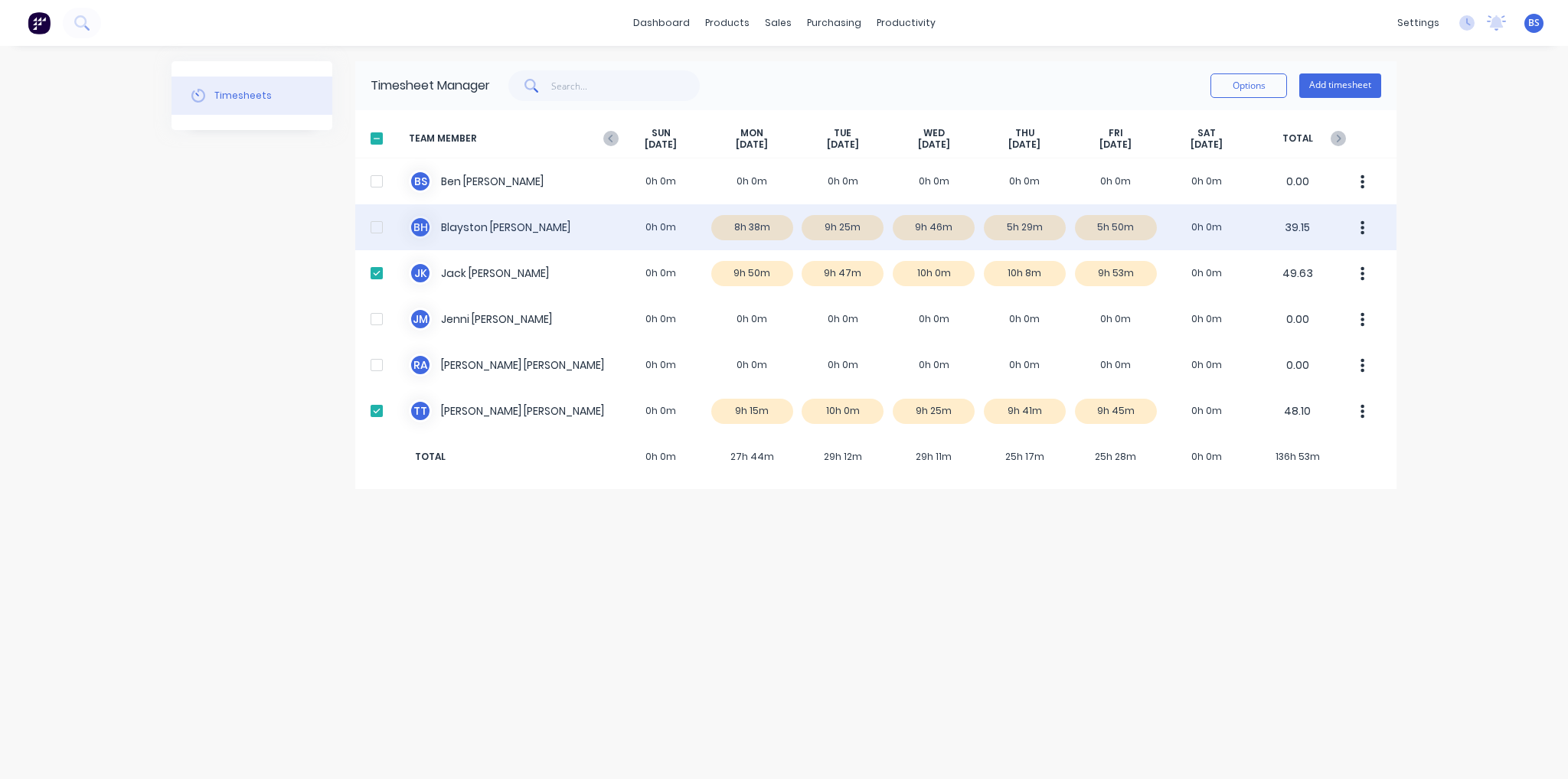
click at [378, 226] on div at bounding box center [377, 227] width 31 height 31
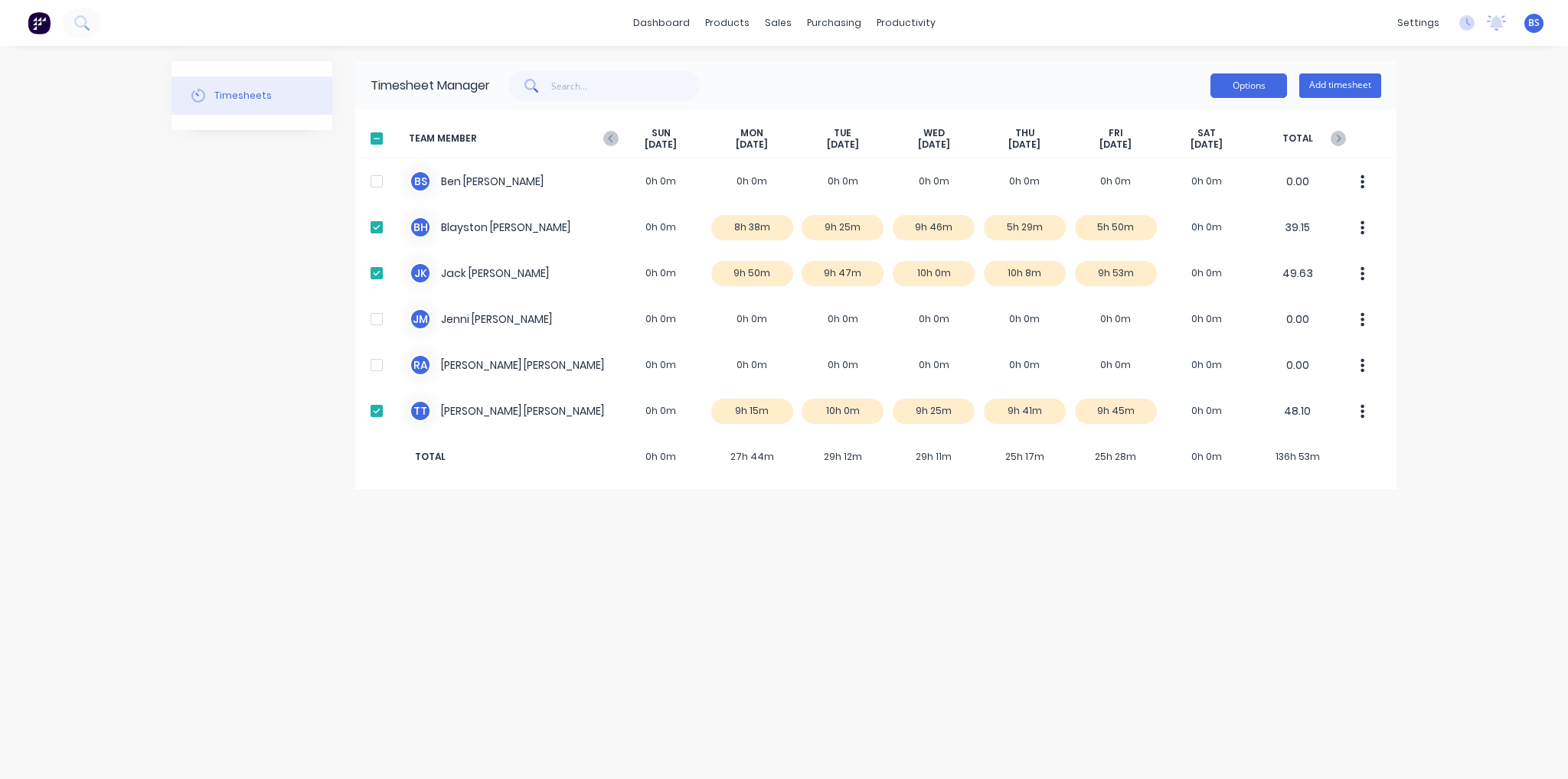
click at [1247, 89] on button "Options" at bounding box center [1248, 85] width 76 height 25
click at [1265, 130] on div "Approve" at bounding box center [1214, 125] width 118 height 22
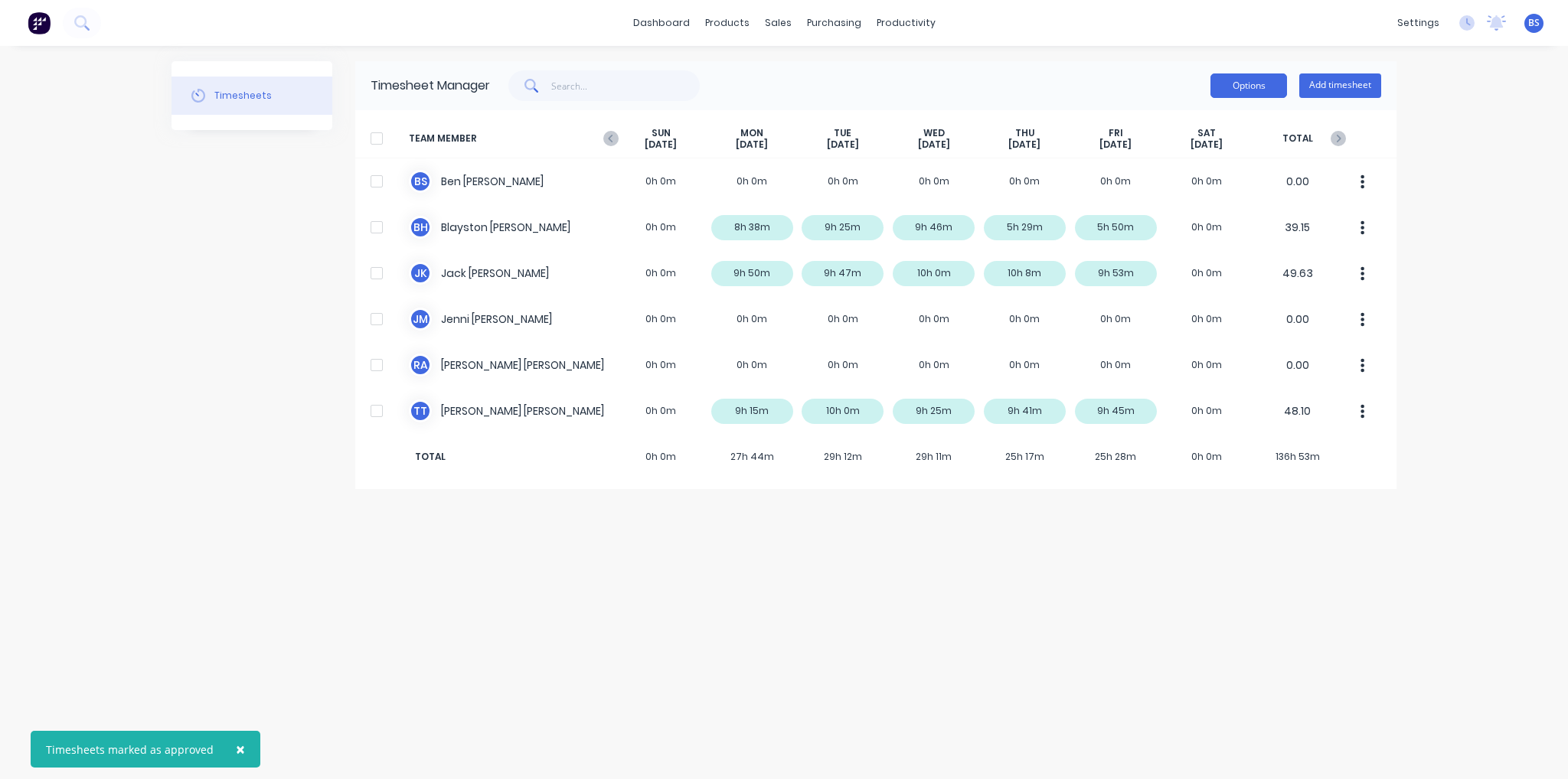
click at [1266, 81] on button "Options" at bounding box center [1248, 85] width 76 height 25
click at [1265, 83] on button "Options" at bounding box center [1248, 85] width 76 height 25
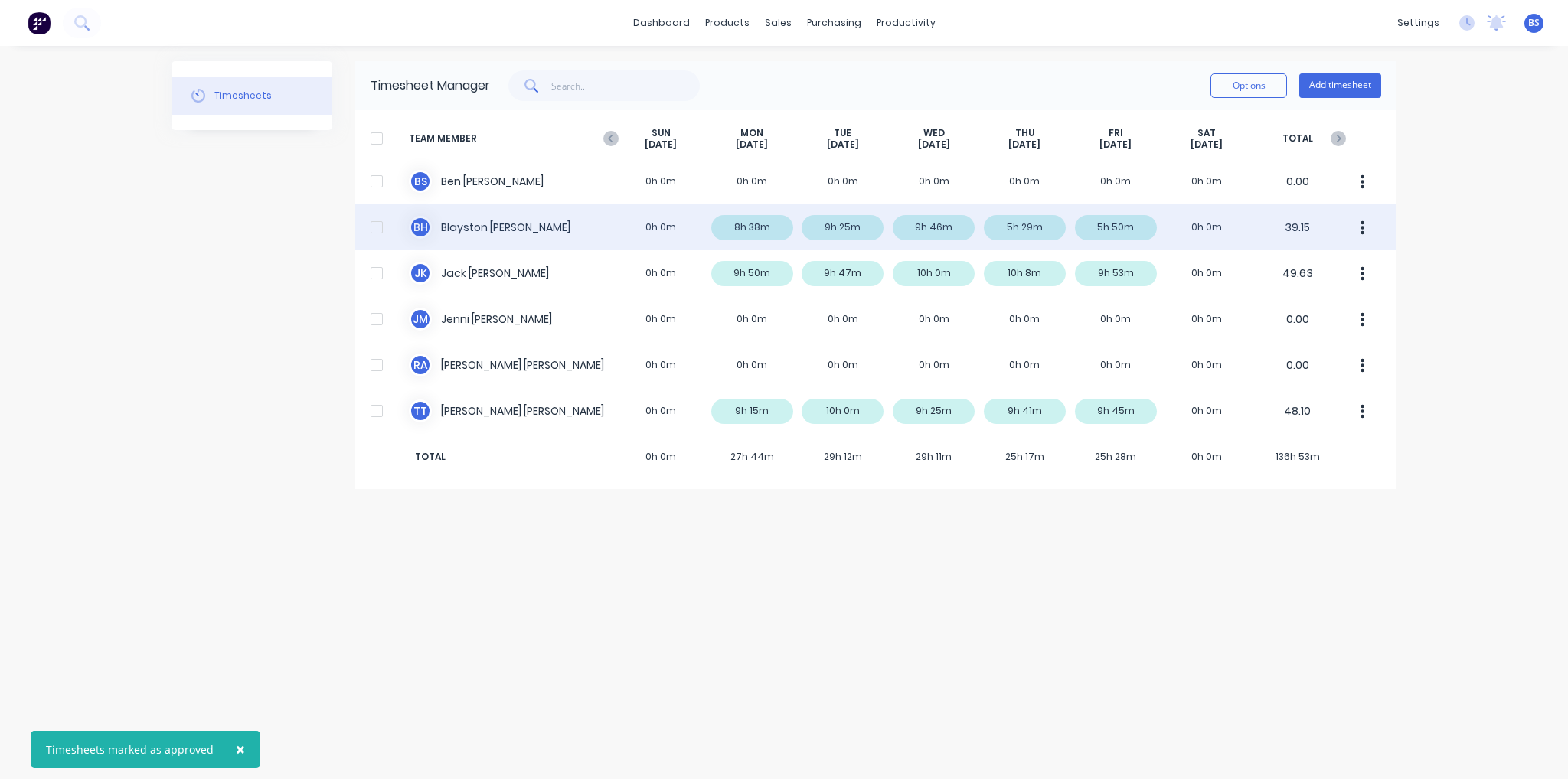
drag, startPoint x: 379, startPoint y: 227, endPoint x: 377, endPoint y: 238, distance: 11.2
click at [380, 229] on div at bounding box center [377, 227] width 31 height 31
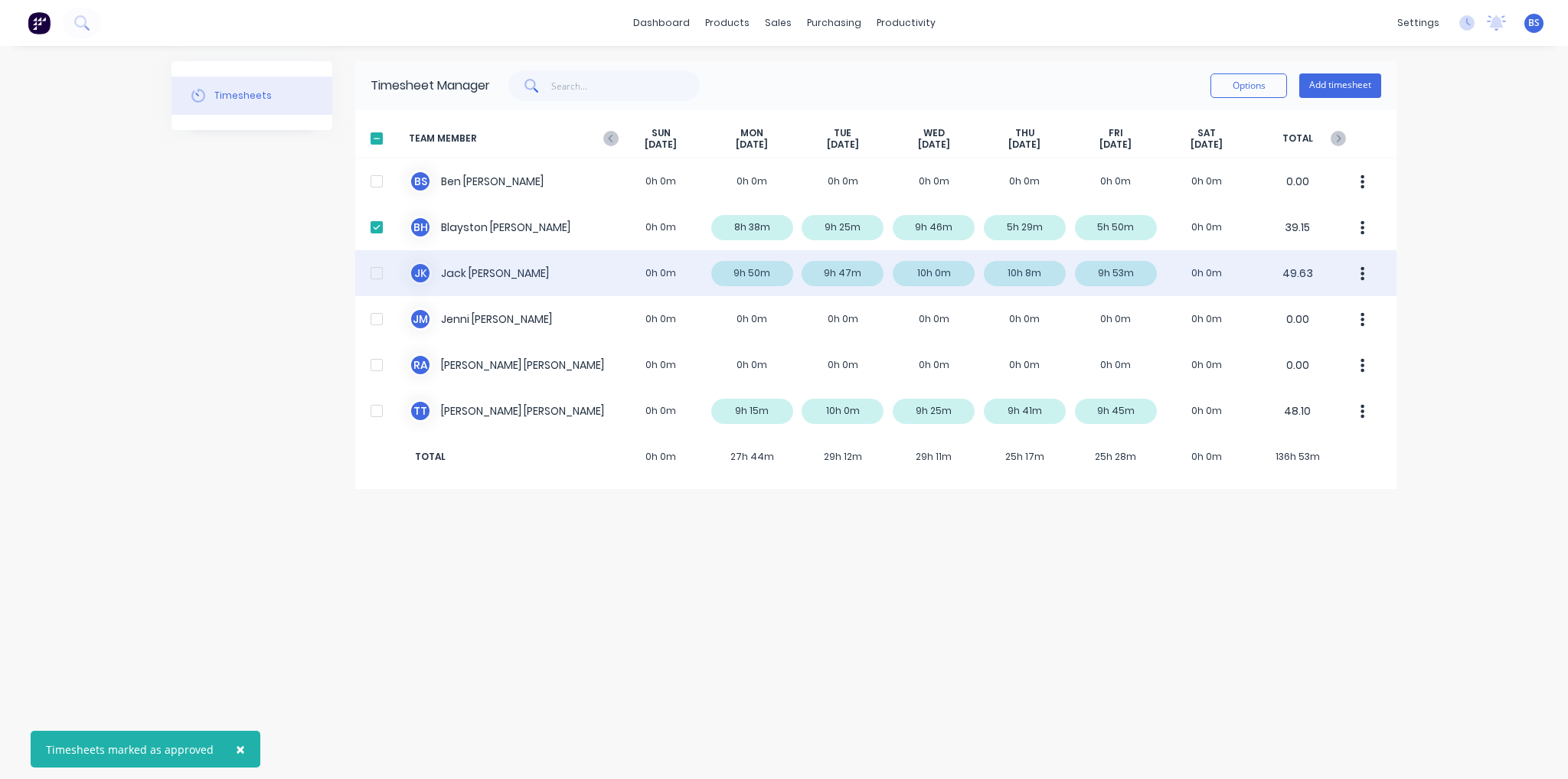
click at [372, 279] on div at bounding box center [377, 273] width 31 height 31
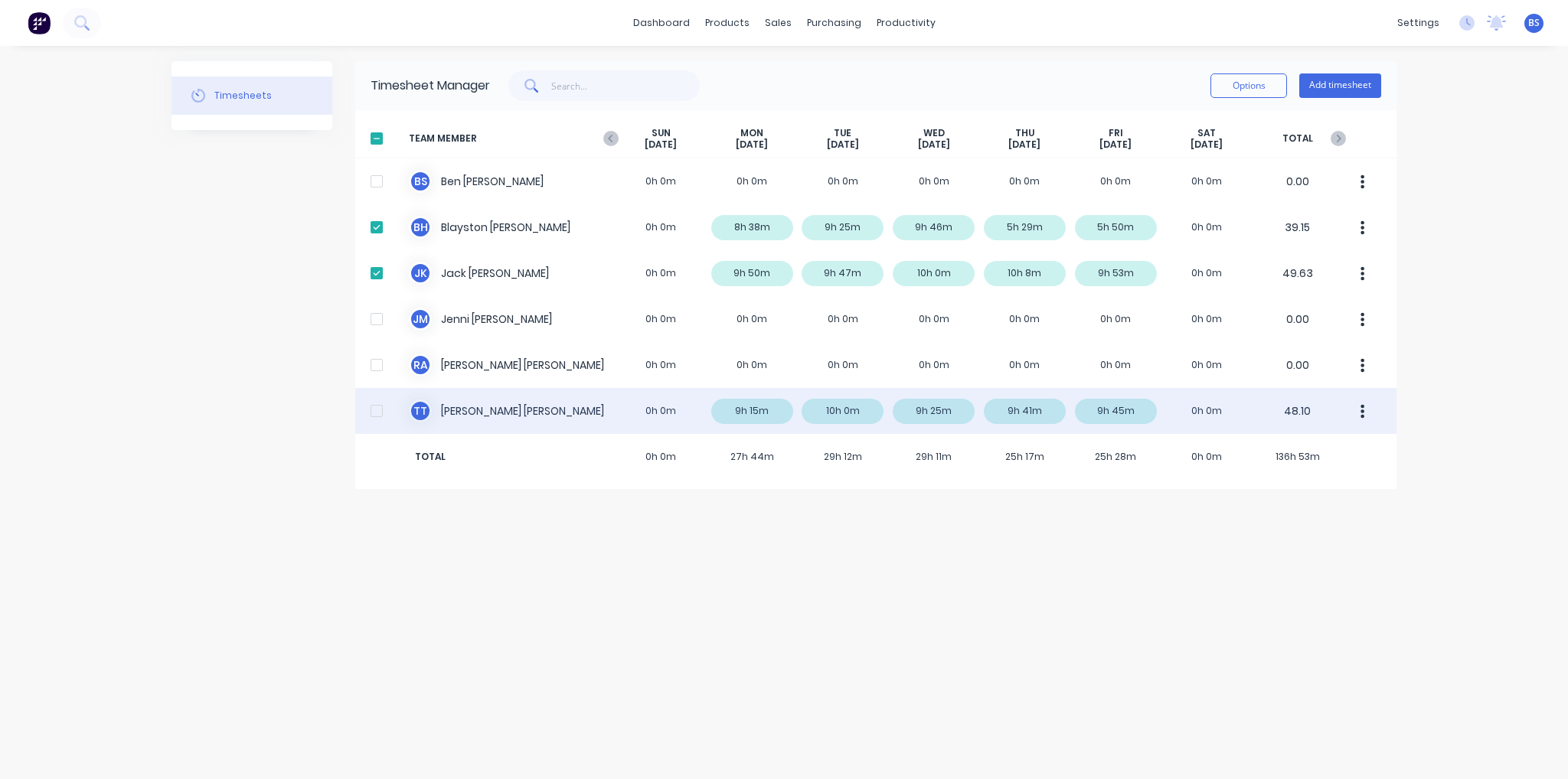
click at [379, 414] on div at bounding box center [377, 411] width 31 height 31
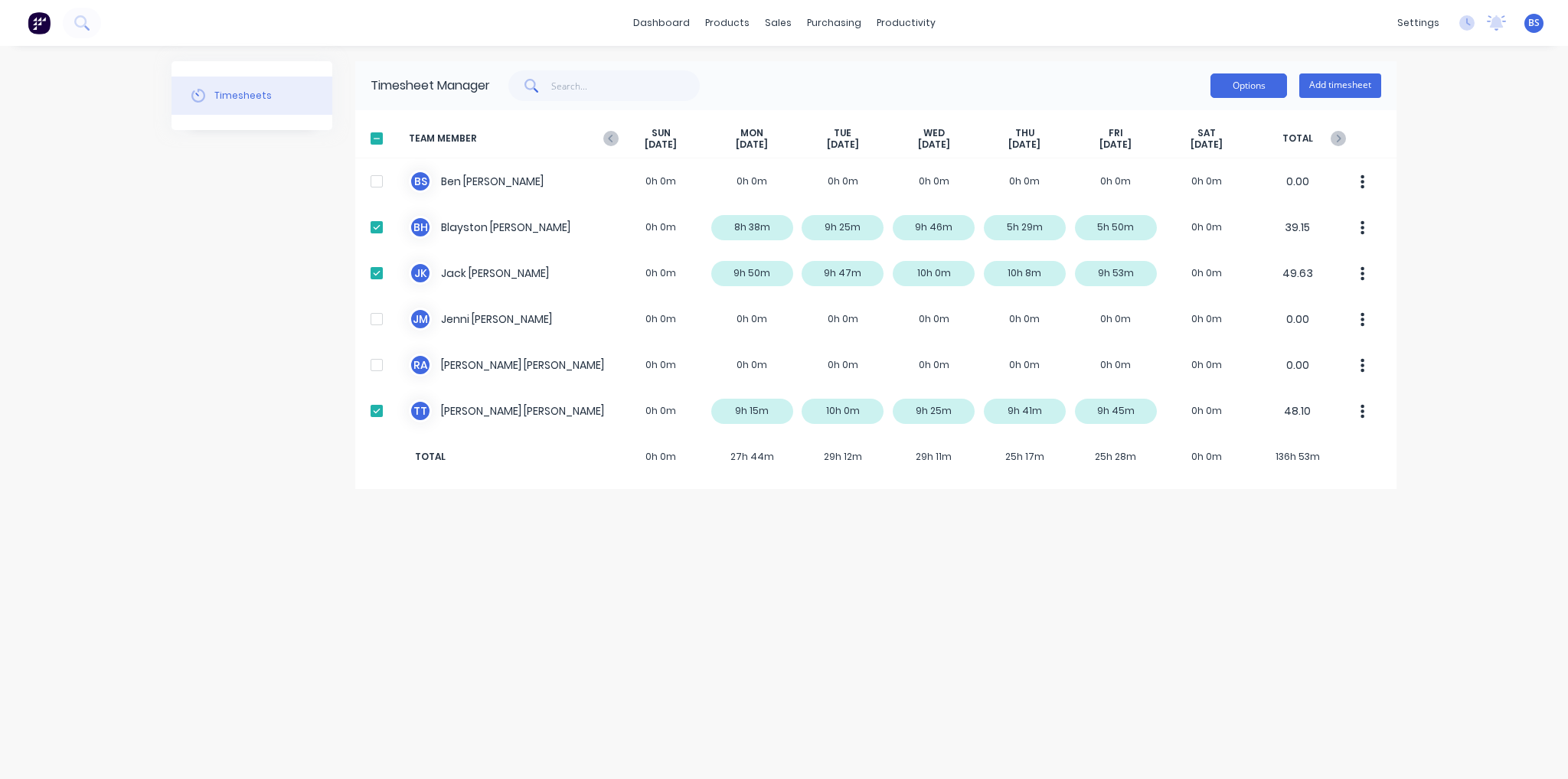
click at [1256, 89] on button "Options" at bounding box center [1248, 85] width 76 height 25
click at [1247, 207] on div "Export" at bounding box center [1214, 216] width 118 height 22
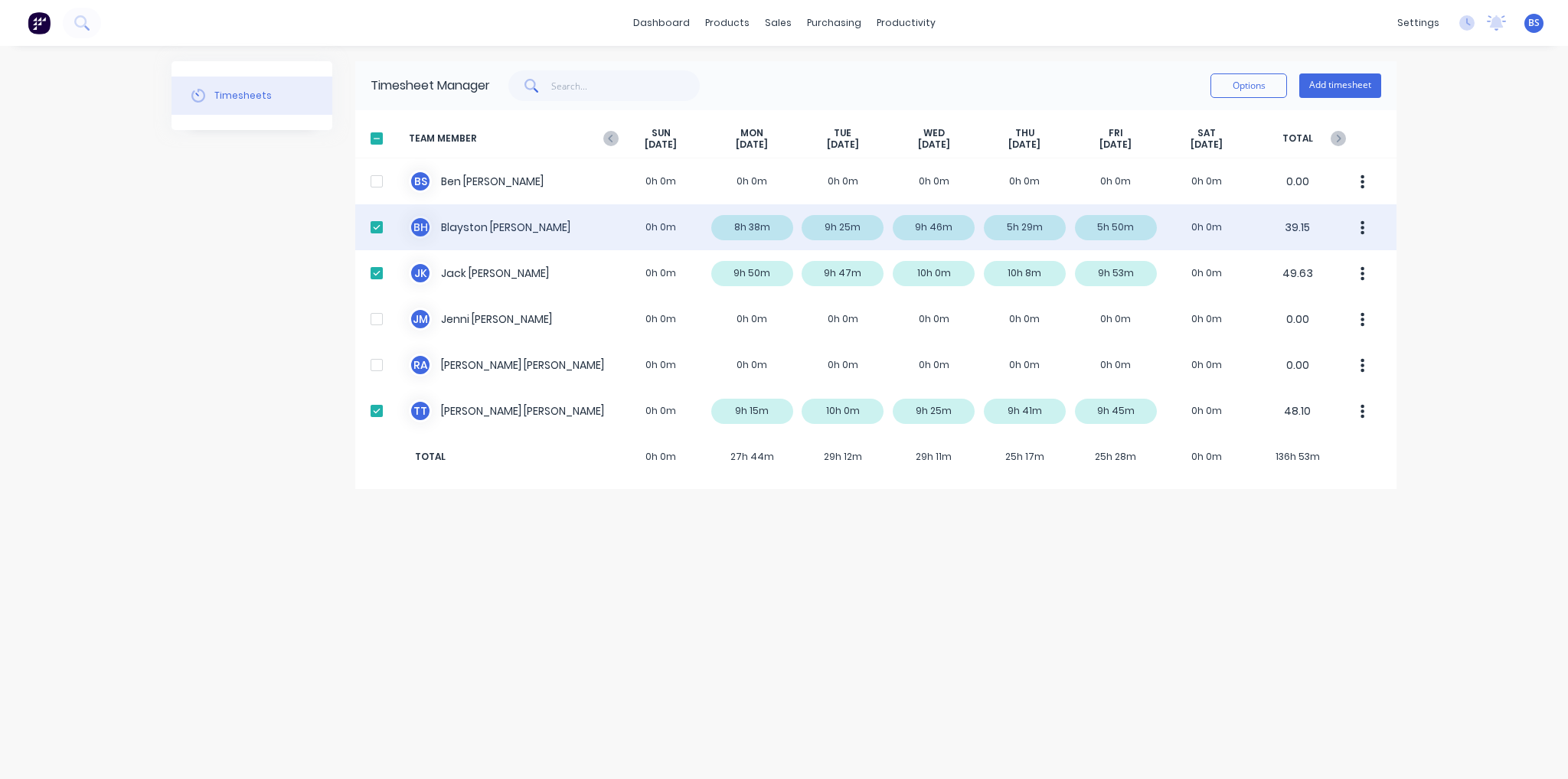
click at [377, 224] on div at bounding box center [377, 227] width 31 height 31
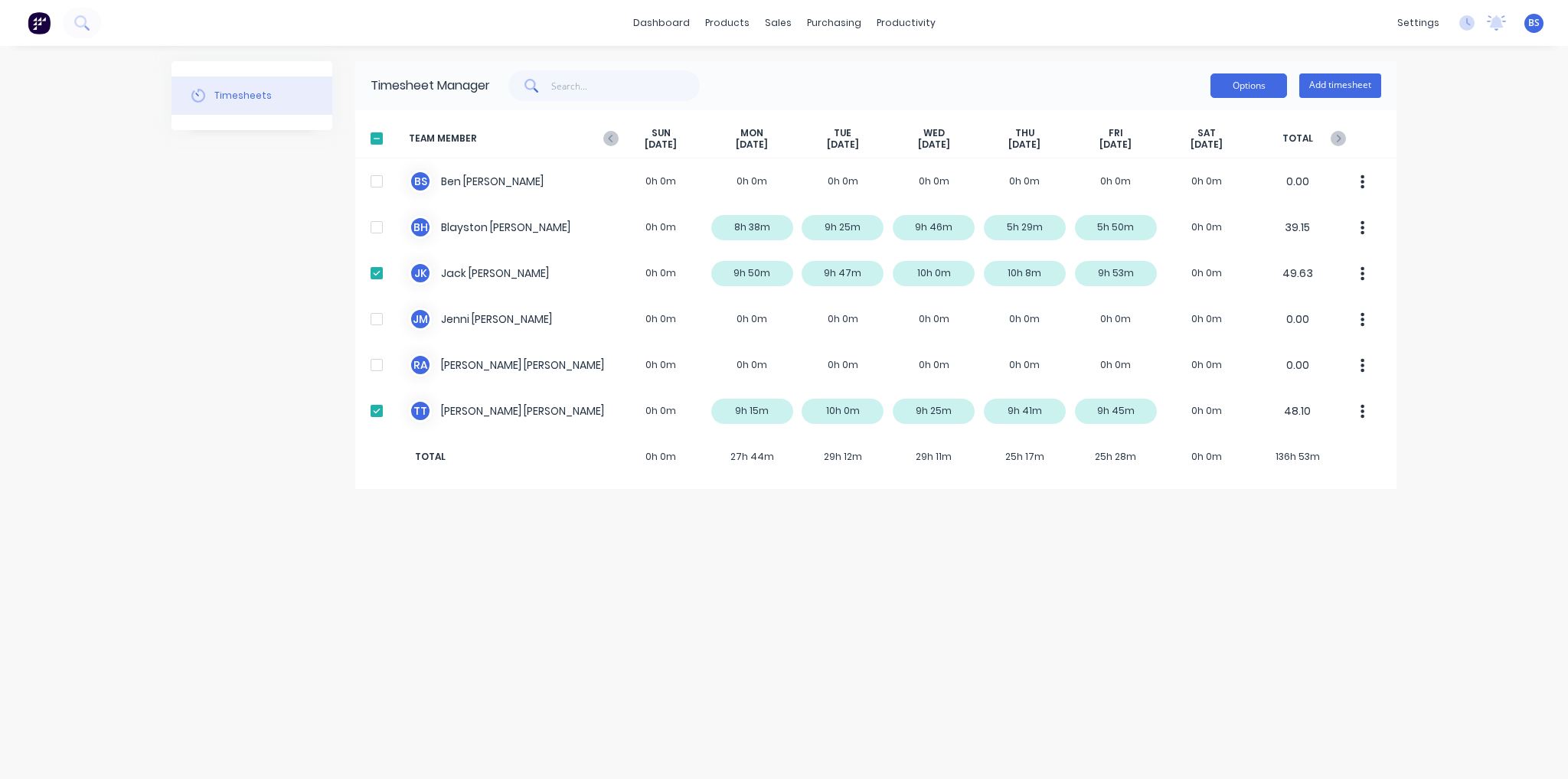
click at [1250, 83] on button "Options" at bounding box center [1248, 85] width 76 height 25
click at [1246, 229] on button "Export" at bounding box center [1214, 216] width 146 height 31
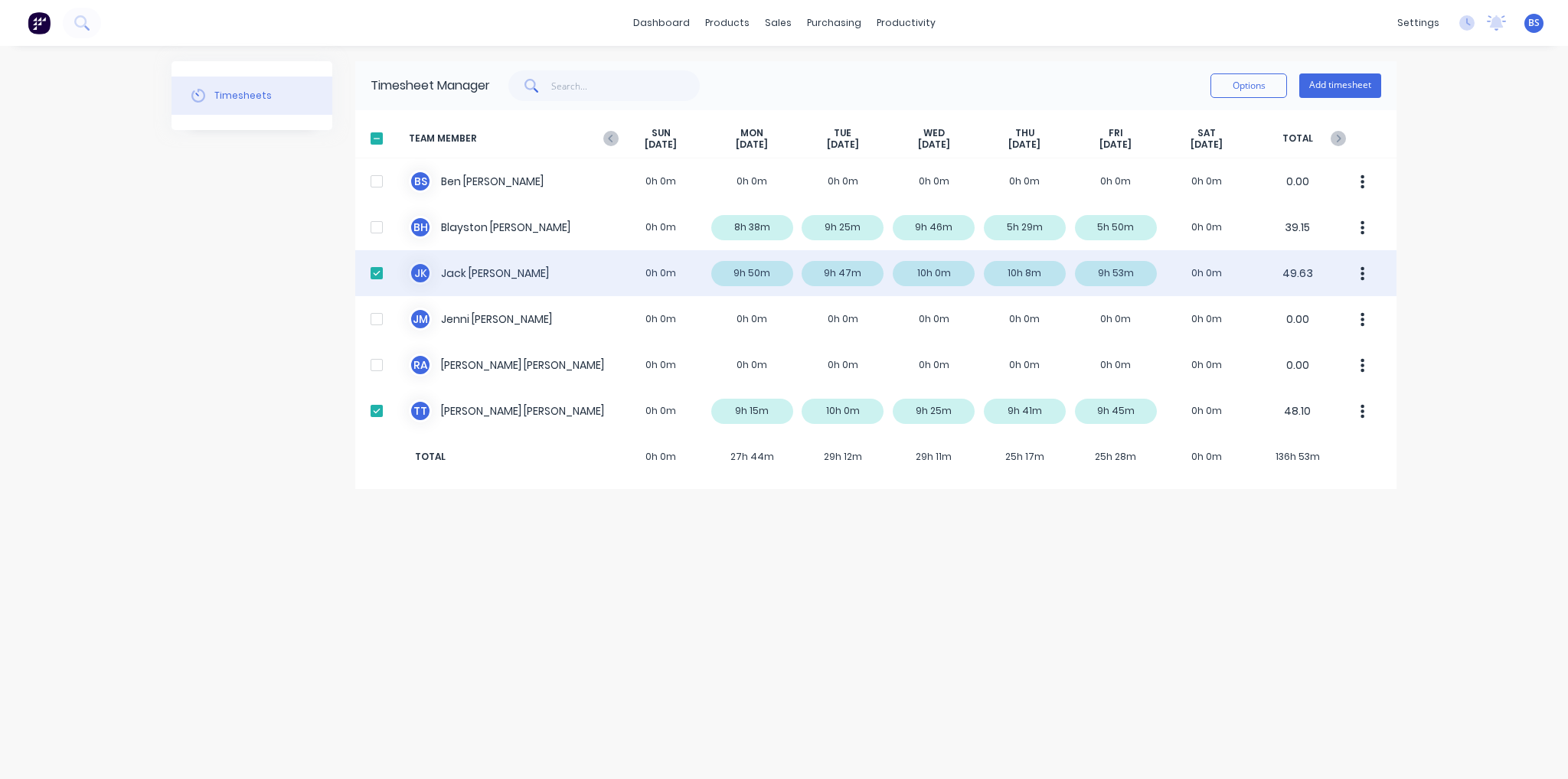
click at [950, 273] on div "J K [PERSON_NAME] 0h 0m 9h 50m 9h 47m 10h 0m 10h 8m 9h 53m 0h 0m 49.63" at bounding box center [876, 273] width 1041 height 46
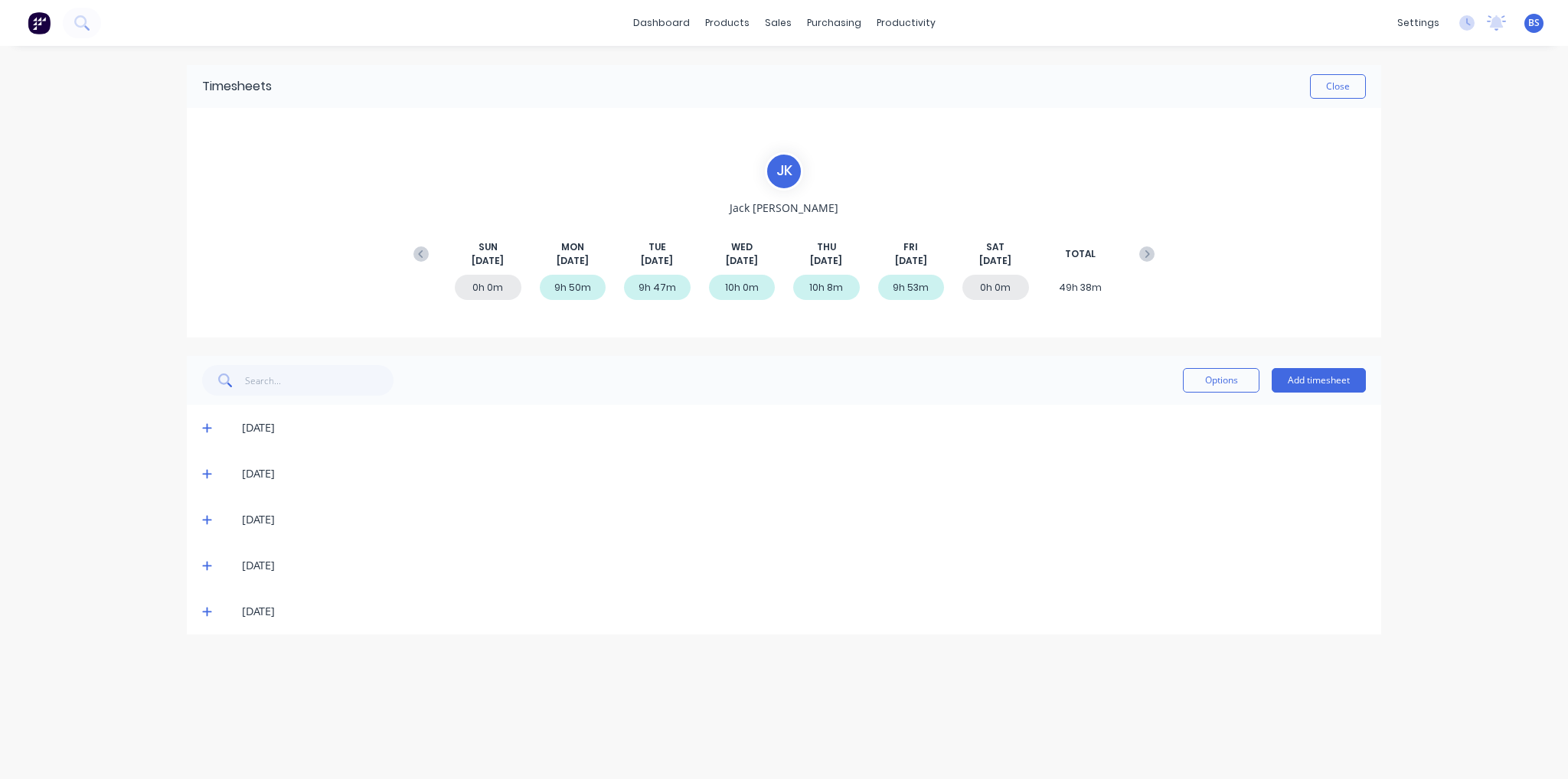
click at [208, 520] on icon at bounding box center [206, 520] width 9 height 9
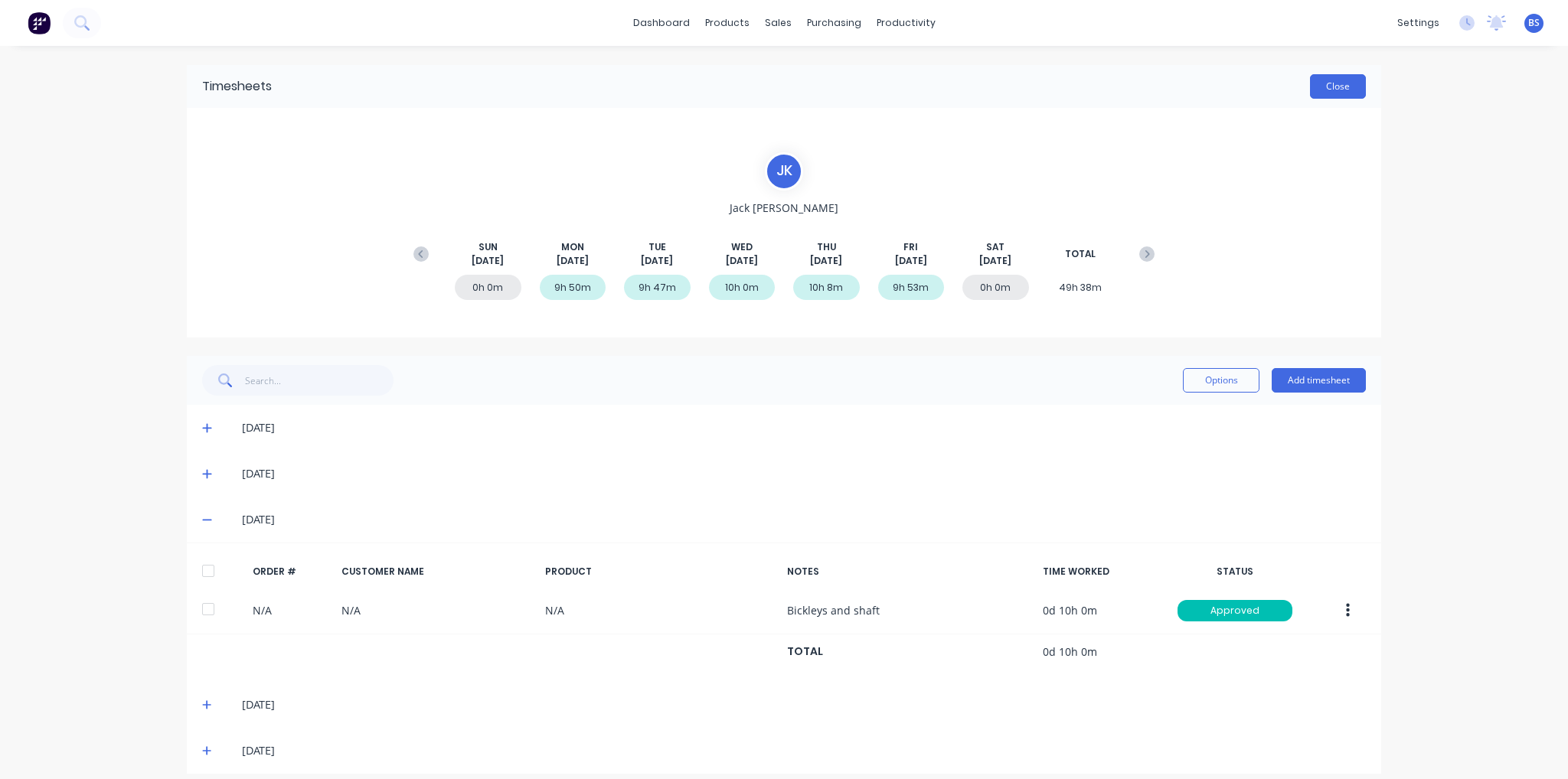
click at [1338, 95] on button "Close" at bounding box center [1338, 86] width 56 height 25
